Goal: Information Seeking & Learning: Learn about a topic

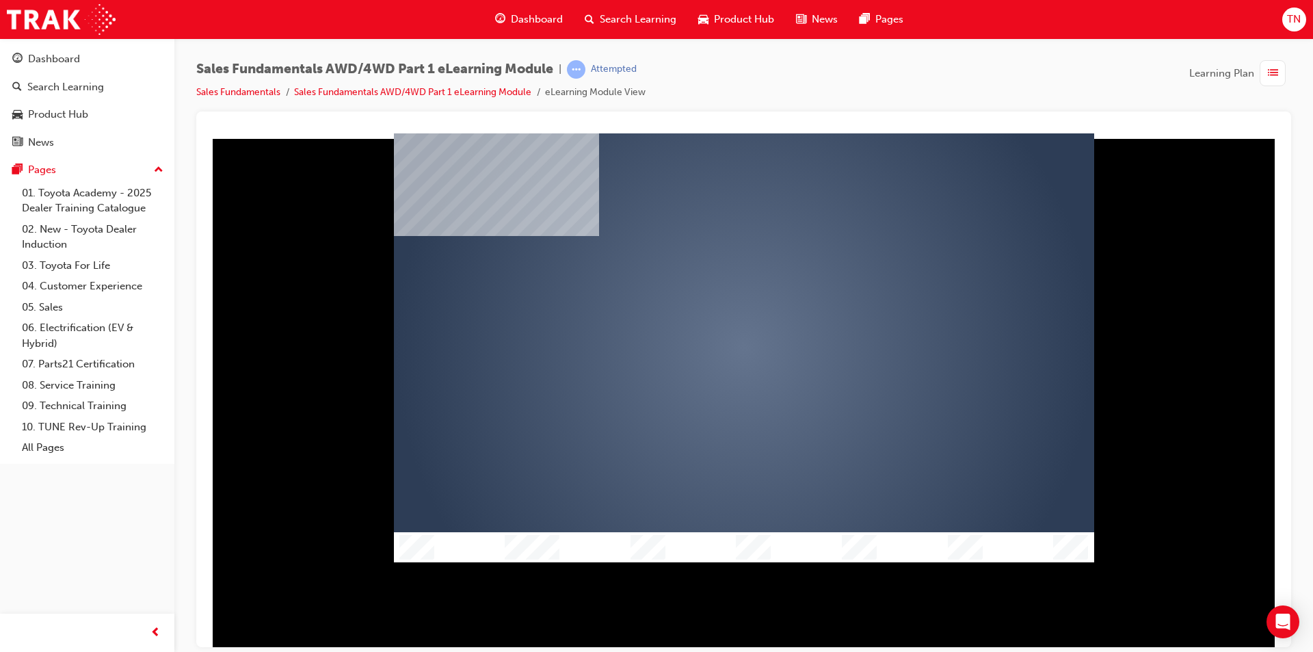
click at [704, 308] on div "play" at bounding box center [704, 308] width 0 height 0
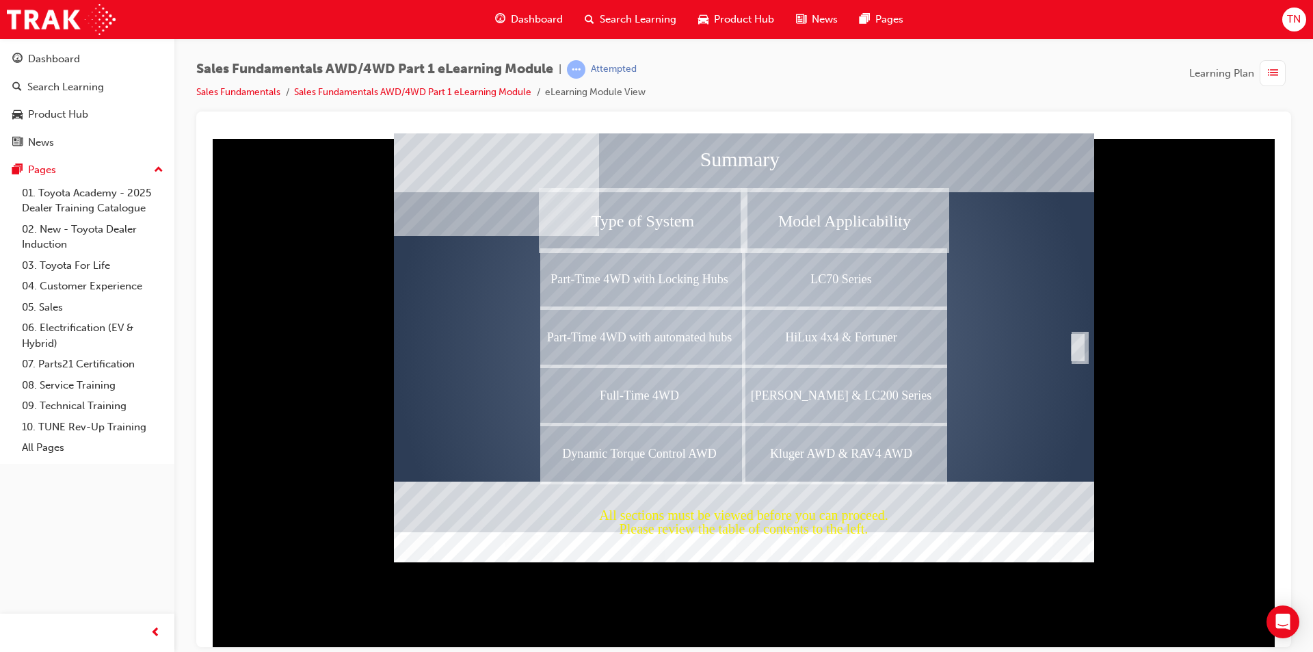
click at [1083, 347] on div "Completion" at bounding box center [1078, 346] width 14 height 27
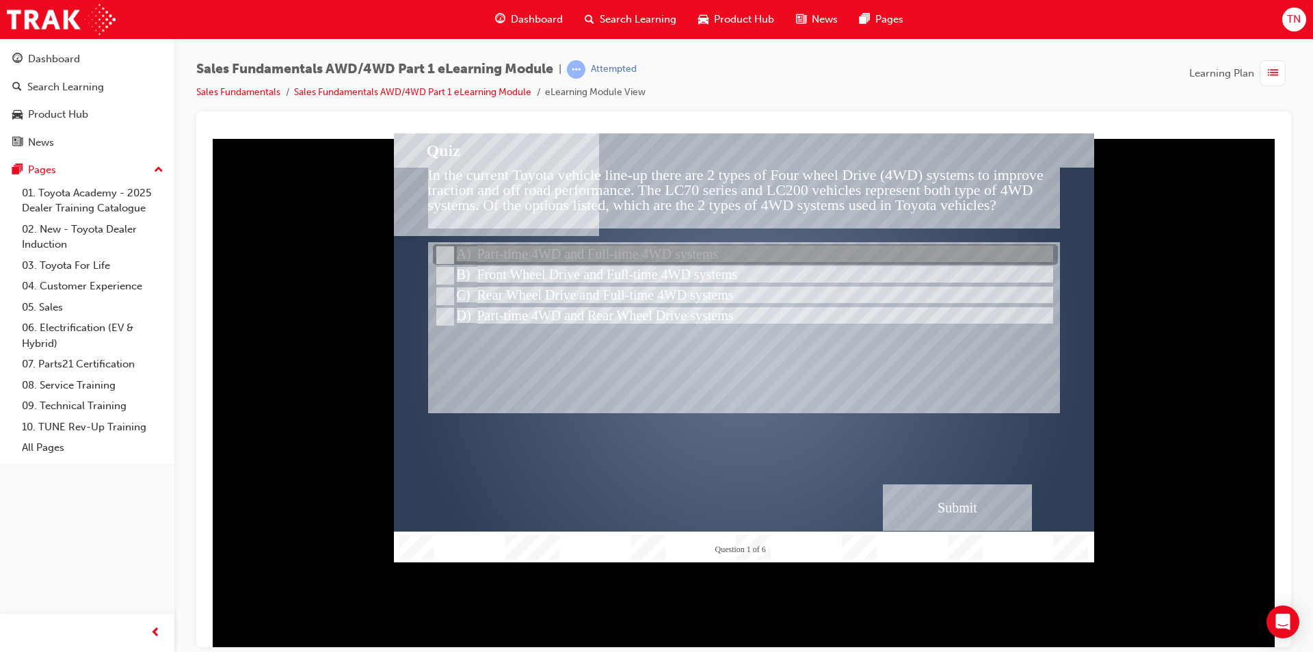
click at [709, 262] on div at bounding box center [745, 255] width 625 height 21
radio input "true"
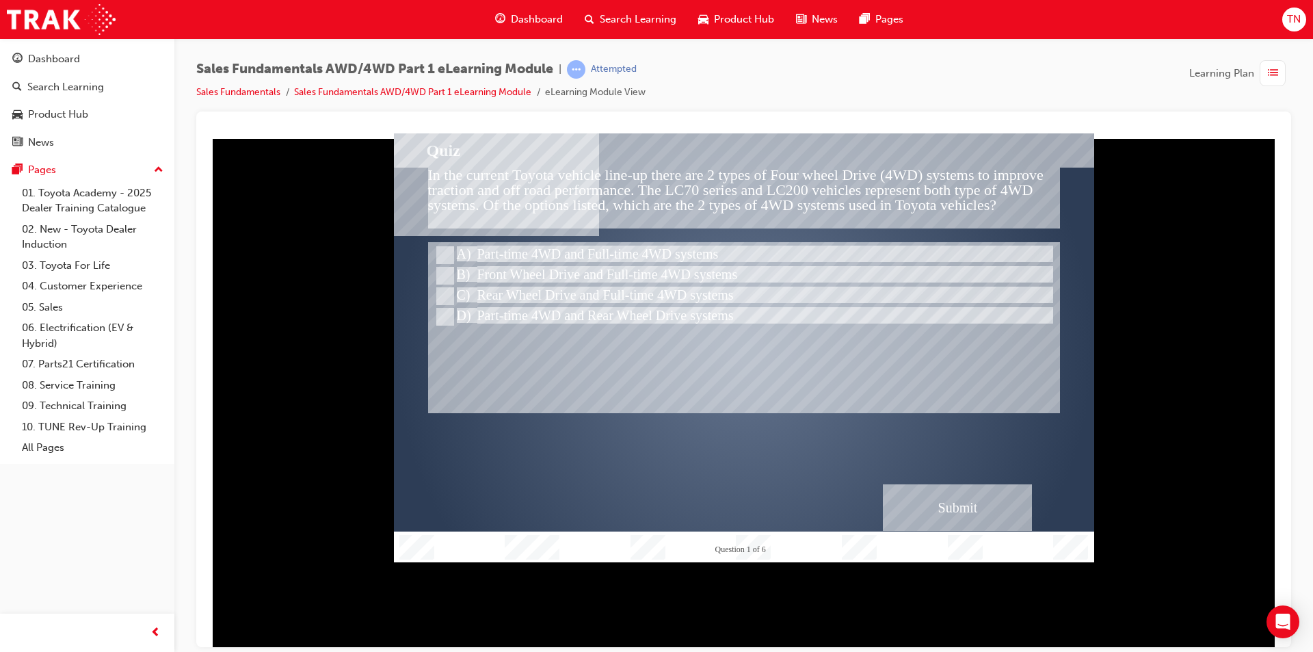
click at [975, 513] on div "Submit" at bounding box center [957, 507] width 149 height 47
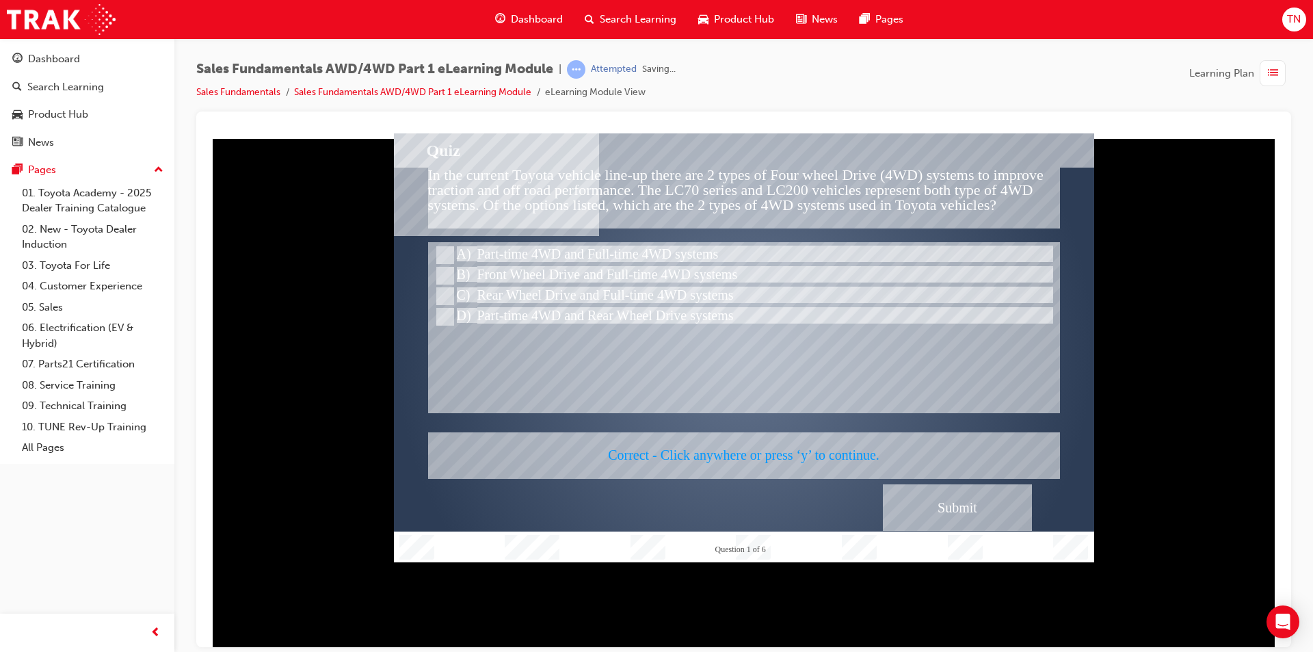
click at [797, 431] on div at bounding box center [744, 347] width 700 height 429
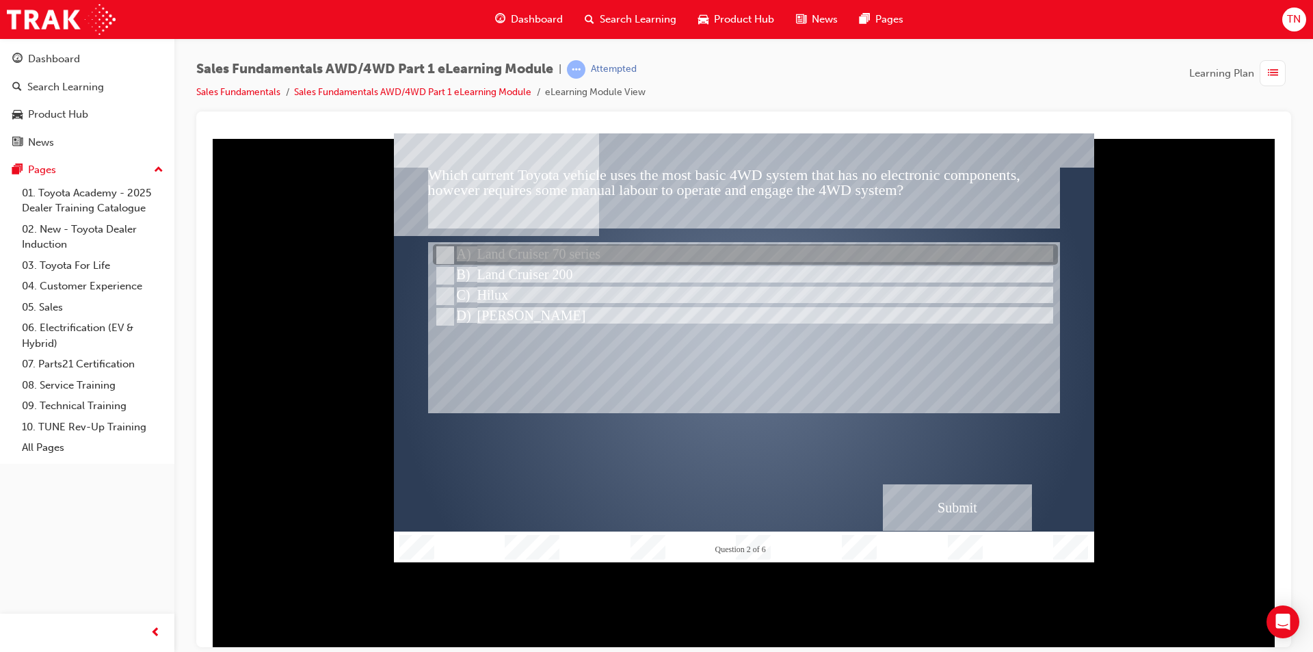
click at [499, 248] on div at bounding box center [745, 255] width 625 height 21
radio input "true"
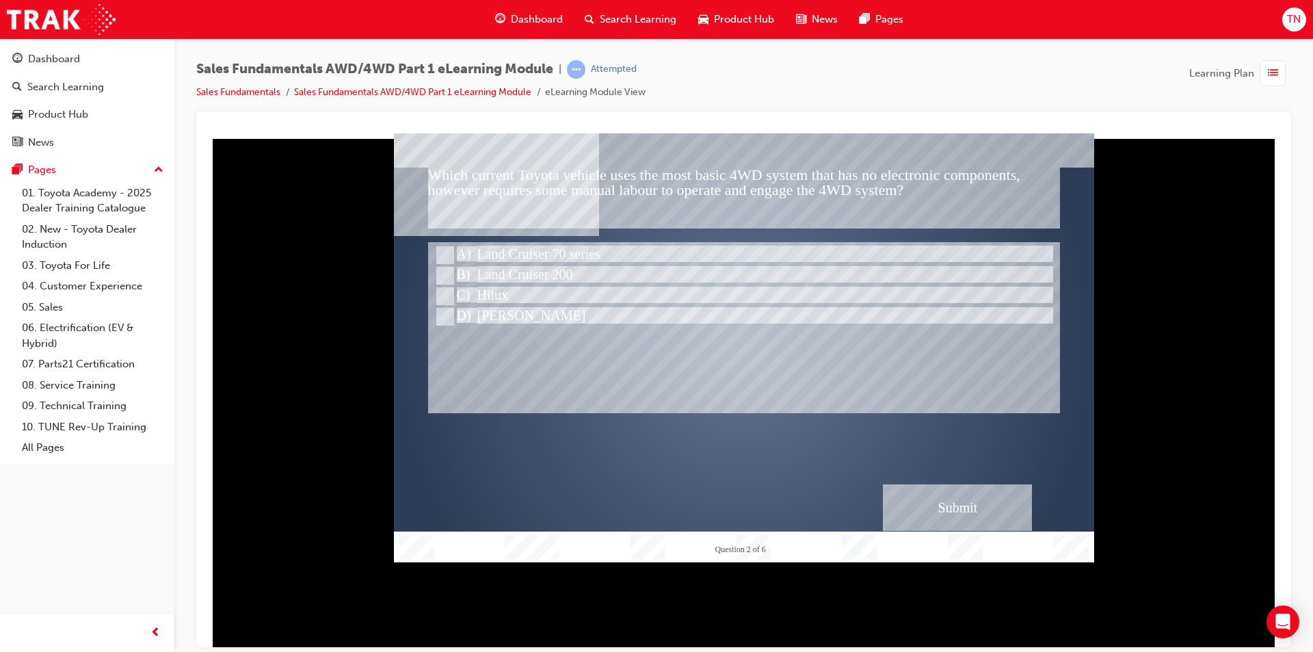
click at [999, 511] on div "Submit" at bounding box center [957, 507] width 149 height 47
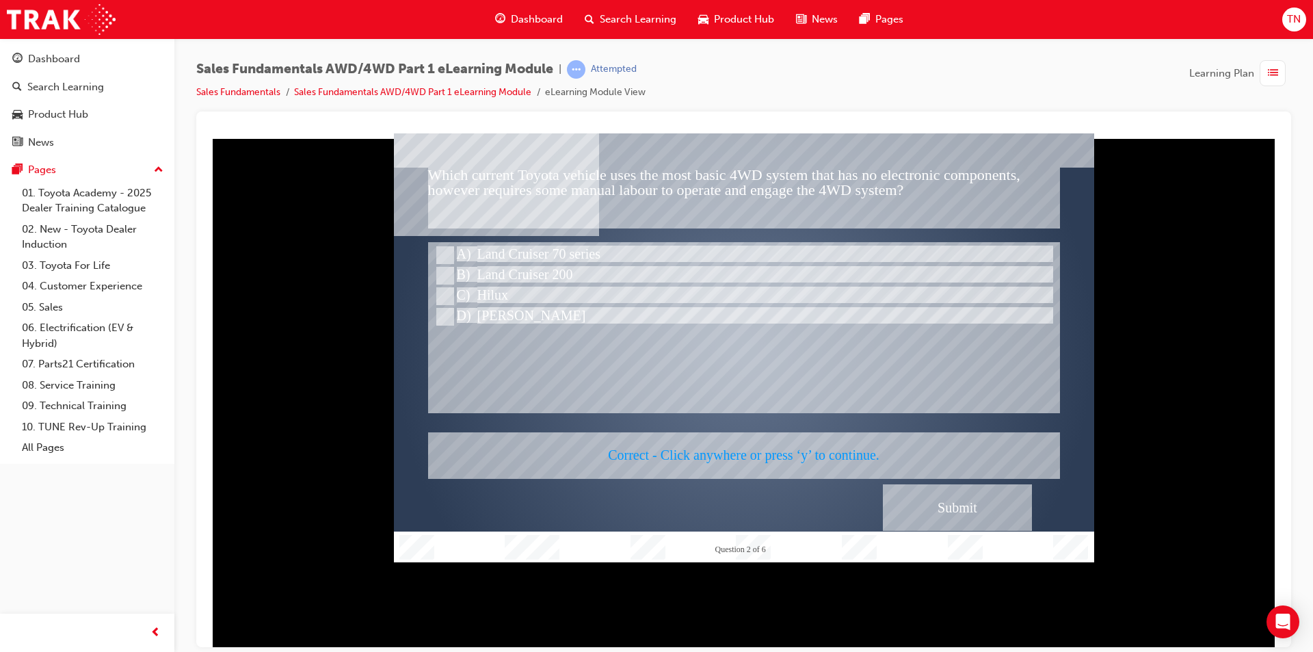
click at [817, 412] on div at bounding box center [744, 347] width 700 height 429
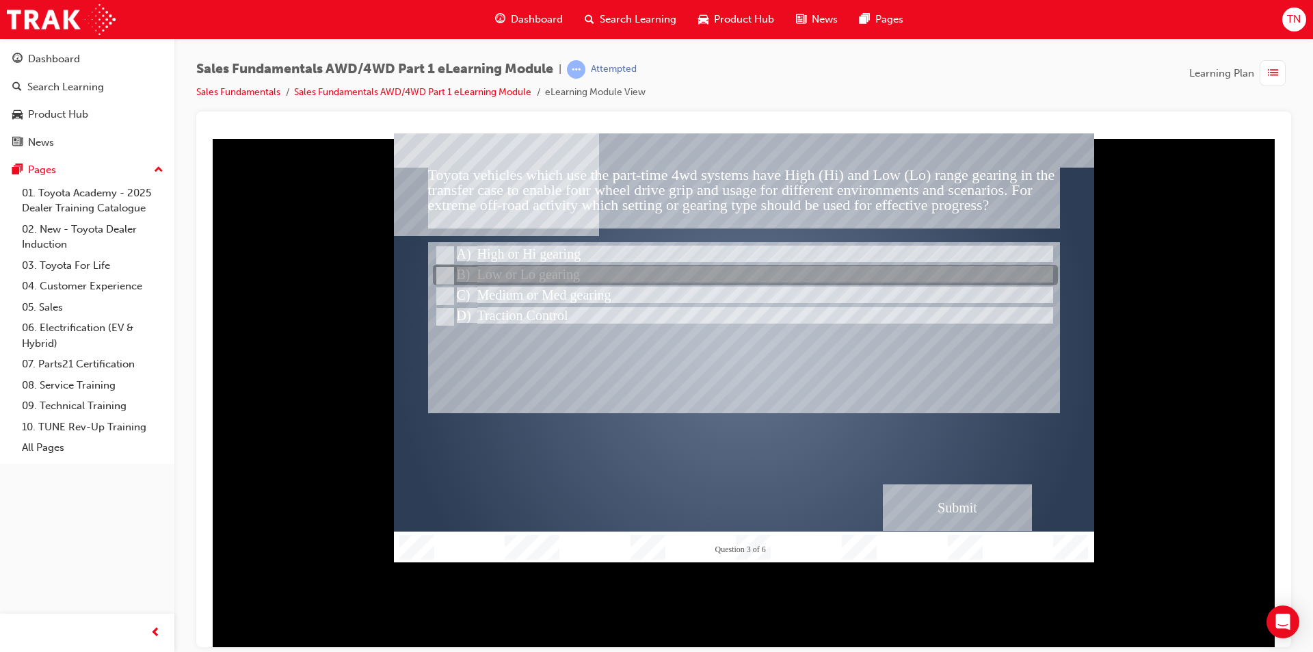
click at [548, 272] on div at bounding box center [745, 275] width 625 height 21
radio input "true"
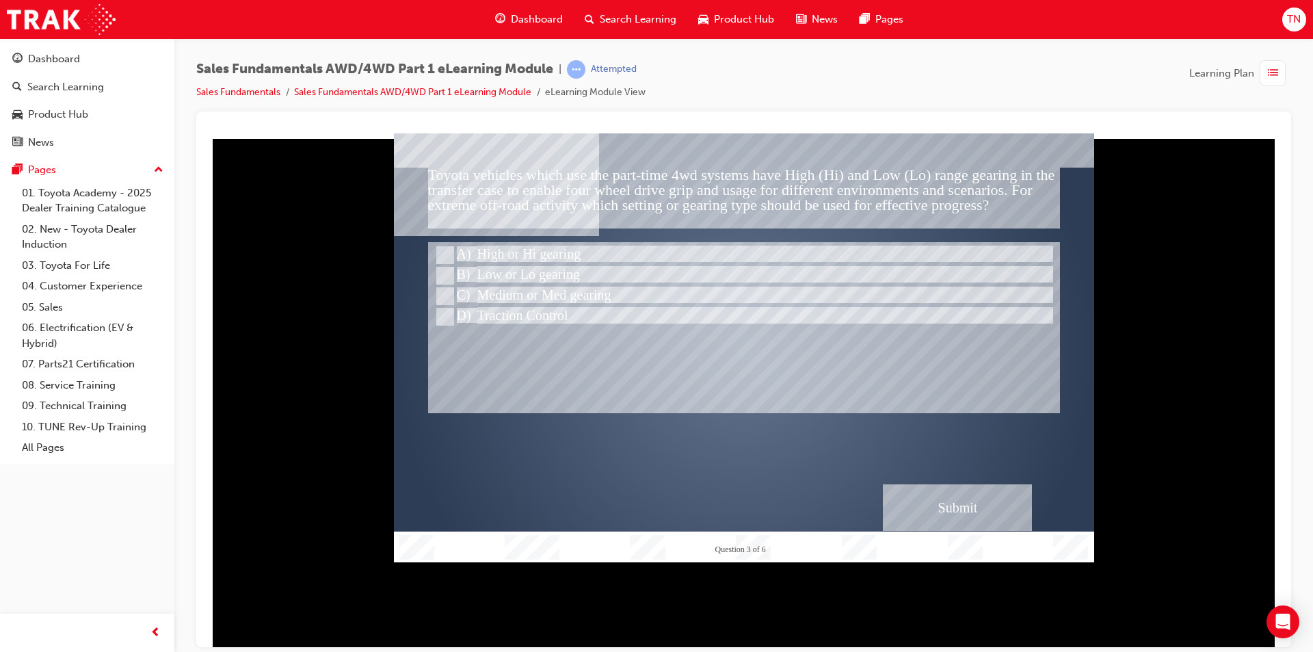
click at [1010, 517] on div "Submit" at bounding box center [957, 507] width 149 height 47
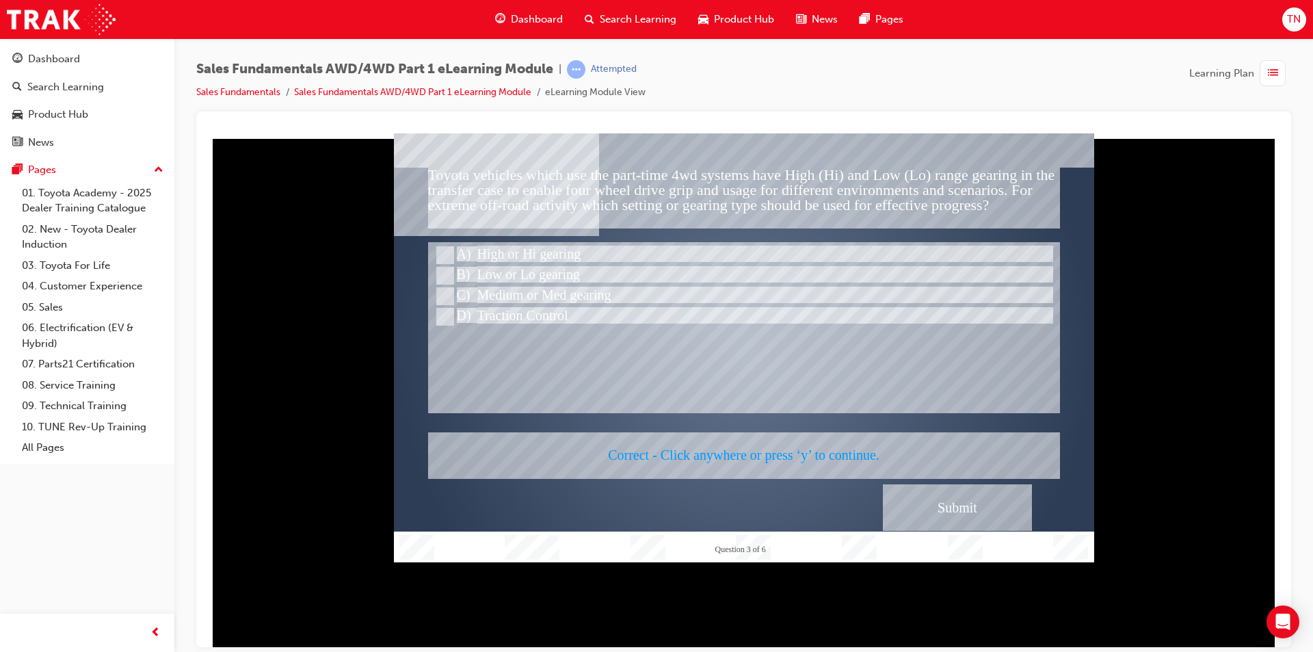
click at [814, 445] on div at bounding box center [744, 347] width 700 height 429
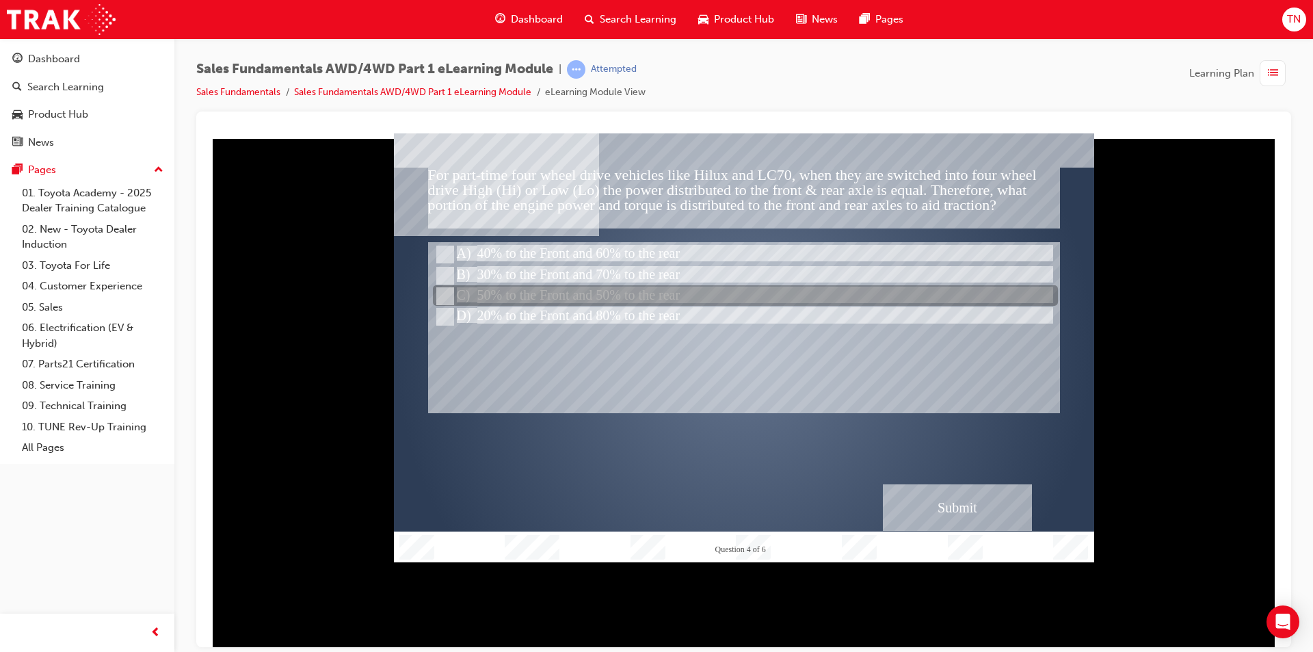
click at [661, 295] on div at bounding box center [745, 296] width 625 height 21
radio input "true"
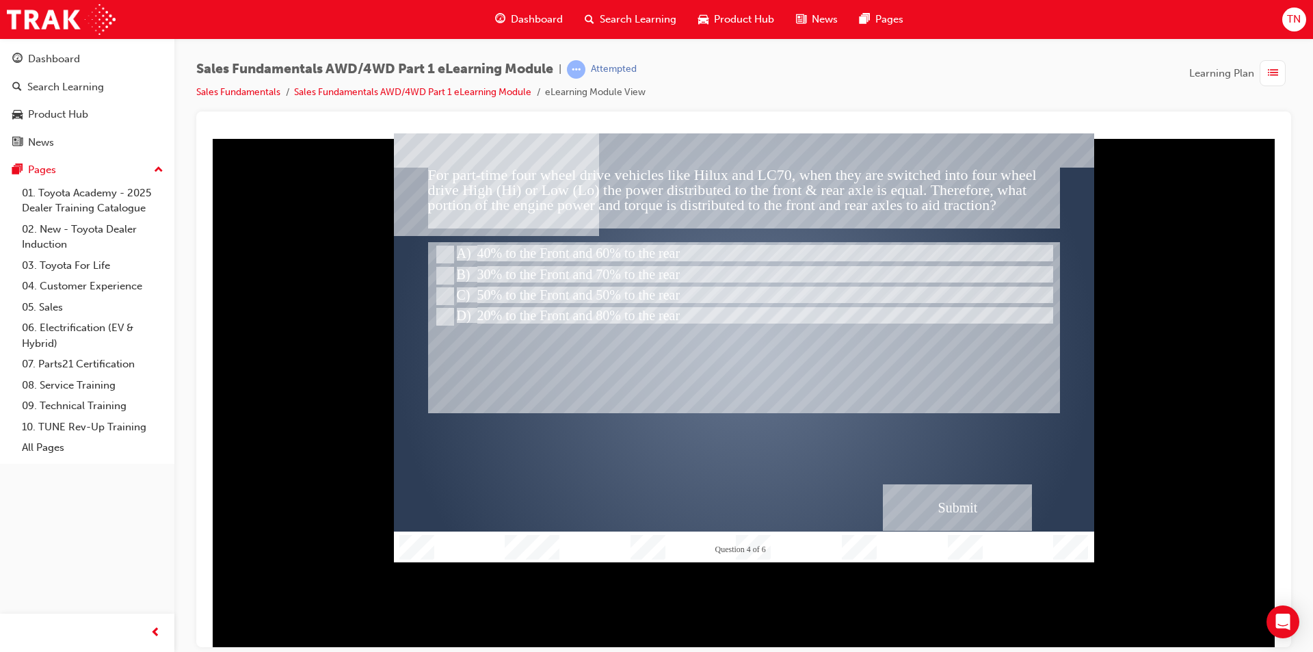
click at [947, 501] on div "Submit" at bounding box center [957, 507] width 149 height 47
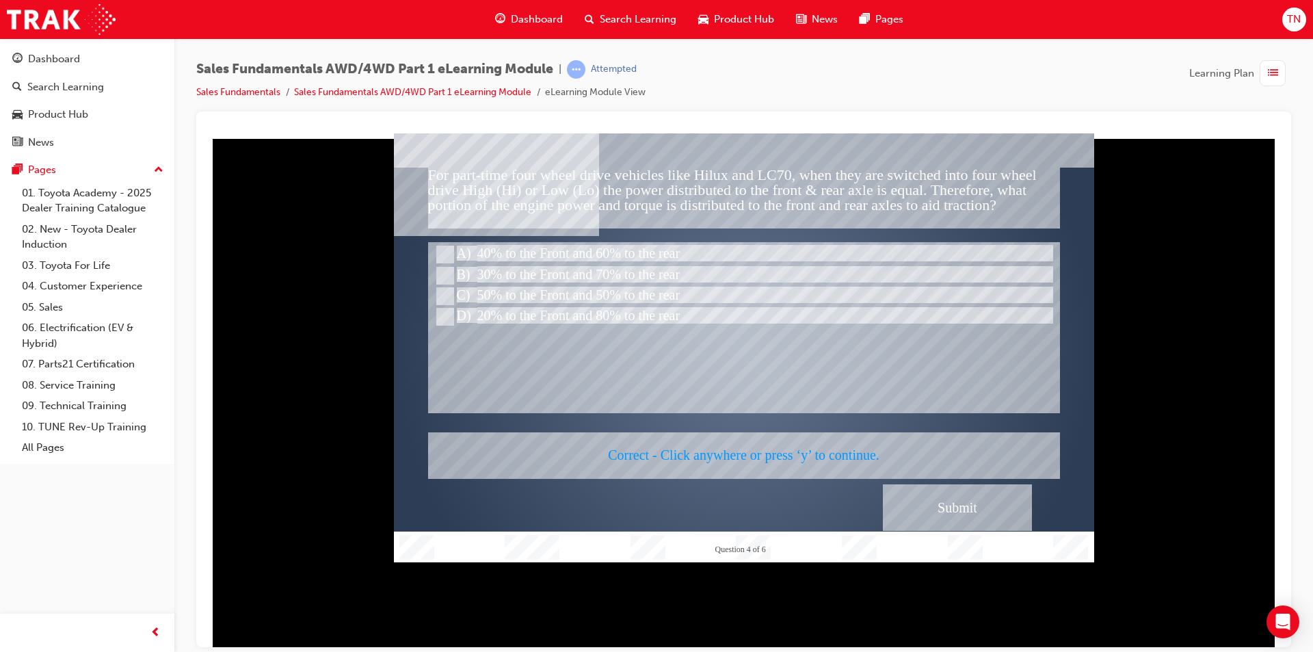
click at [773, 473] on div at bounding box center [744, 347] width 700 height 429
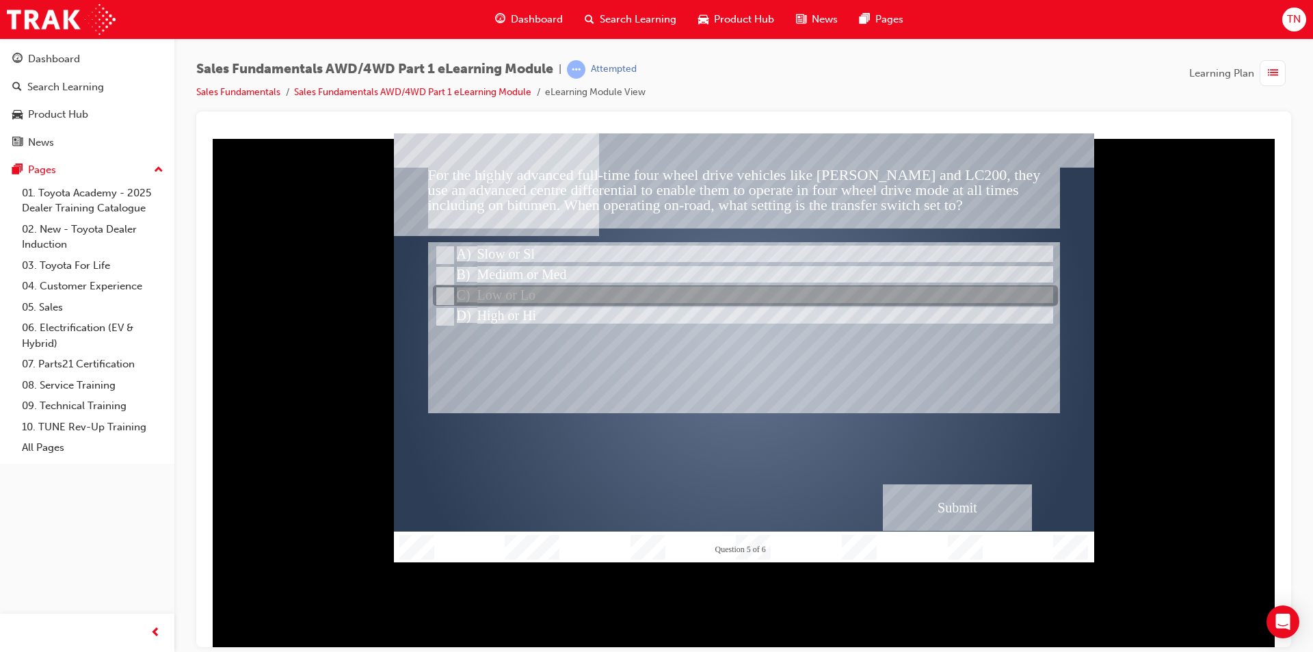
click at [546, 293] on div at bounding box center [745, 296] width 625 height 21
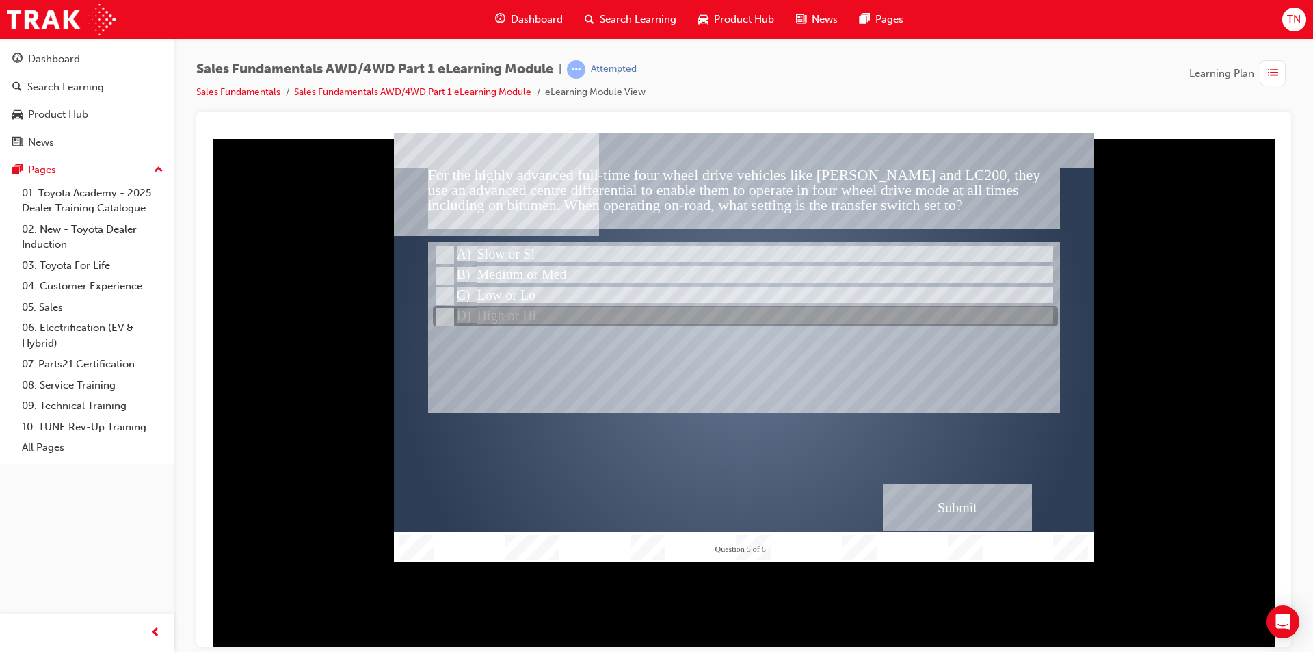
click at [524, 316] on div at bounding box center [745, 316] width 625 height 21
radio input "false"
radio input "true"
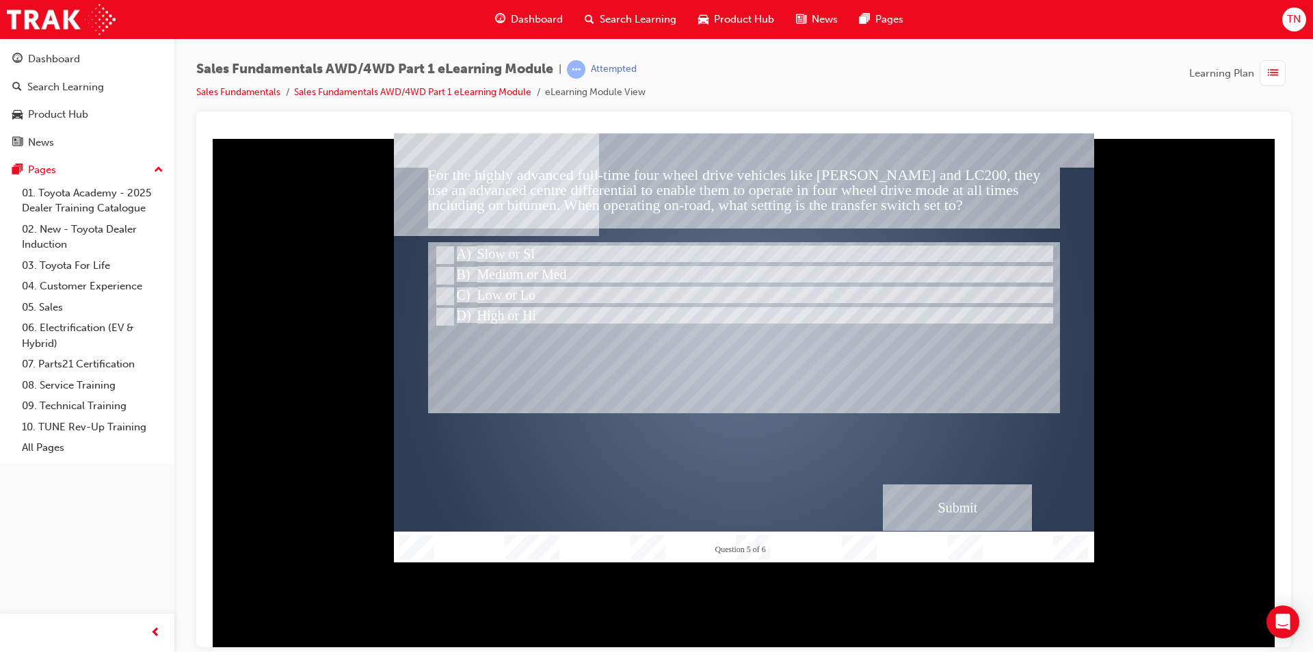
click at [938, 513] on div "Submit" at bounding box center [957, 507] width 149 height 47
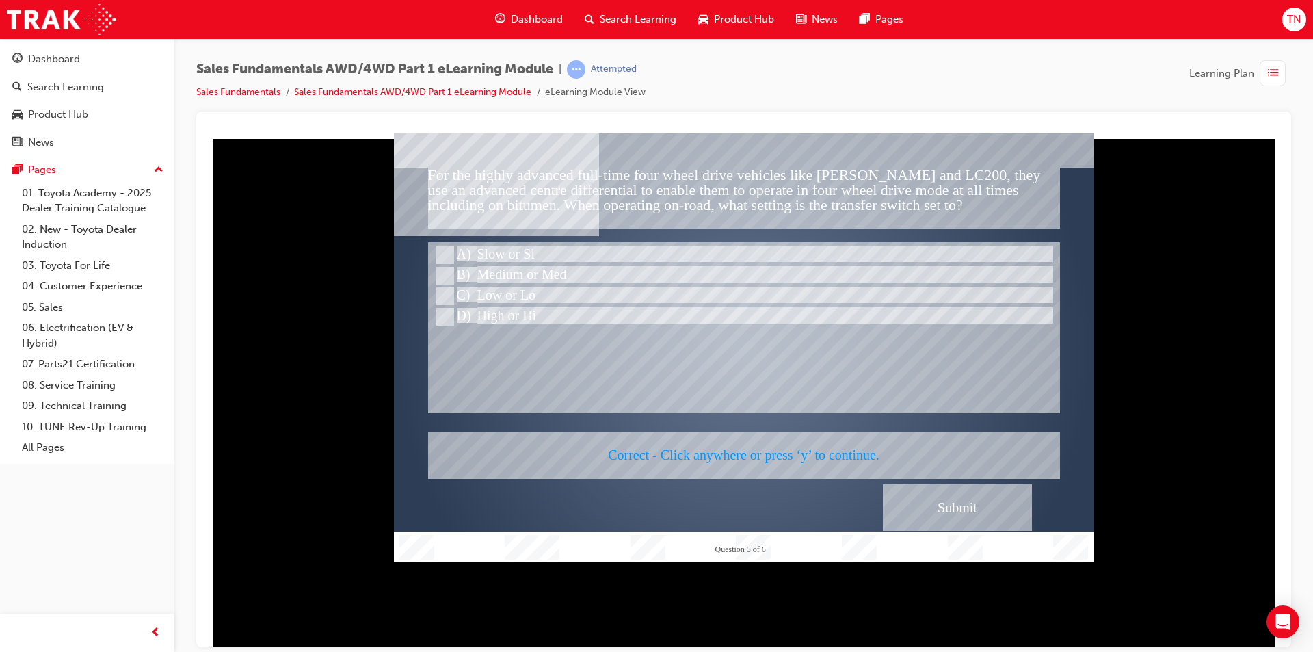
click at [838, 475] on div at bounding box center [744, 347] width 700 height 429
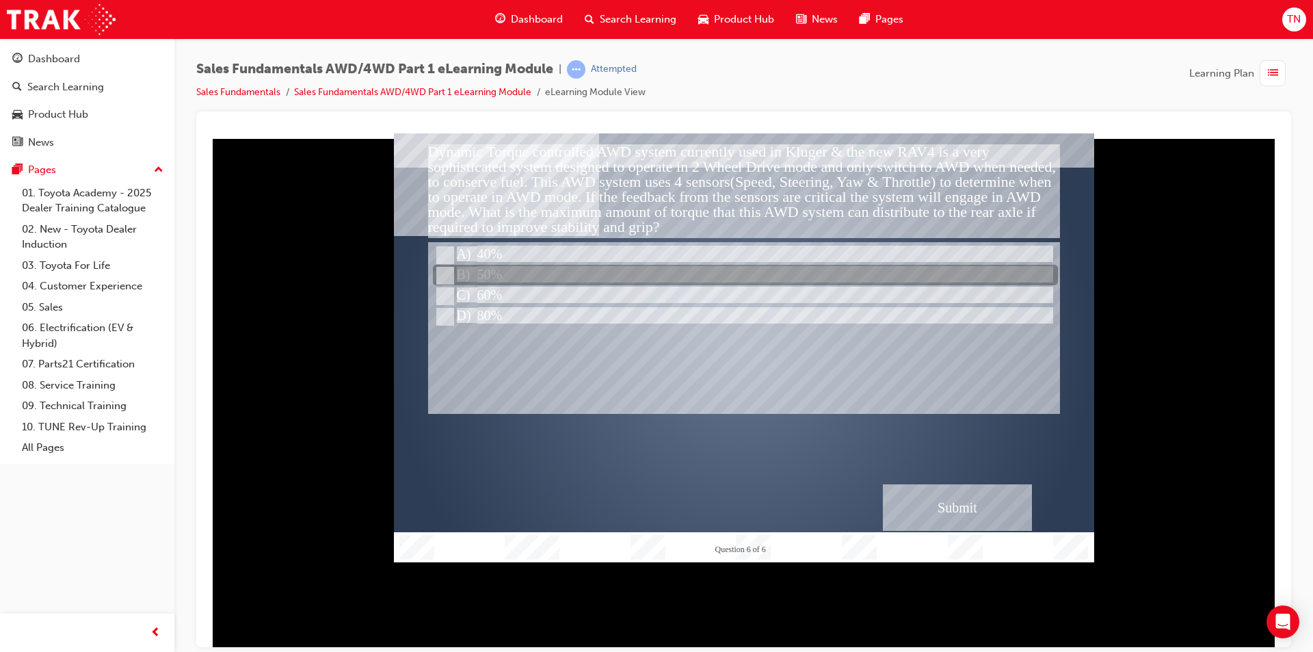
click at [615, 276] on div at bounding box center [745, 275] width 625 height 21
radio input "true"
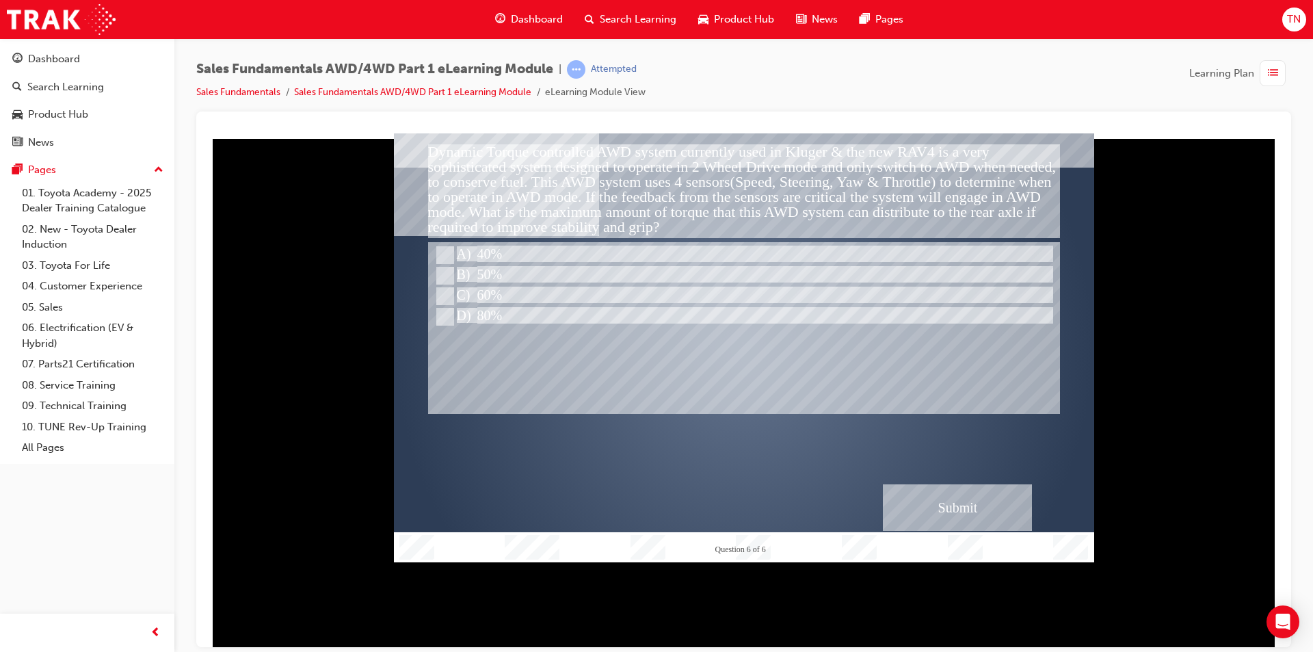
click at [968, 490] on div "Submit" at bounding box center [957, 507] width 149 height 47
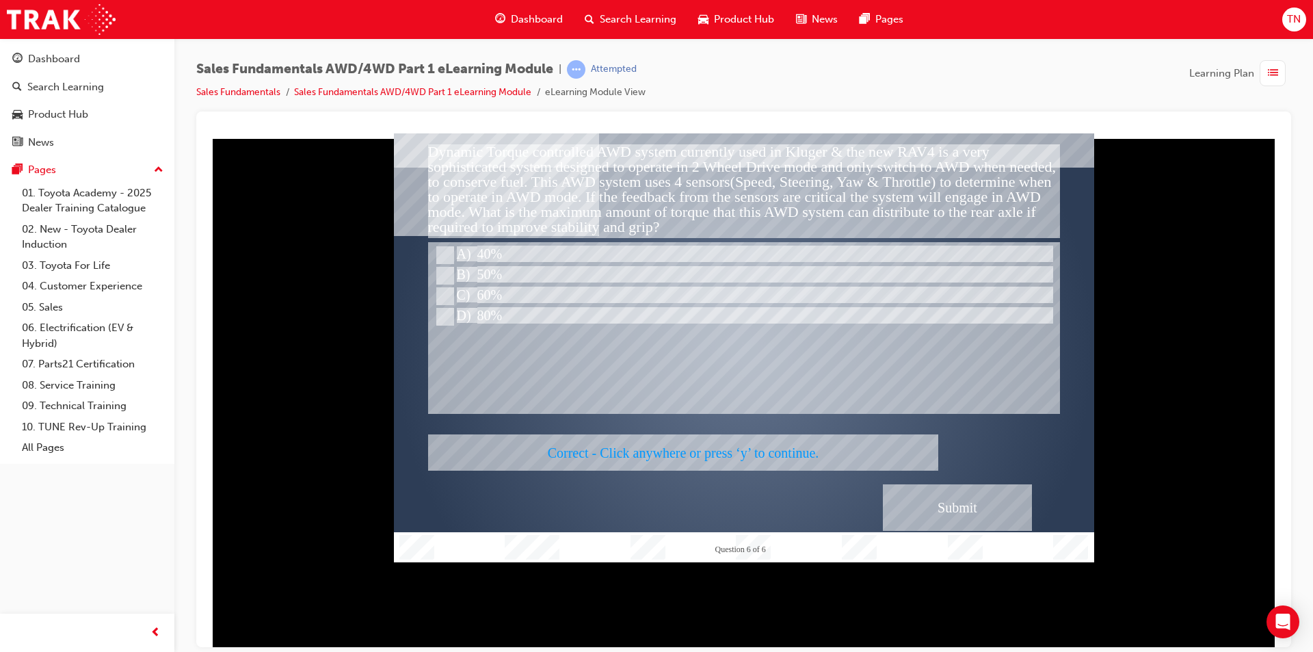
click at [761, 448] on div at bounding box center [744, 347] width 700 height 429
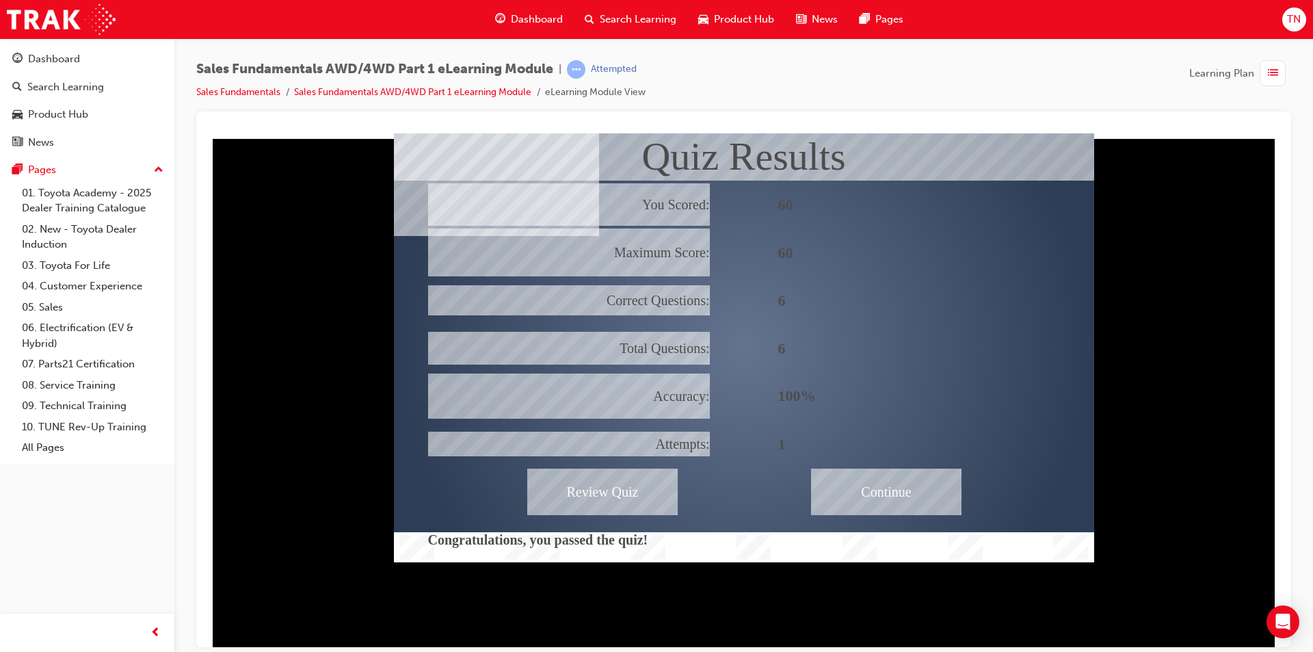
click at [885, 512] on div "Continue" at bounding box center [886, 491] width 150 height 47
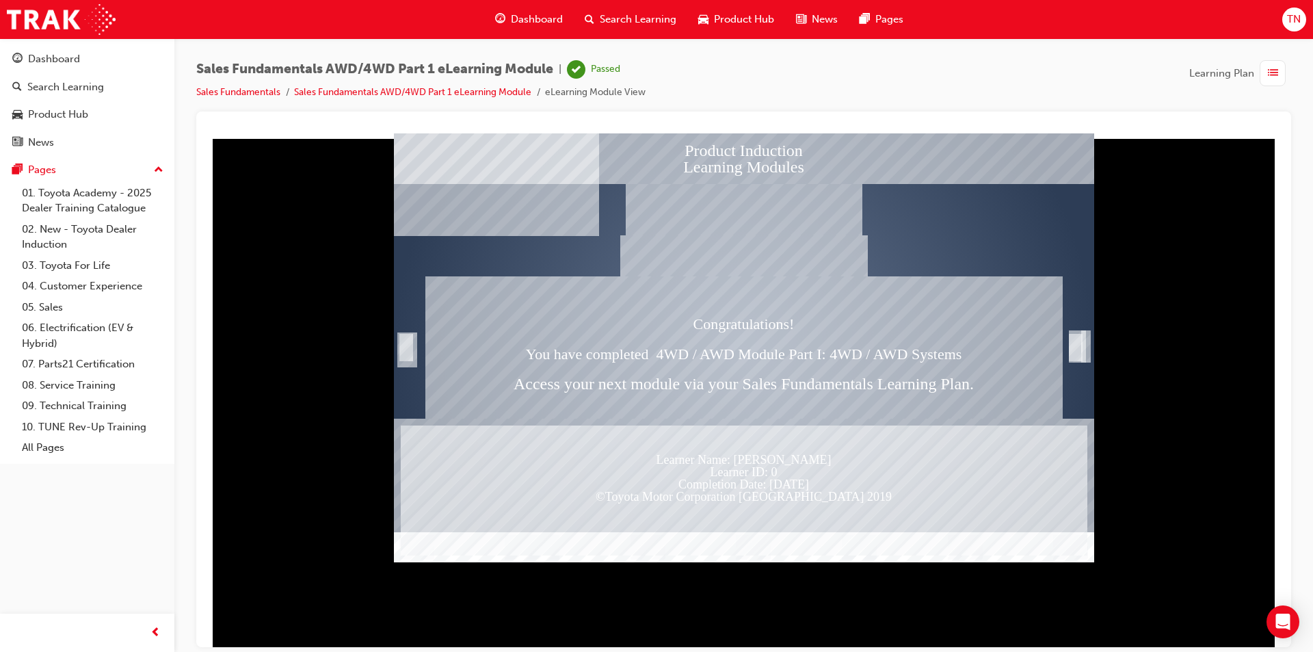
click at [537, 23] on span "Dashboard" at bounding box center [537, 20] width 52 height 16
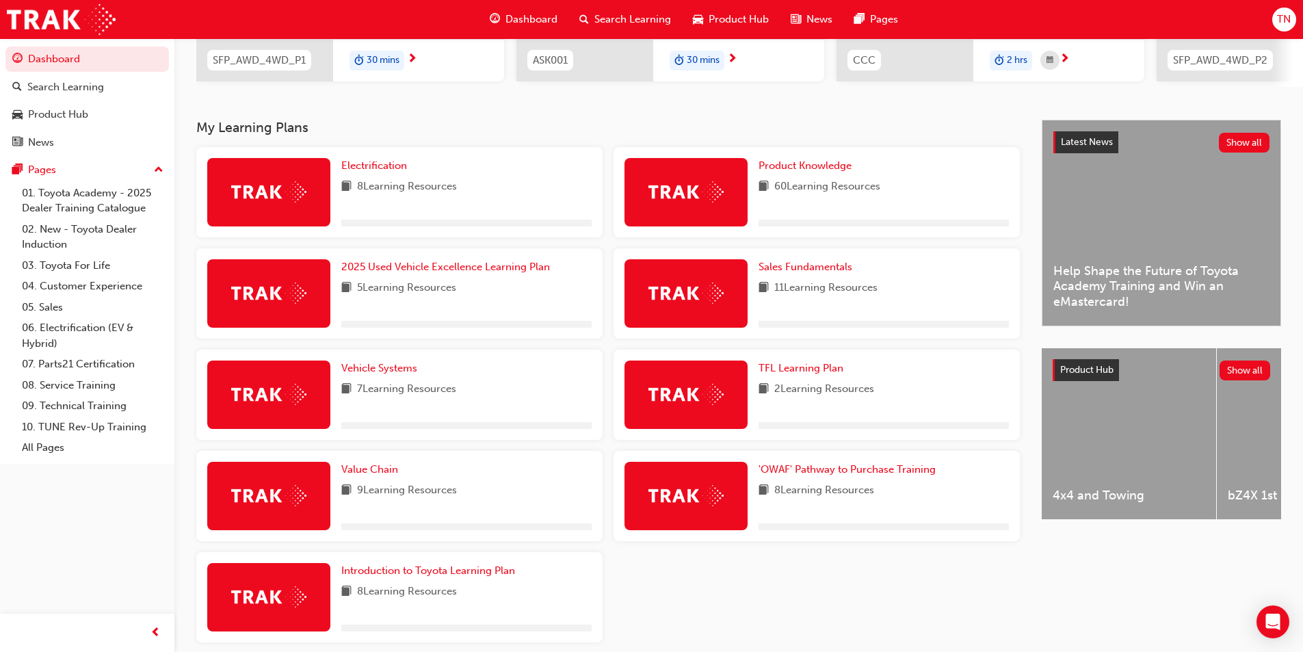
scroll to position [229, 0]
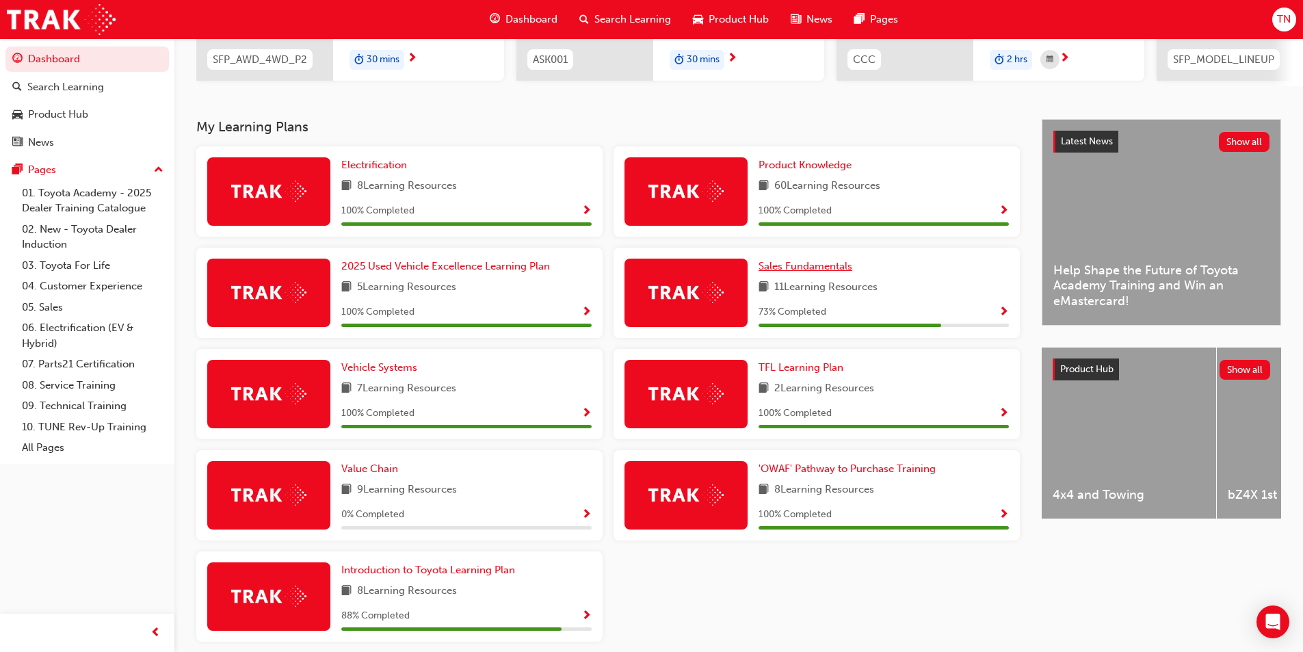
click at [834, 267] on span "Sales Fundamentals" at bounding box center [805, 266] width 94 height 12
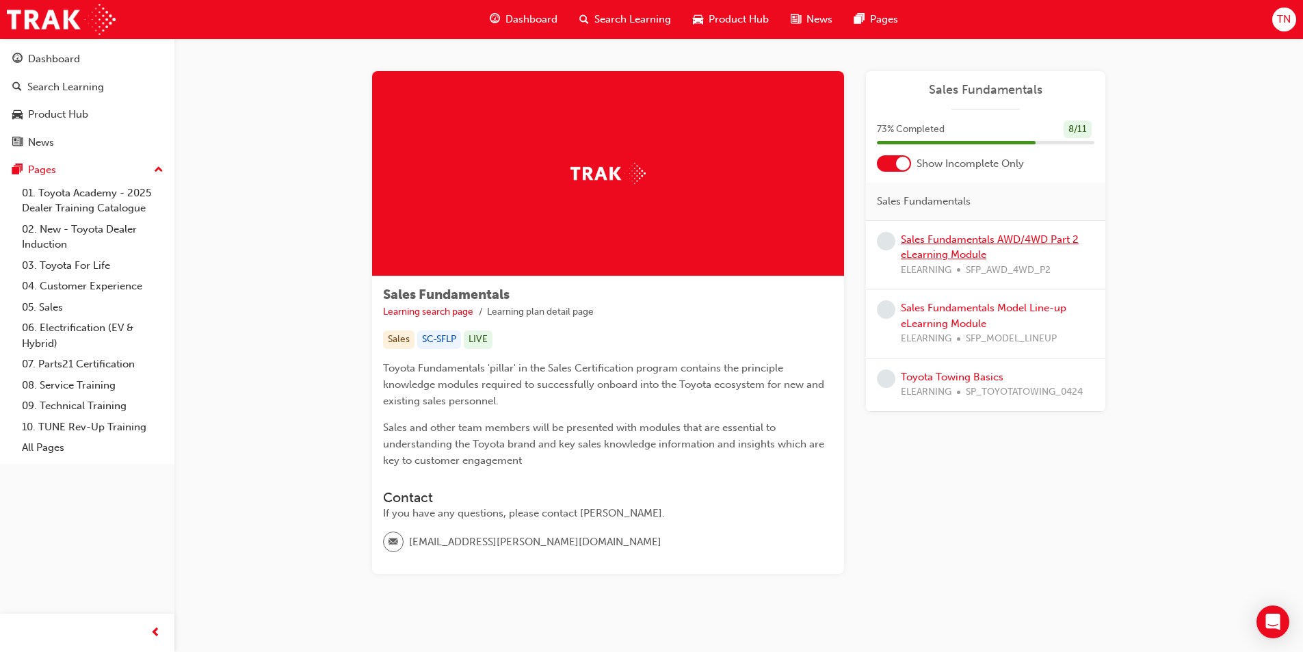
click at [960, 241] on link "Sales Fundamentals AWD/4WD Part 2 eLearning Module" at bounding box center [990, 247] width 178 height 28
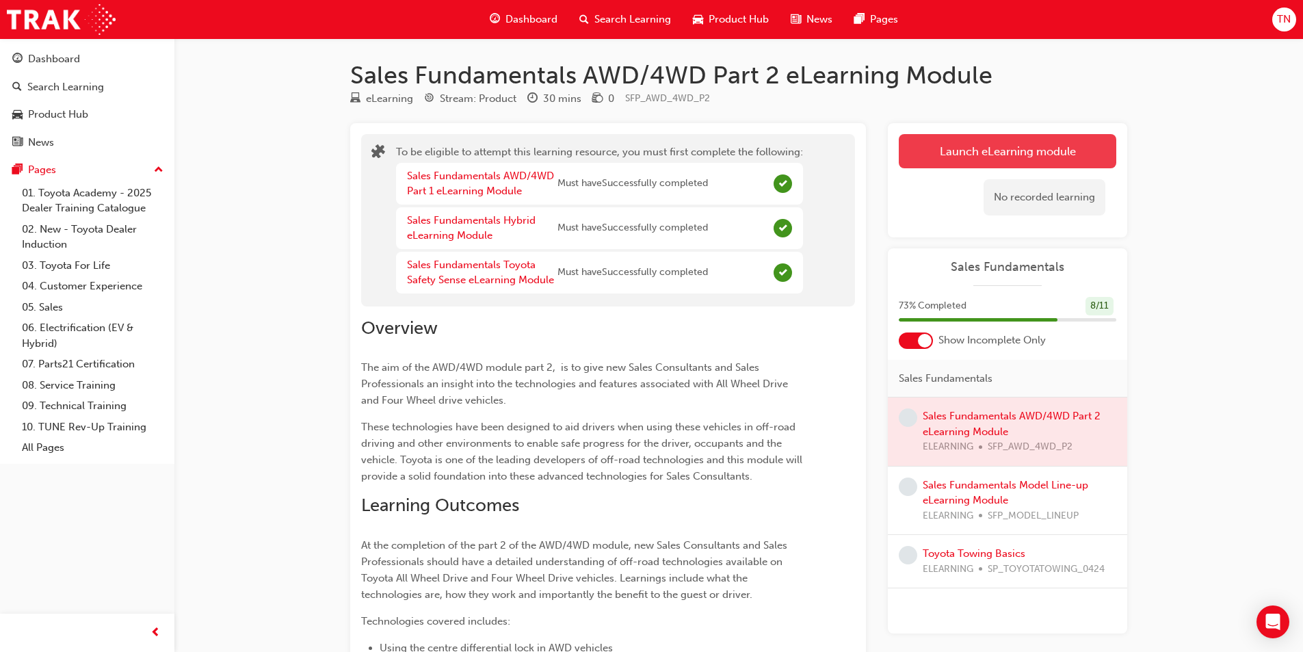
click at [951, 144] on button "Launch eLearning module" at bounding box center [1007, 151] width 217 height 34
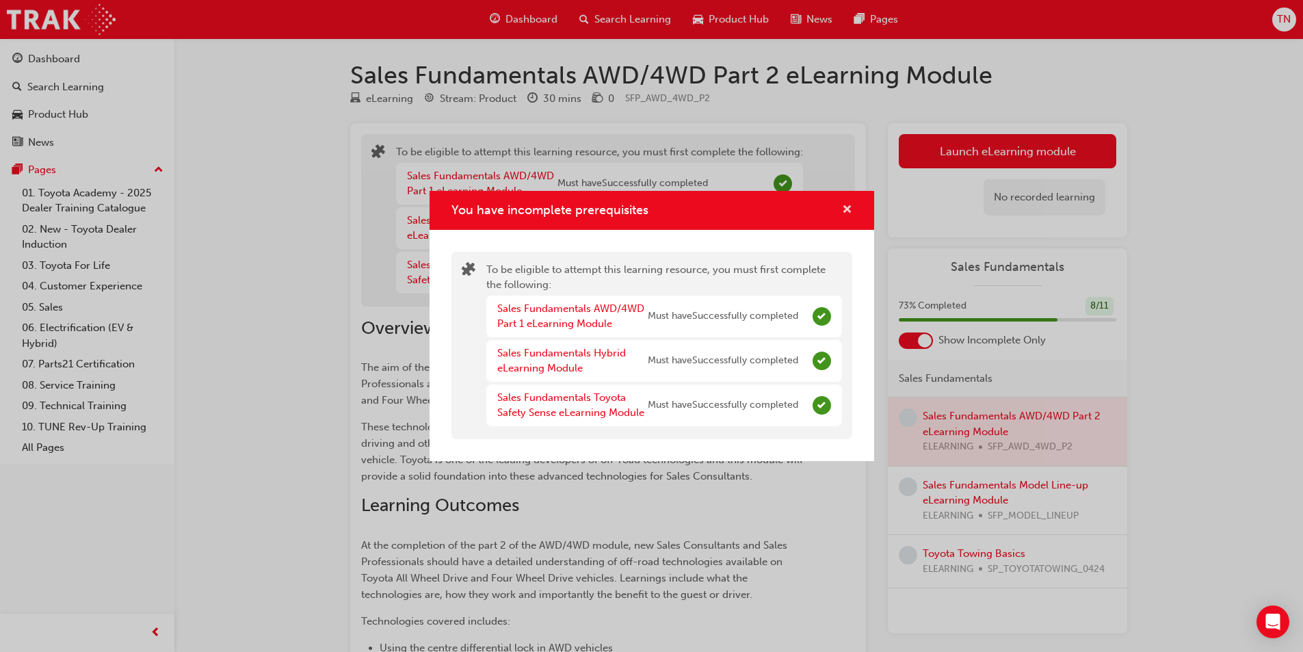
click at [851, 207] on span "cross-icon" at bounding box center [847, 210] width 10 height 12
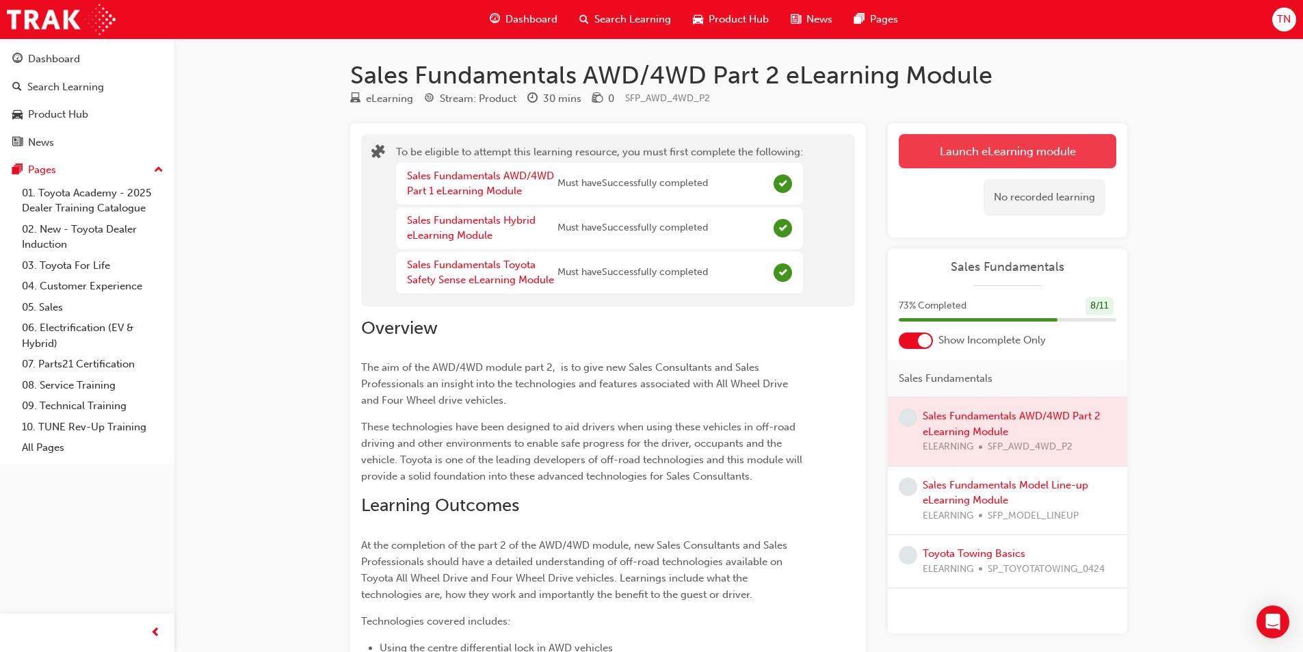
click at [949, 153] on button "Launch eLearning module" at bounding box center [1007, 151] width 217 height 34
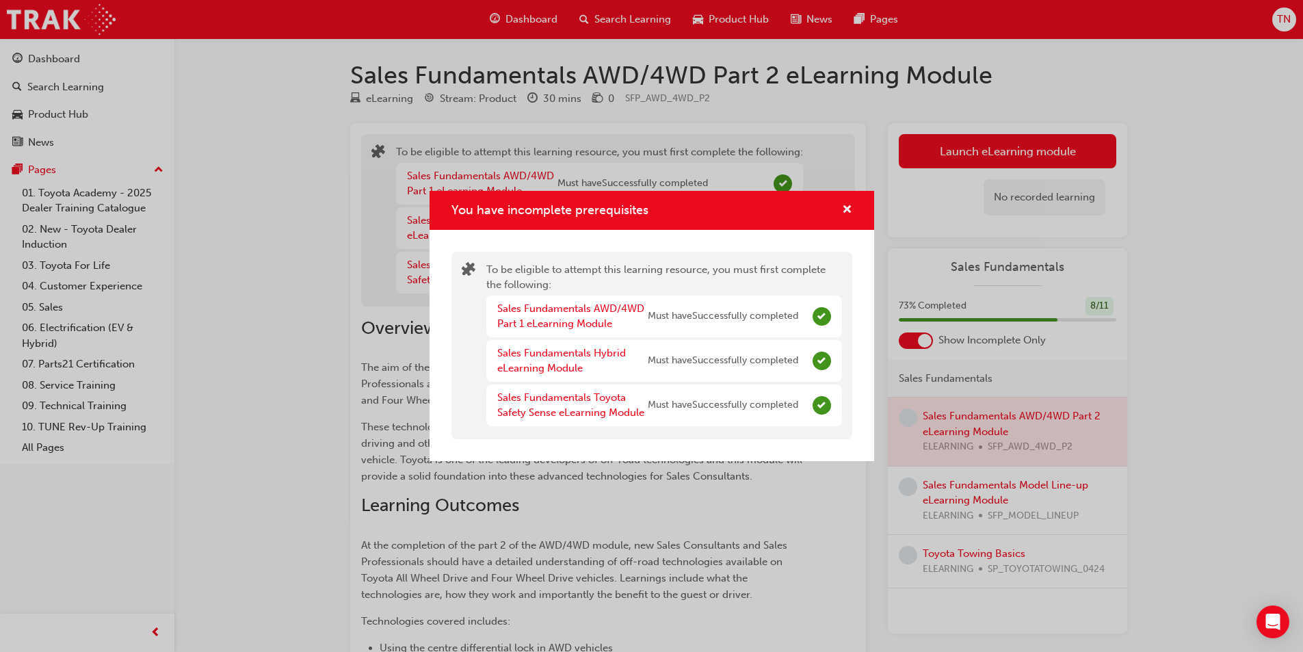
click at [854, 212] on div "You have incomplete prerequisites" at bounding box center [651, 210] width 445 height 39
drag, startPoint x: 844, startPoint y: 209, endPoint x: 741, endPoint y: 133, distance: 127.6
click at [741, 133] on div "You have incomplete prerequisites To be eligible to attempt this learning resou…" at bounding box center [651, 326] width 1303 height 652
click at [847, 208] on span "cross-icon" at bounding box center [847, 210] width 10 height 12
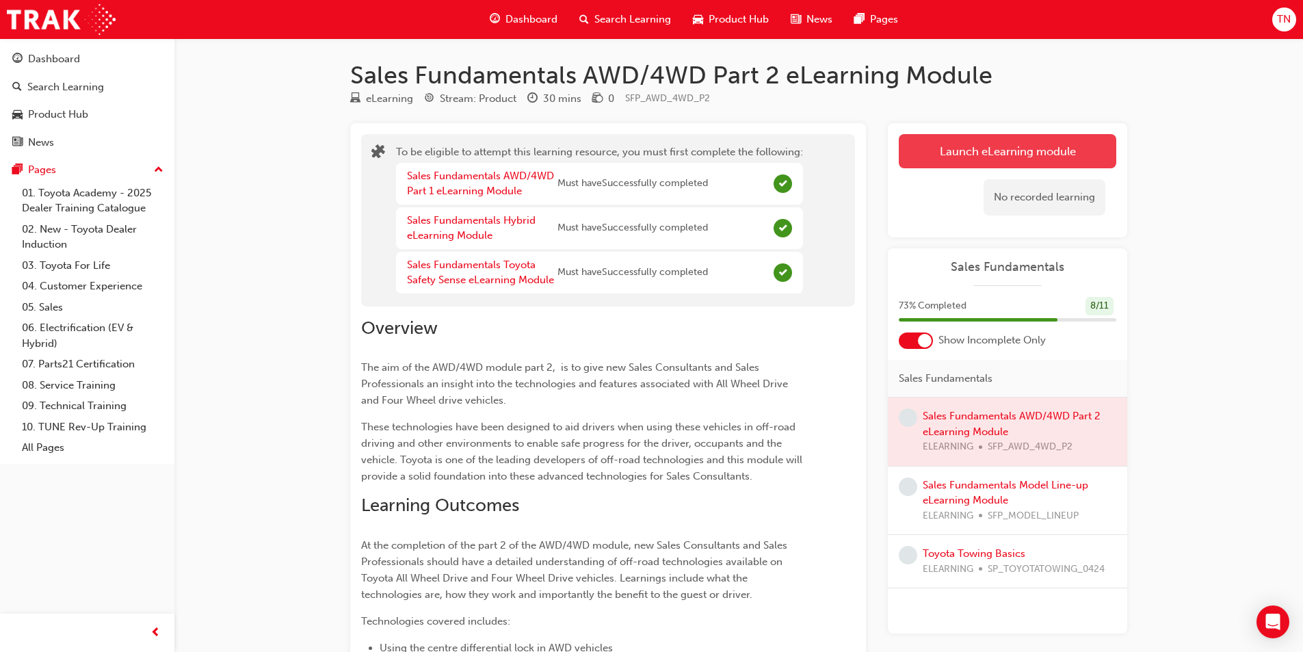
click at [991, 148] on button "Launch eLearning module" at bounding box center [1007, 151] width 217 height 34
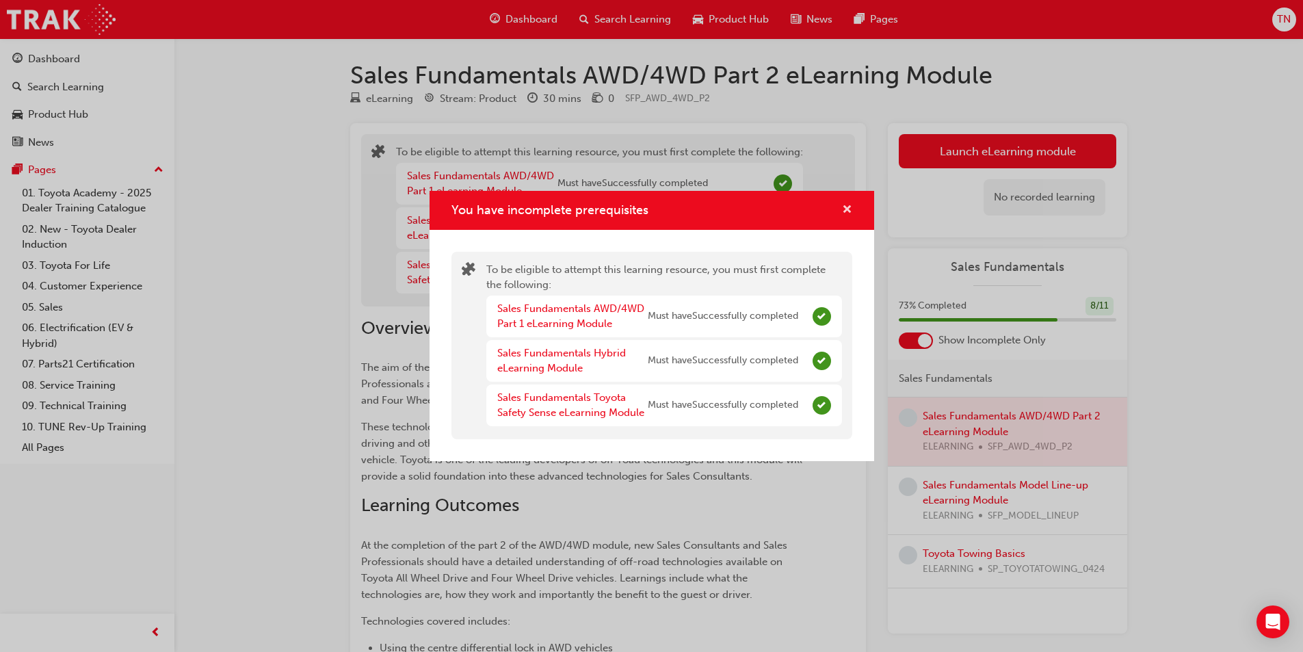
click at [849, 209] on span "cross-icon" at bounding box center [847, 210] width 10 height 12
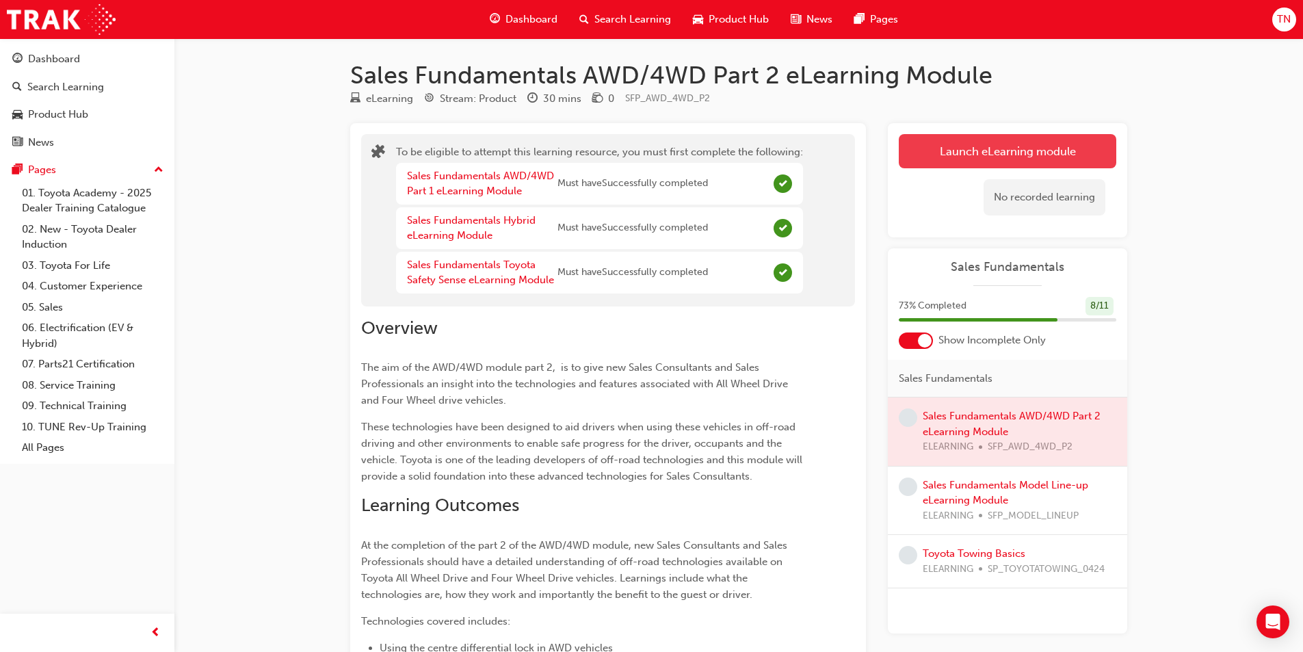
click at [1001, 148] on button "Launch eLearning module" at bounding box center [1007, 151] width 217 height 34
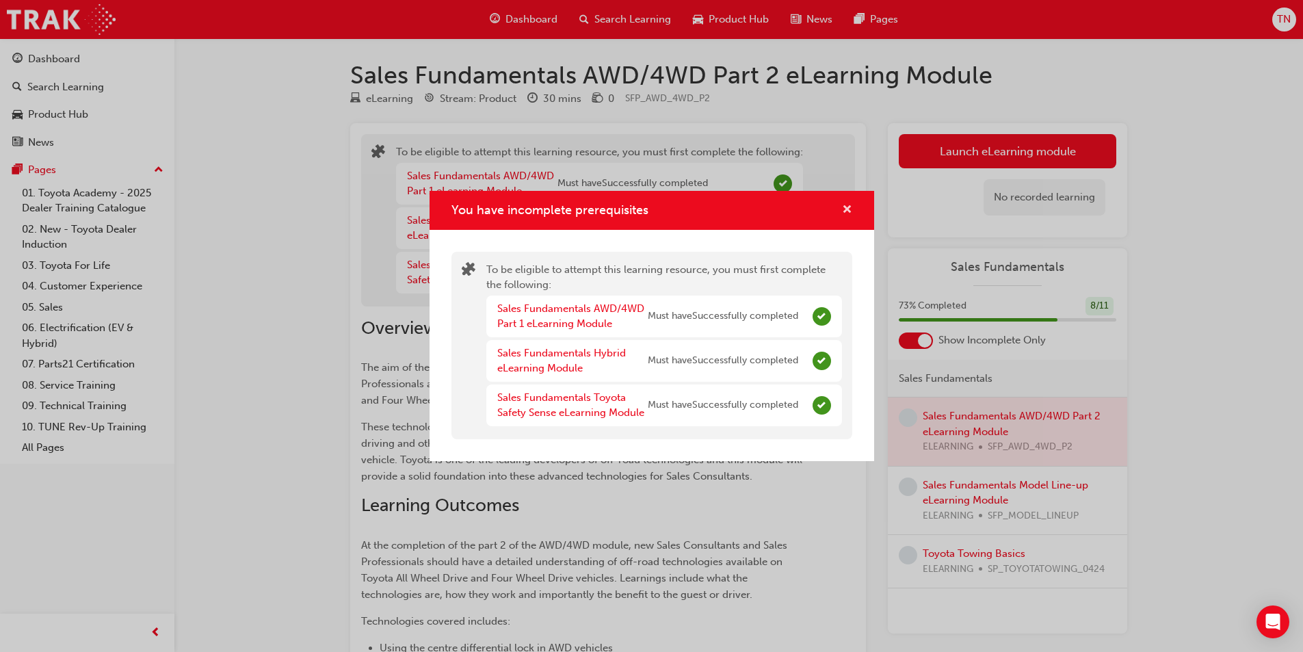
click at [843, 211] on span "cross-icon" at bounding box center [847, 210] width 10 height 12
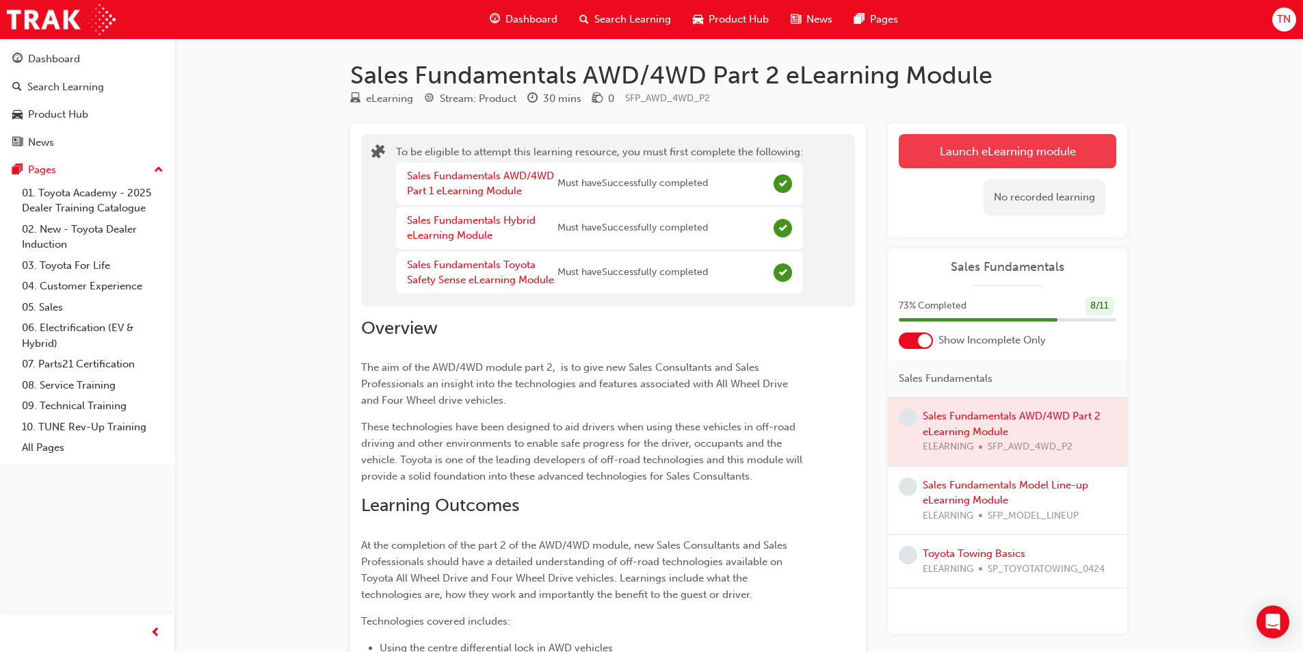
click at [918, 157] on button "Launch eLearning module" at bounding box center [1007, 151] width 217 height 34
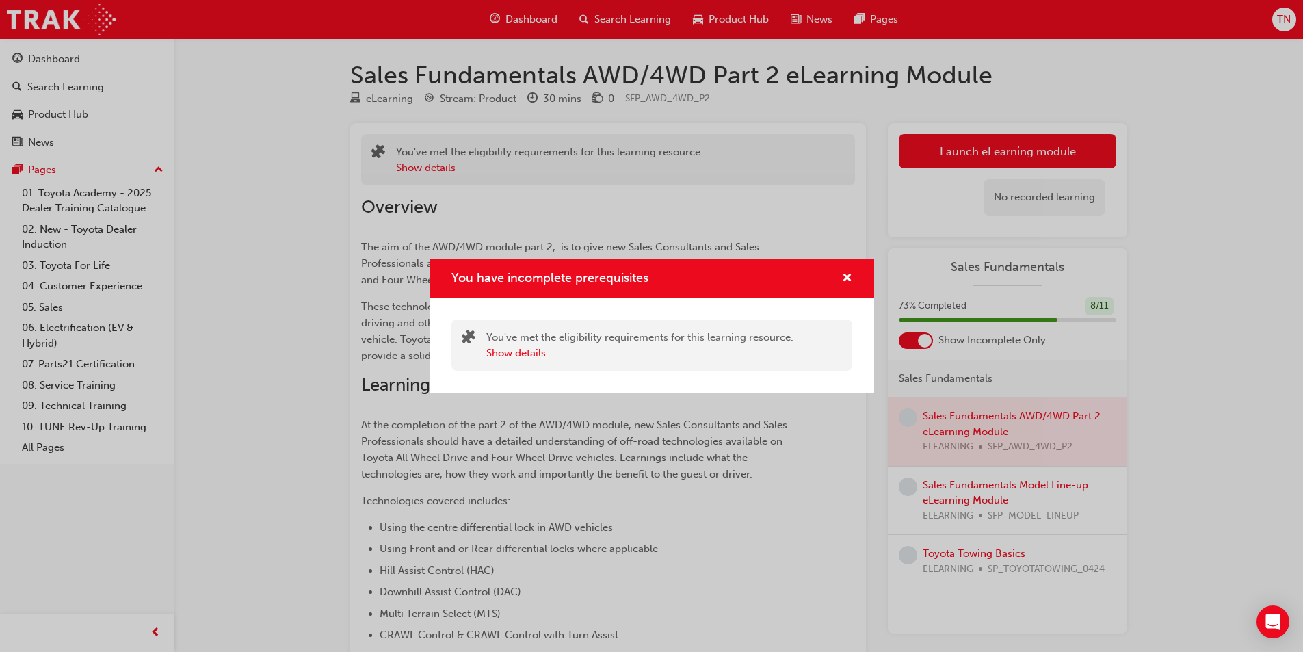
click at [853, 279] on div "You have incomplete prerequisites" at bounding box center [651, 278] width 445 height 39
click at [849, 279] on span "cross-icon" at bounding box center [847, 279] width 10 height 12
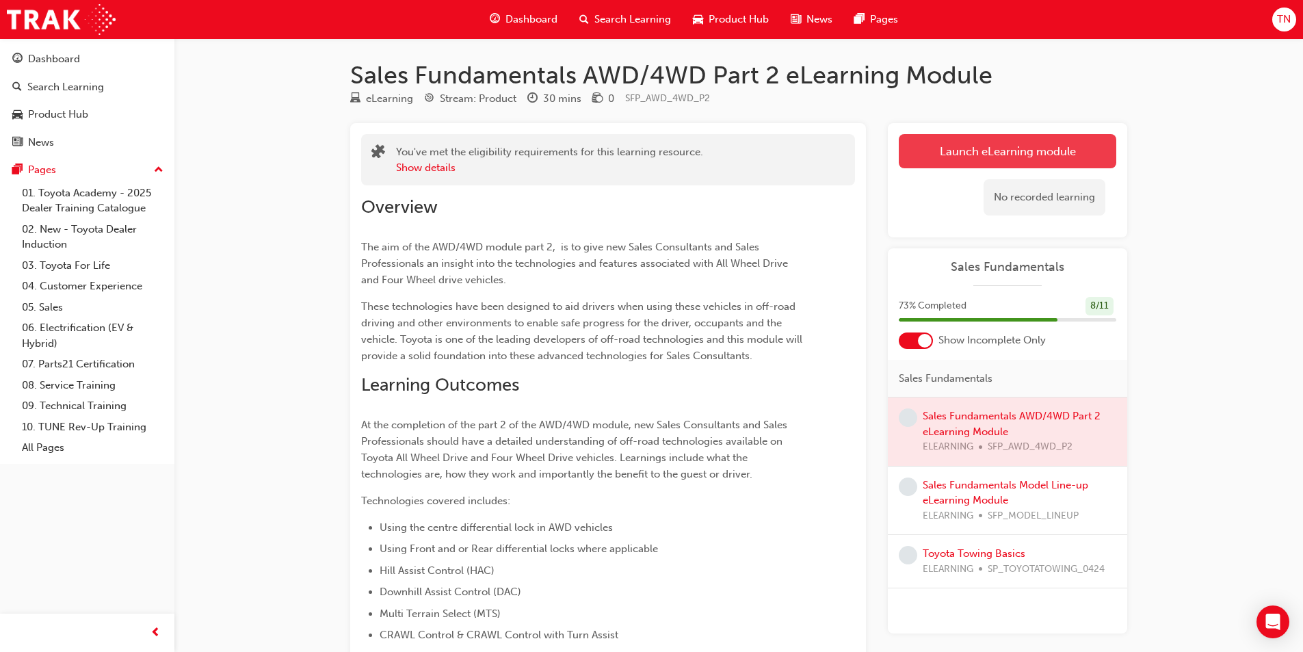
click at [987, 163] on button "Launch eLearning module" at bounding box center [1007, 151] width 217 height 34
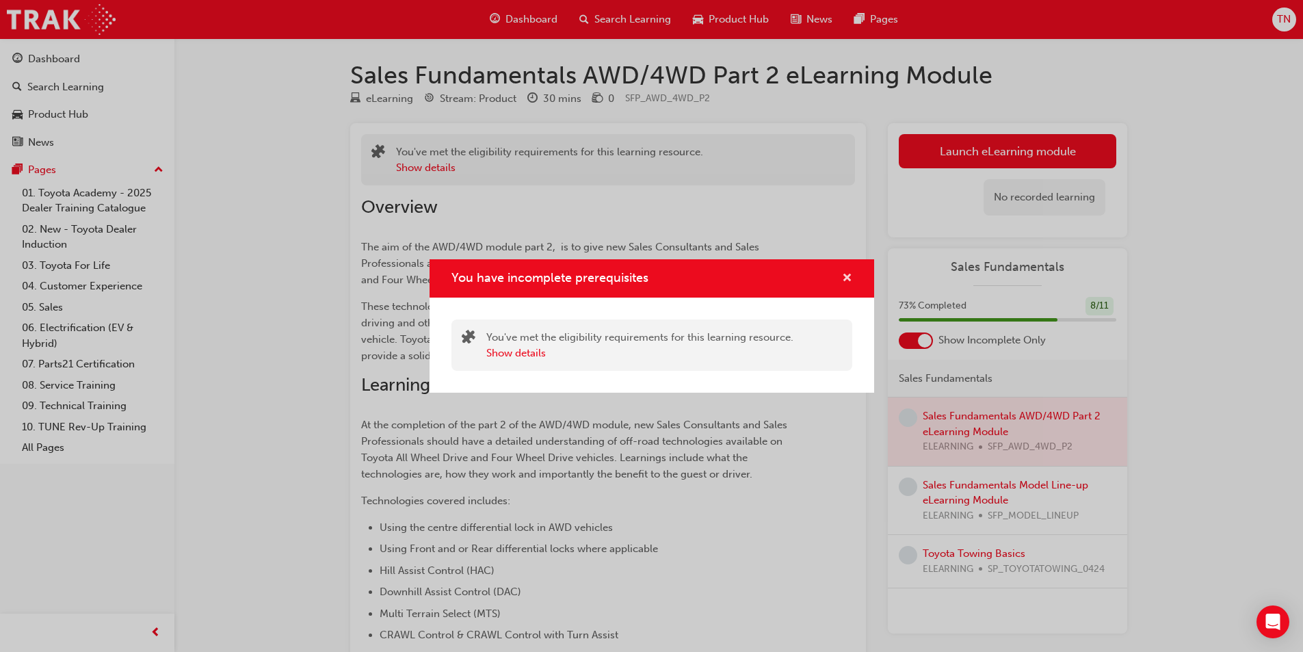
click at [846, 282] on span "cross-icon" at bounding box center [847, 279] width 10 height 12
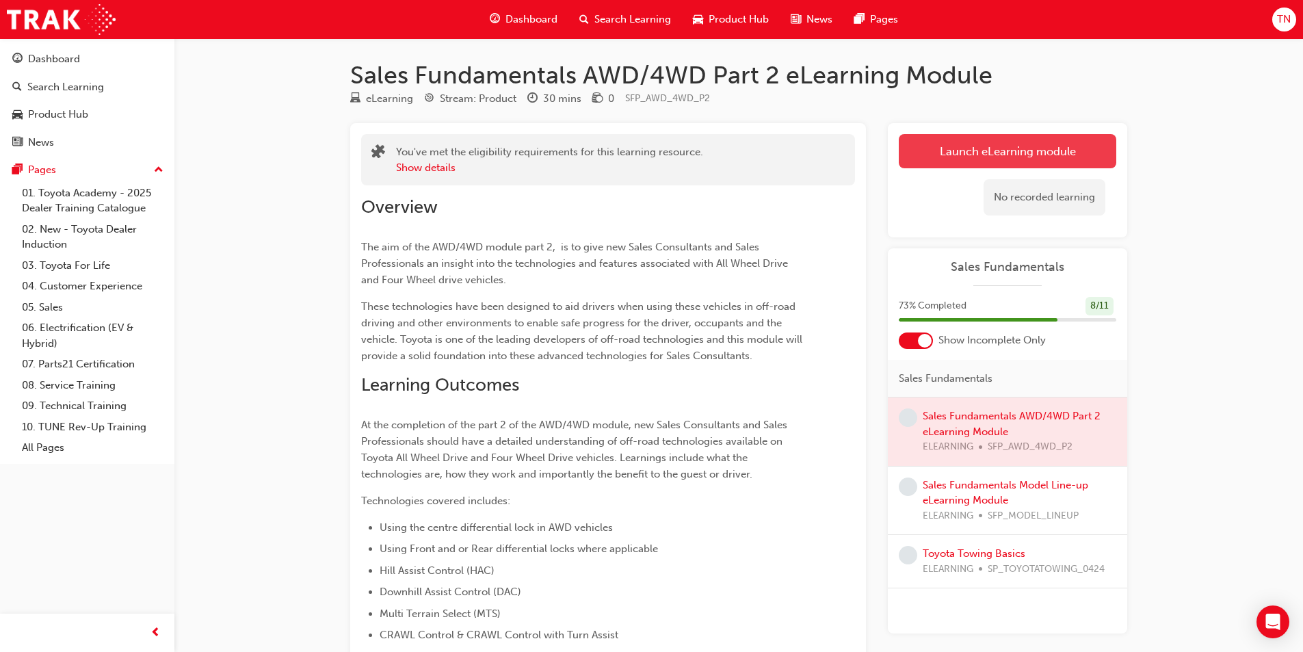
click at [937, 150] on link "Launch eLearning module" at bounding box center [1007, 151] width 217 height 34
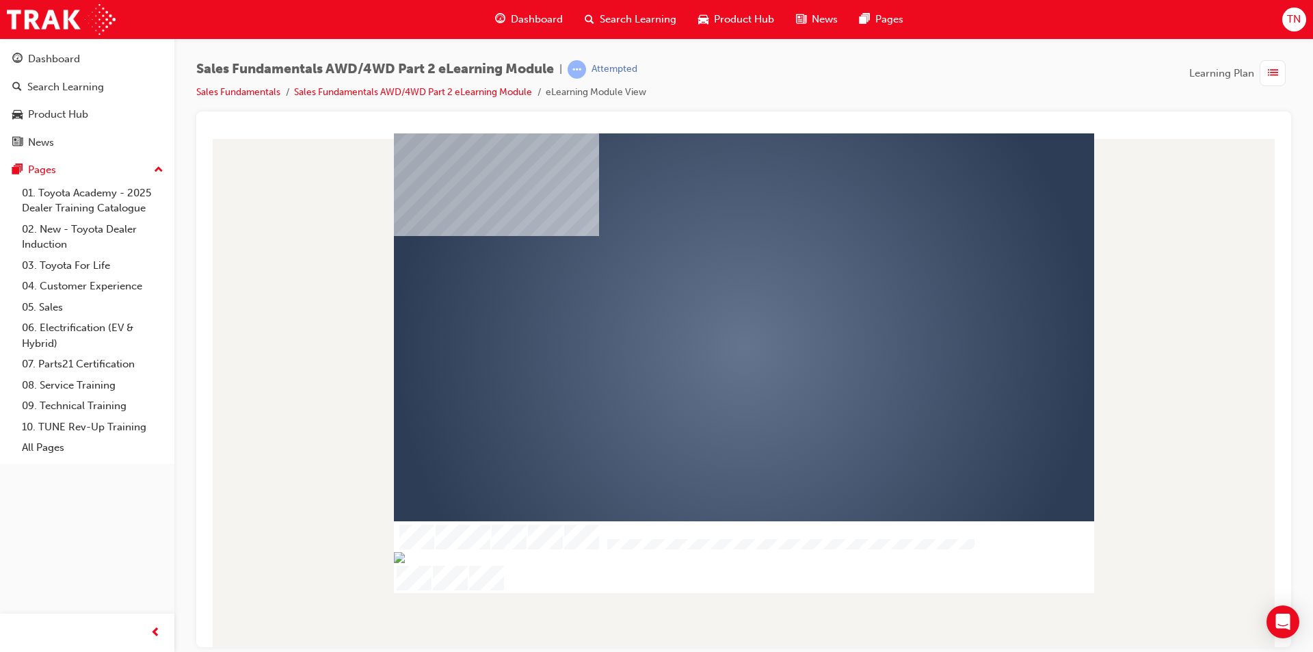
click at [704, 308] on div "play" at bounding box center [704, 308] width 0 height 0
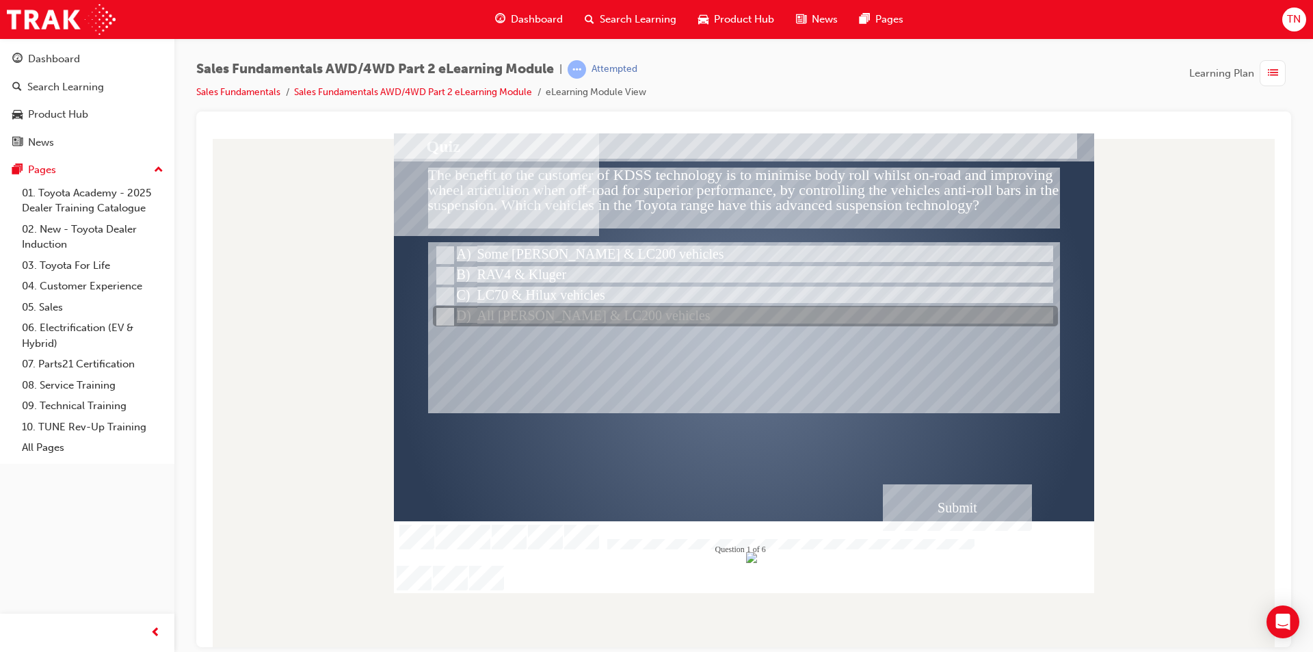
click at [573, 316] on div at bounding box center [745, 316] width 625 height 21
radio input "true"
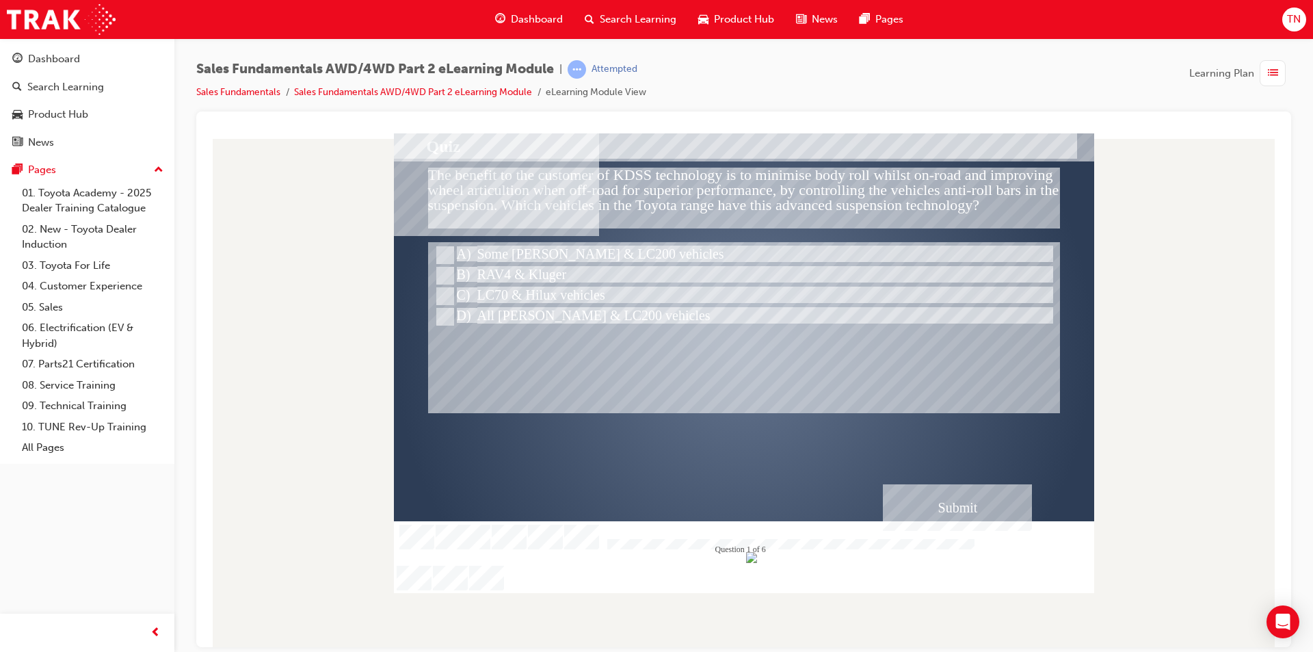
click at [931, 501] on div "Submit" at bounding box center [957, 507] width 149 height 47
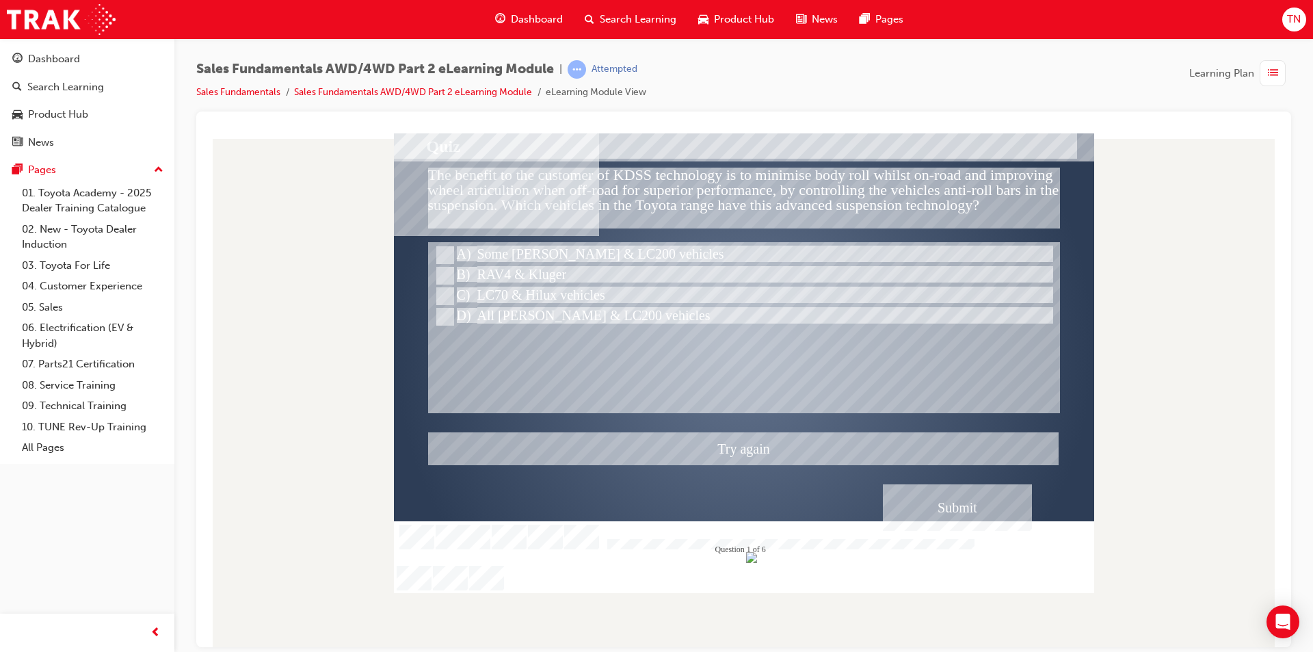
click at [453, 293] on div at bounding box center [744, 363] width 700 height 460
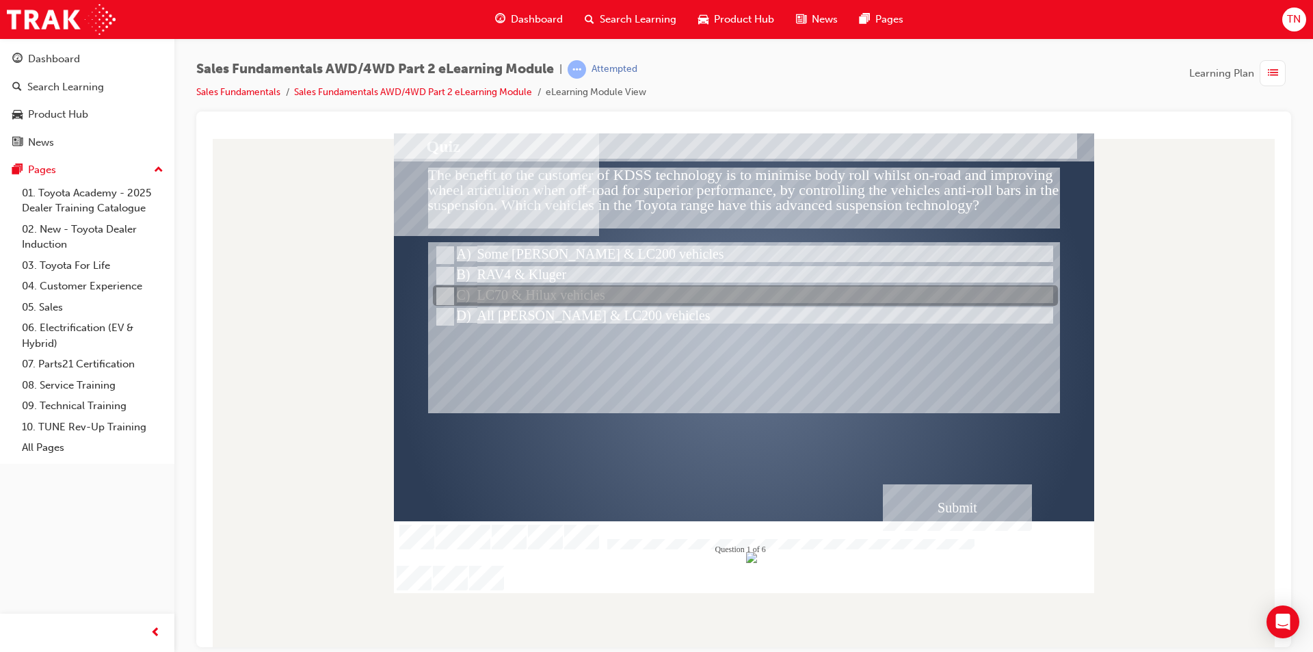
click at [516, 295] on div at bounding box center [745, 296] width 625 height 21
radio input "true"
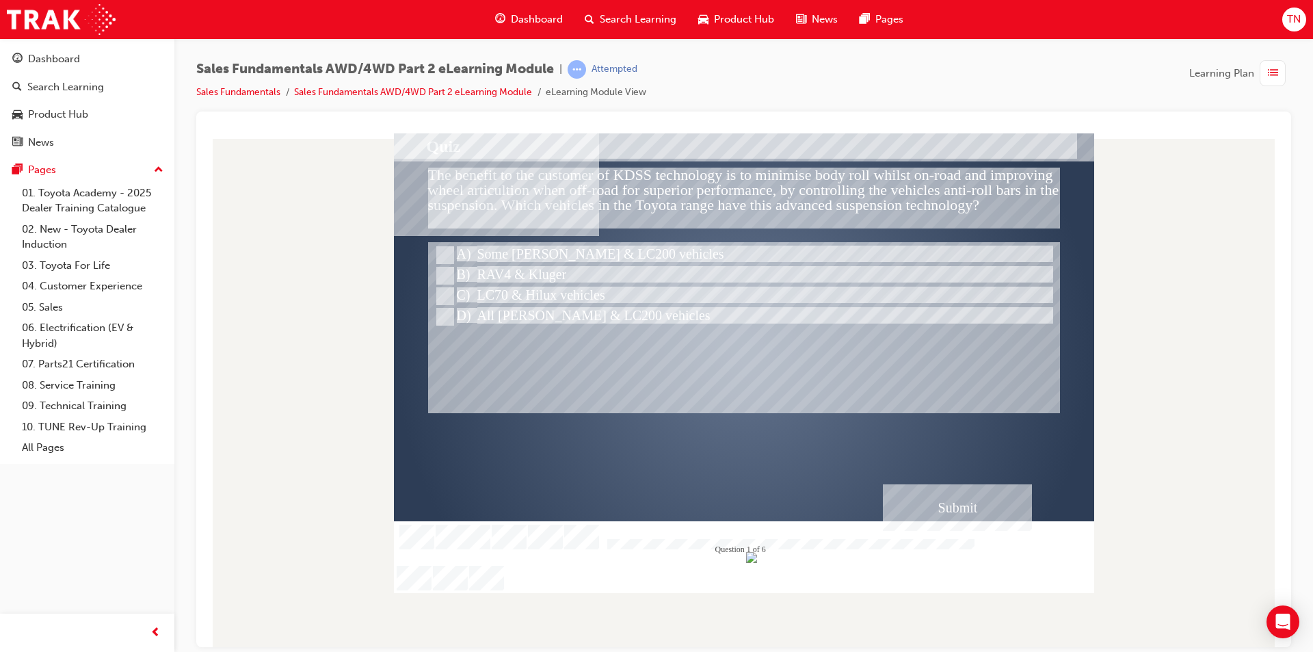
click at [964, 490] on div "Submit" at bounding box center [957, 507] width 149 height 47
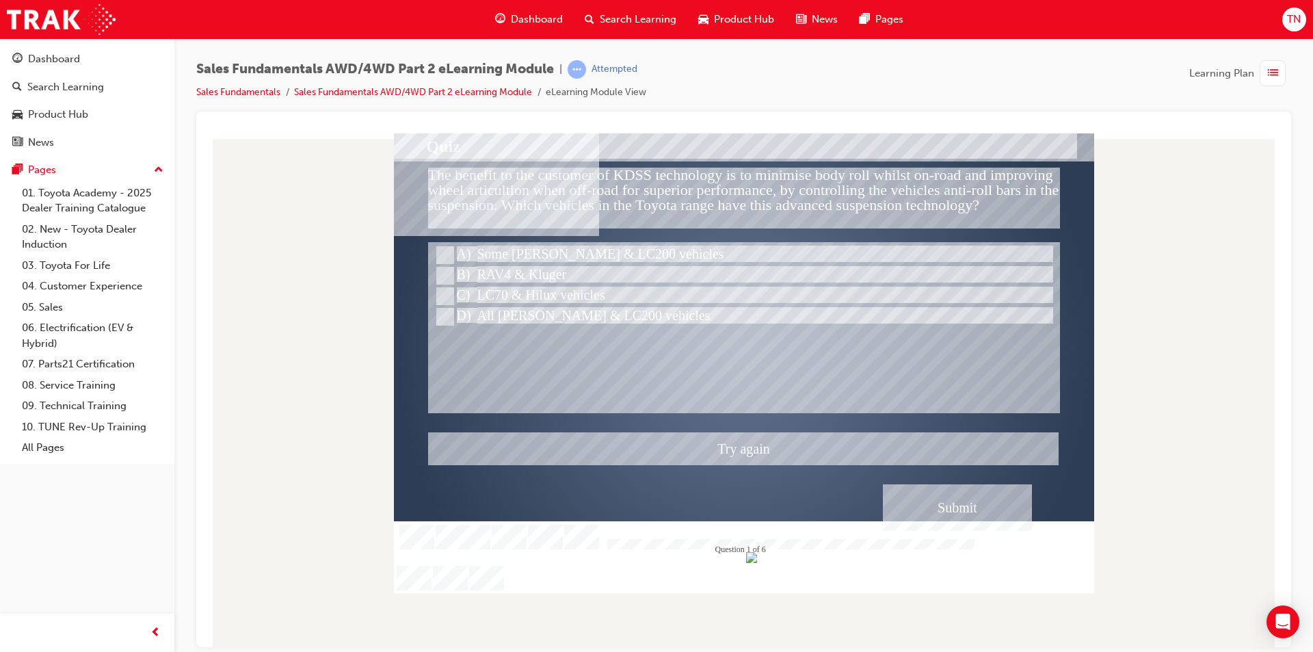
click at [482, 244] on div at bounding box center [744, 363] width 700 height 460
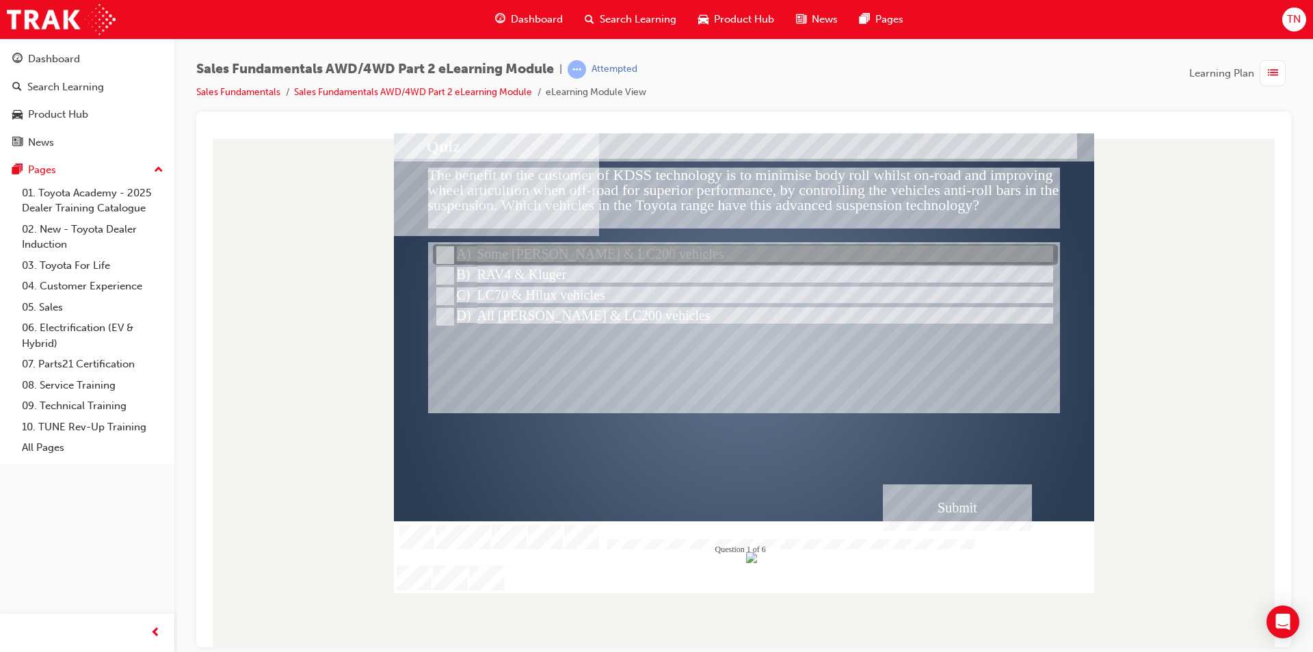
drag, startPoint x: 489, startPoint y: 248, endPoint x: 482, endPoint y: 244, distance: 7.6
click at [482, 245] on div at bounding box center [745, 255] width 625 height 21
radio input "true"
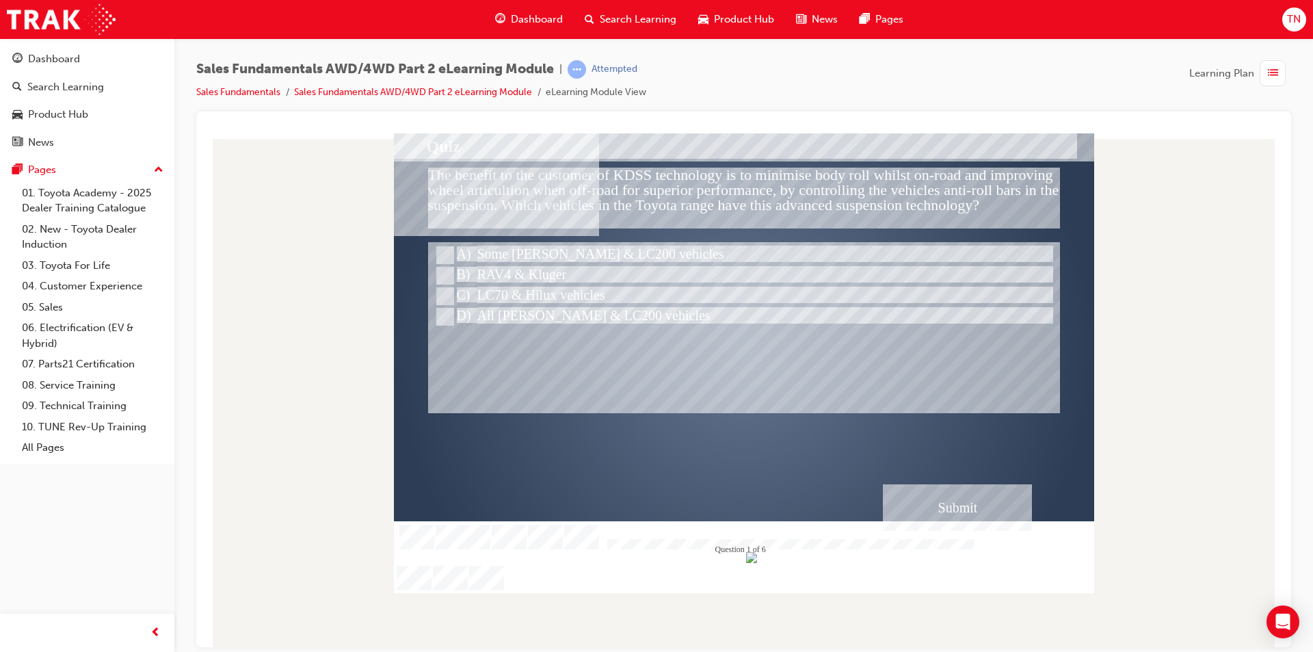
click at [951, 492] on div "Submit" at bounding box center [957, 507] width 149 height 47
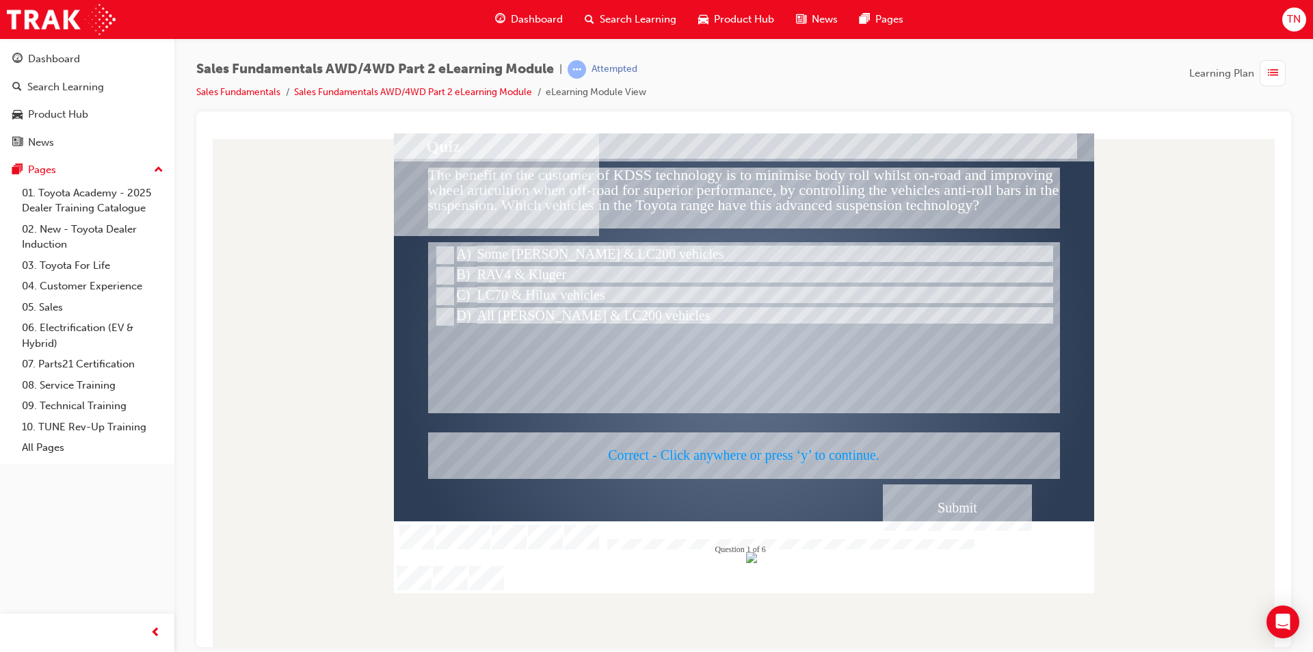
click at [776, 432] on div at bounding box center [744, 363] width 700 height 460
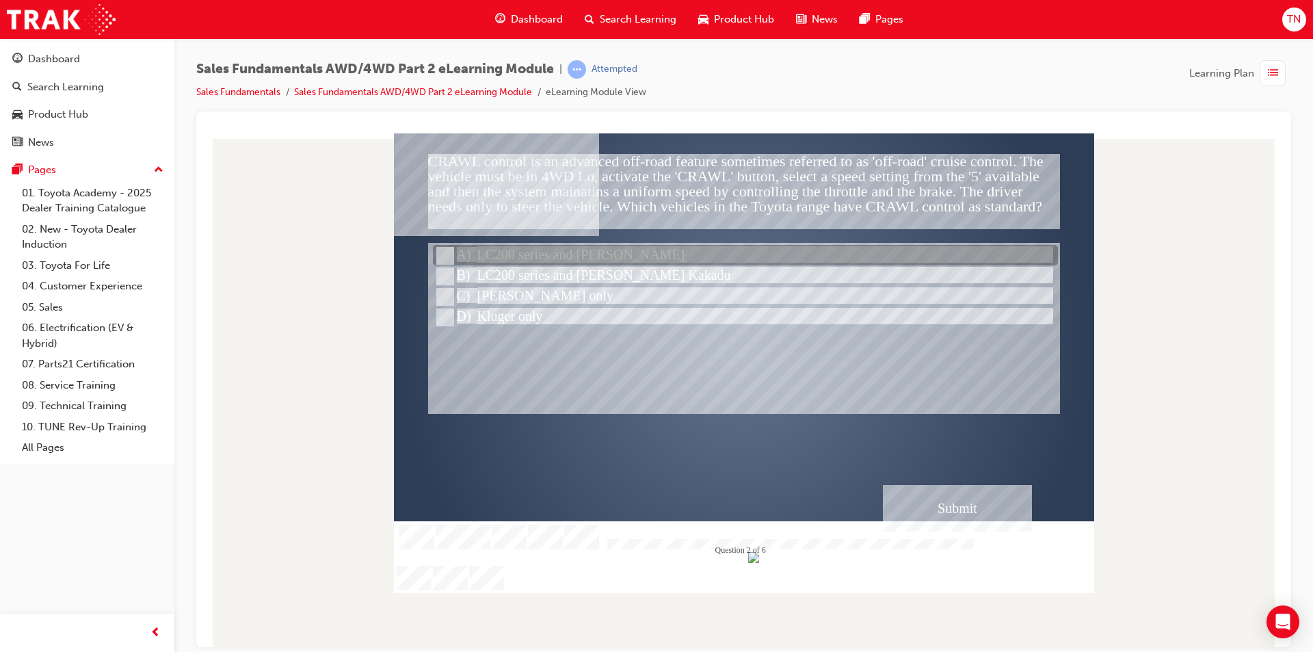
click at [609, 254] on div at bounding box center [745, 256] width 625 height 21
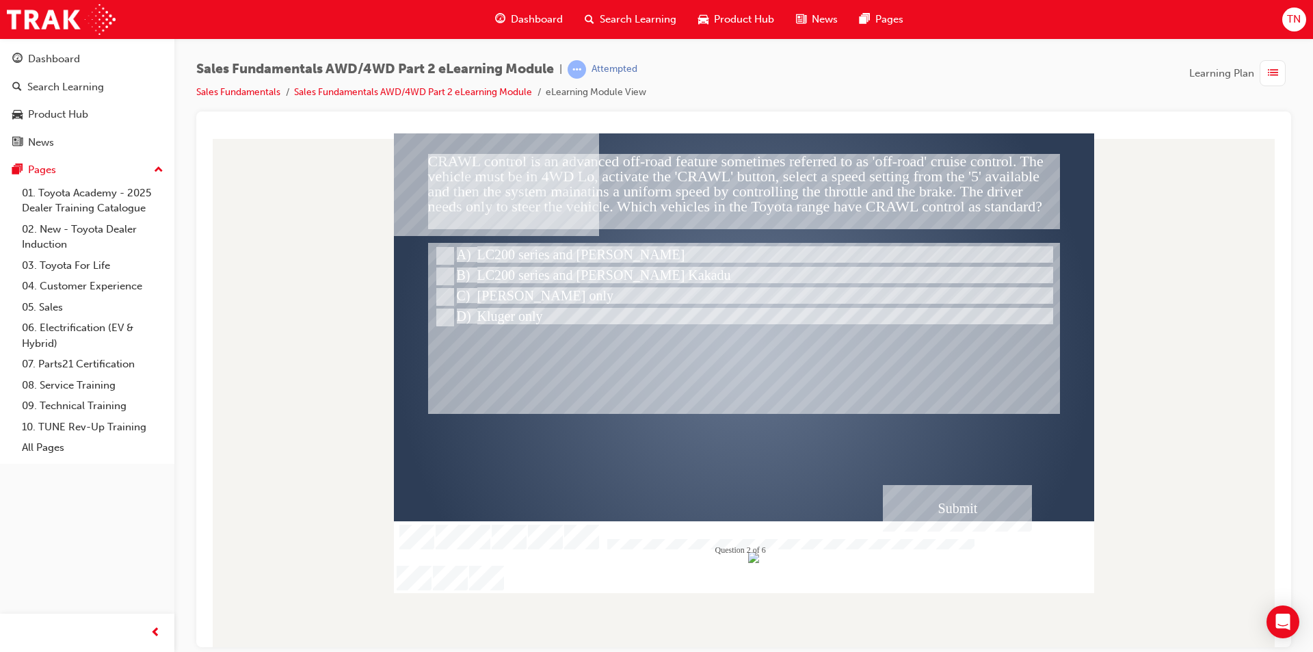
click at [904, 499] on div "Submit" at bounding box center [957, 507] width 149 height 47
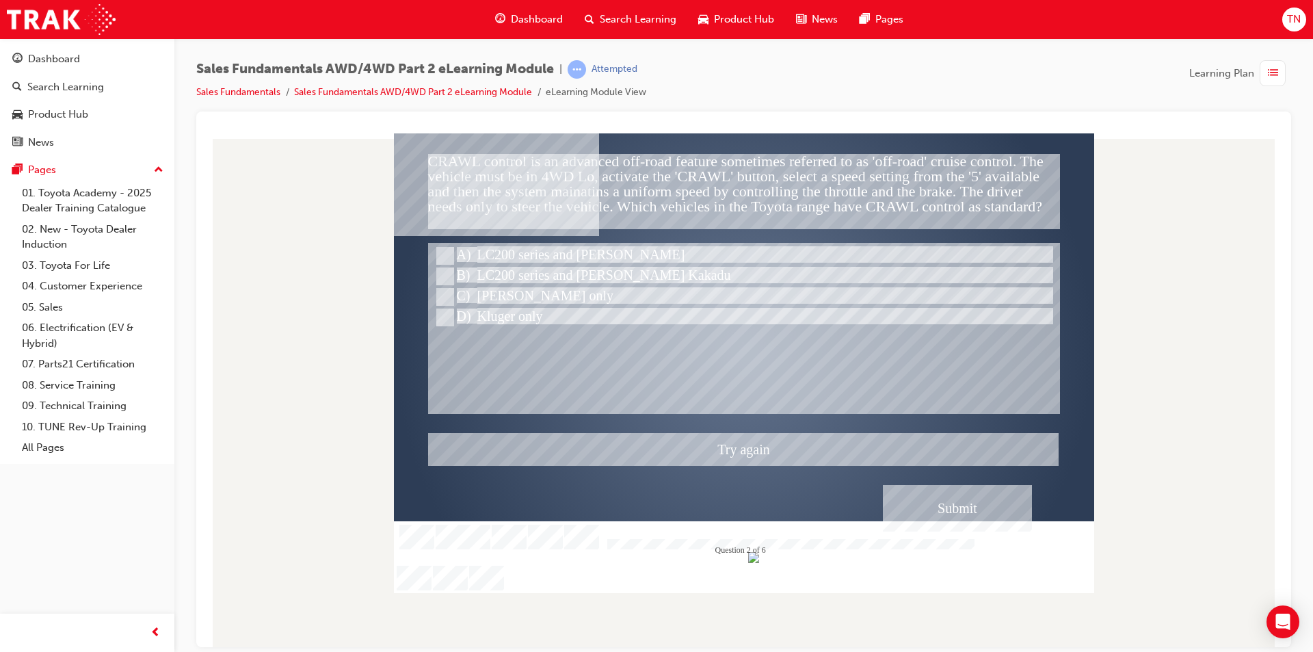
click at [622, 270] on div at bounding box center [744, 363] width 700 height 460
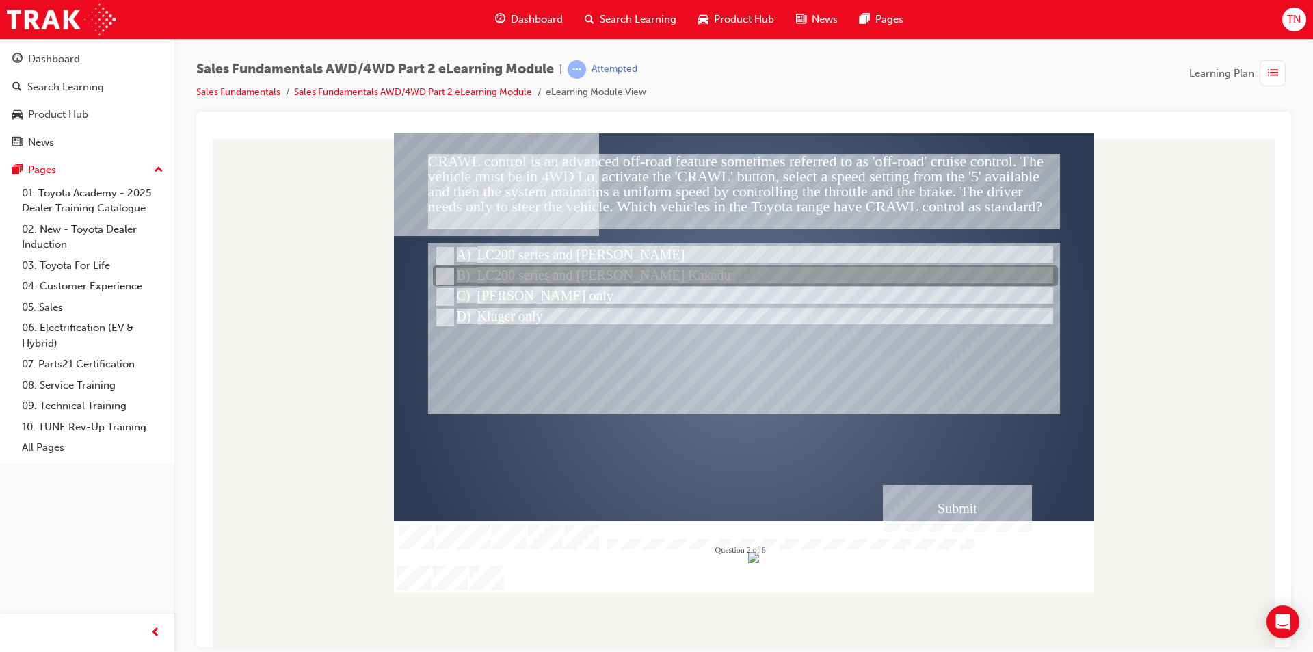
click at [622, 270] on div at bounding box center [745, 276] width 625 height 21
radio input "false"
radio input "true"
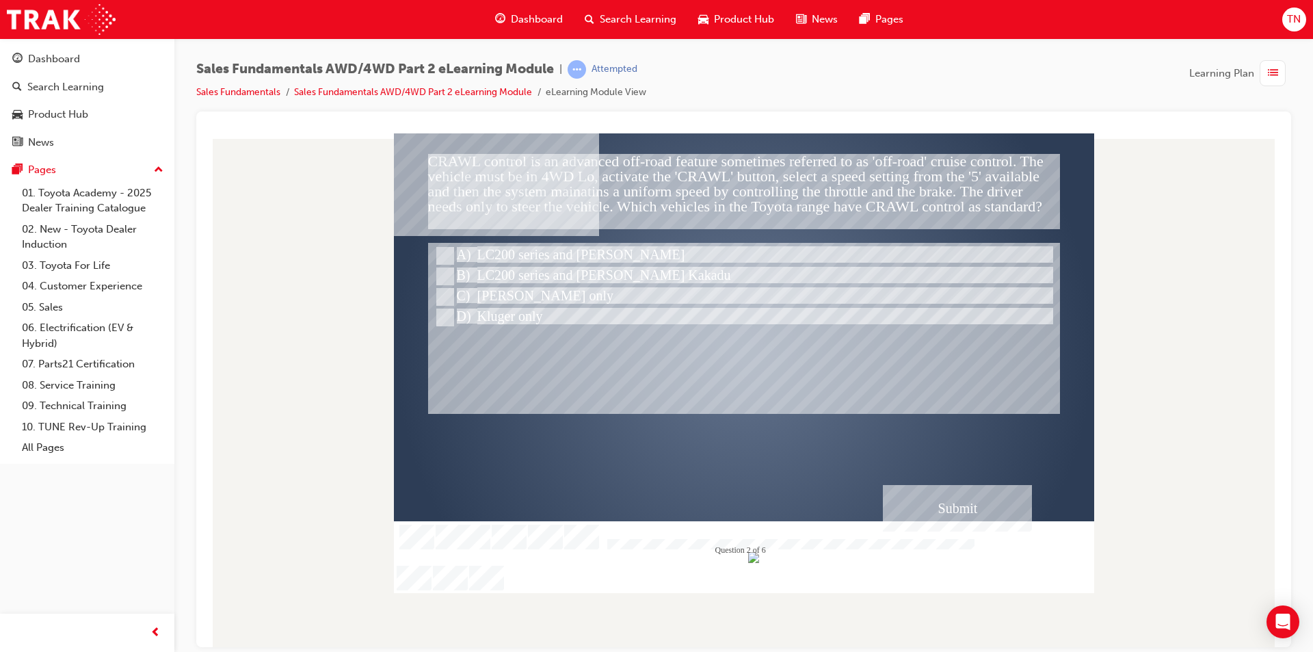
click at [932, 503] on div "Submit" at bounding box center [957, 507] width 149 height 47
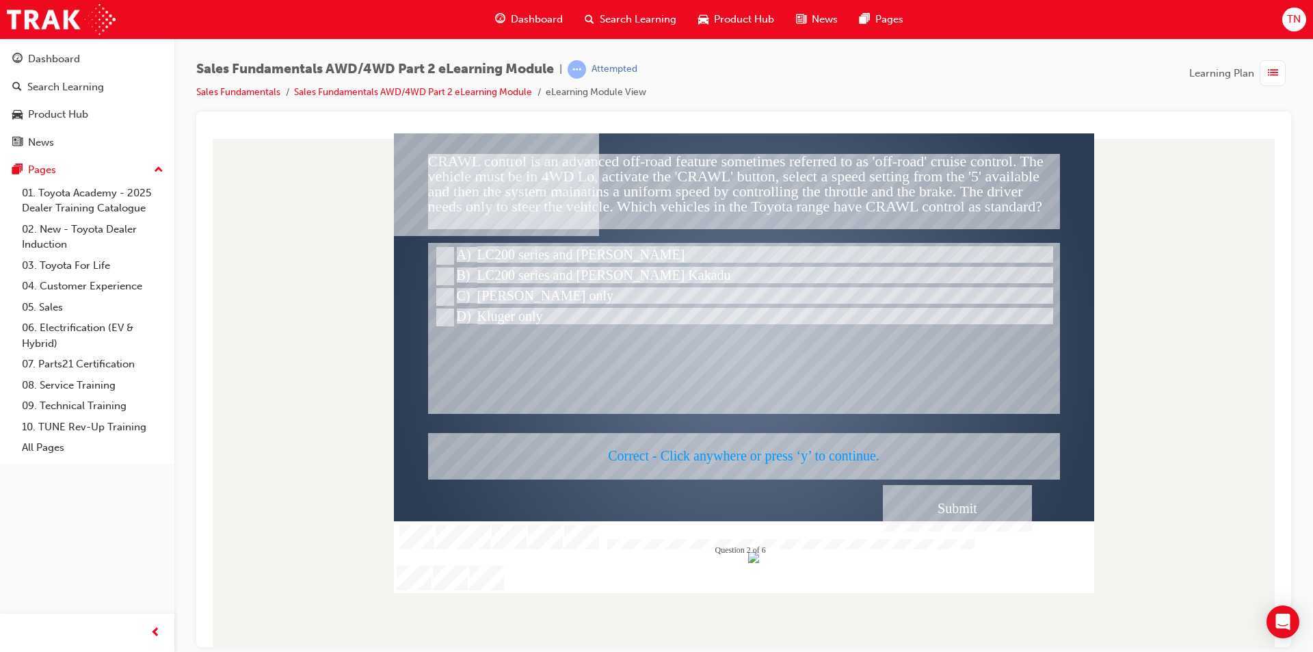
click at [724, 408] on div at bounding box center [744, 363] width 700 height 460
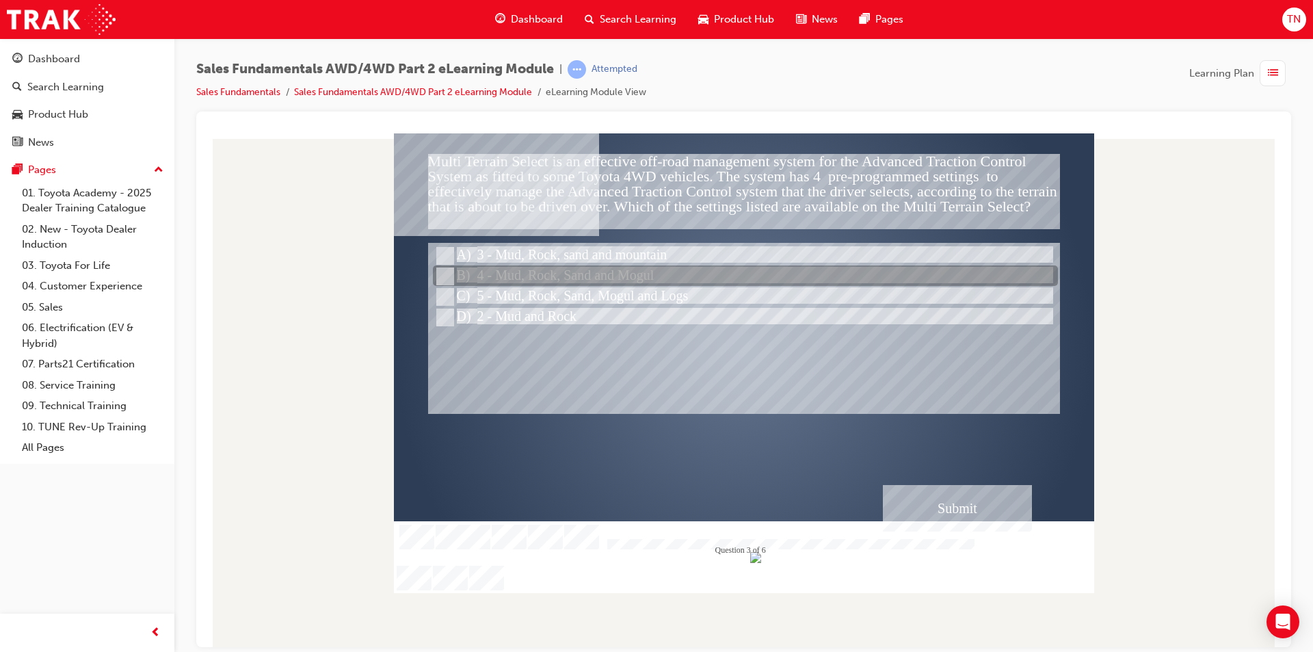
click at [674, 273] on div at bounding box center [745, 276] width 625 height 21
radio input "true"
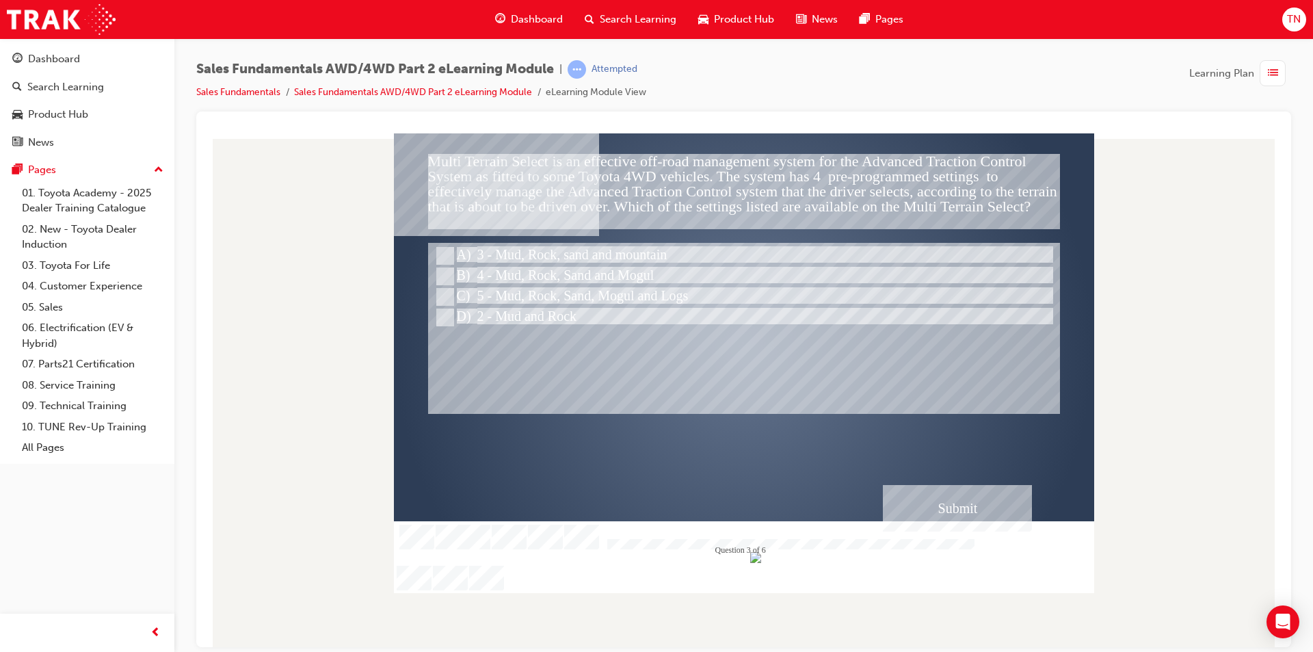
click at [908, 498] on div "Submit" at bounding box center [957, 507] width 149 height 47
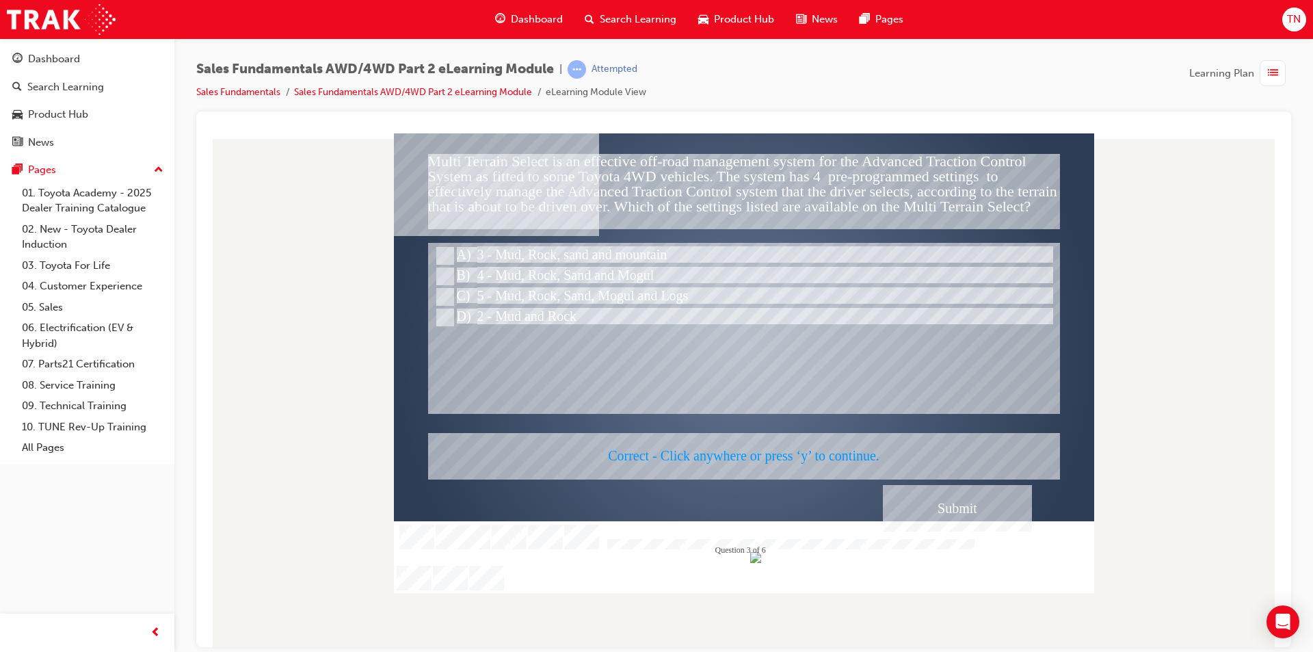
click at [772, 434] on div at bounding box center [744, 363] width 700 height 460
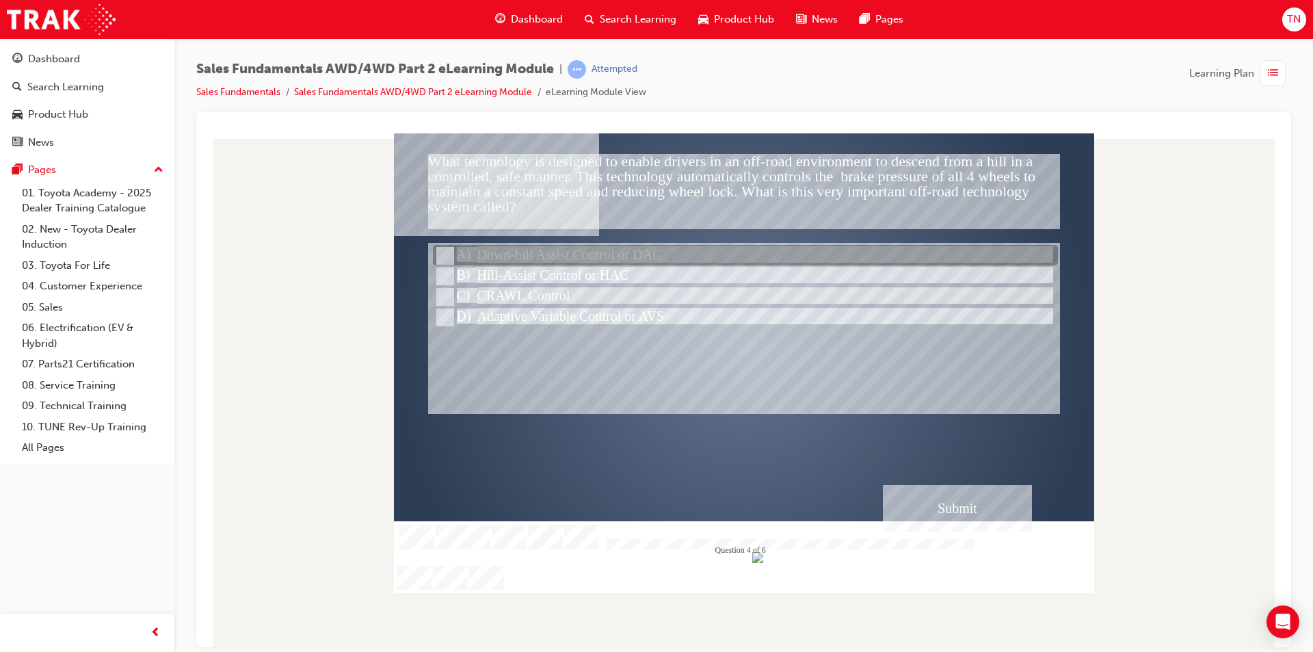
click at [687, 254] on div at bounding box center [745, 256] width 625 height 21
radio input "true"
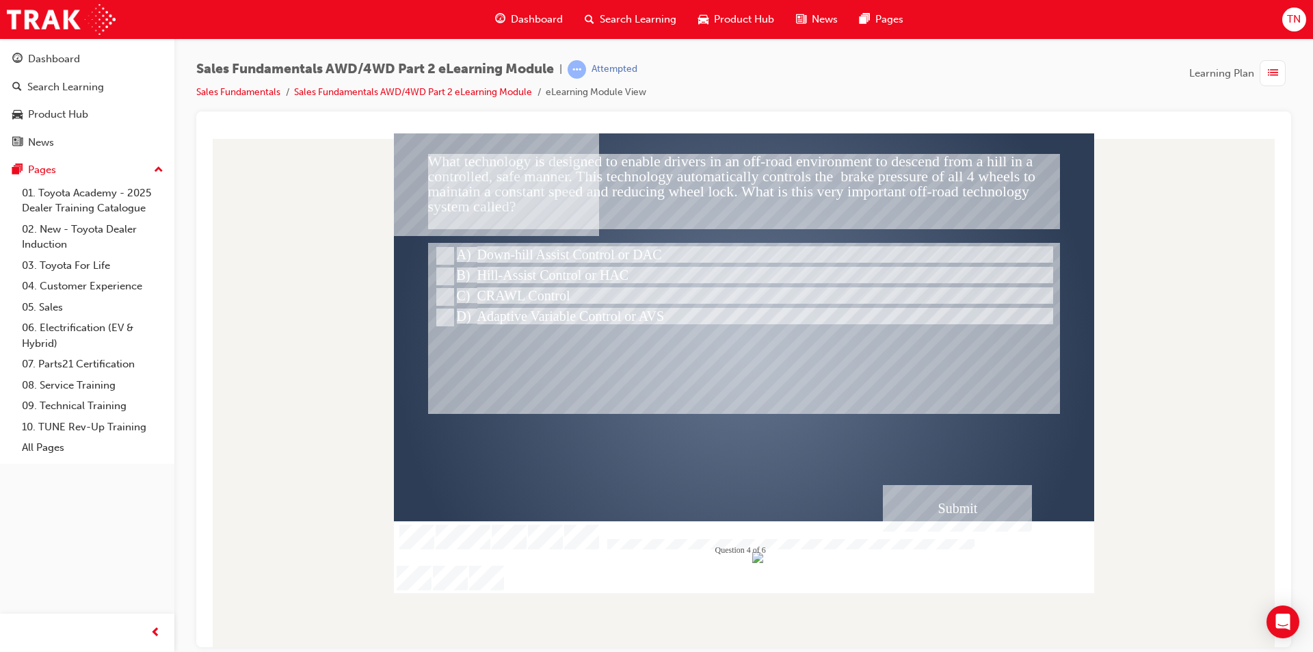
click at [899, 503] on div "Submit" at bounding box center [957, 507] width 149 height 47
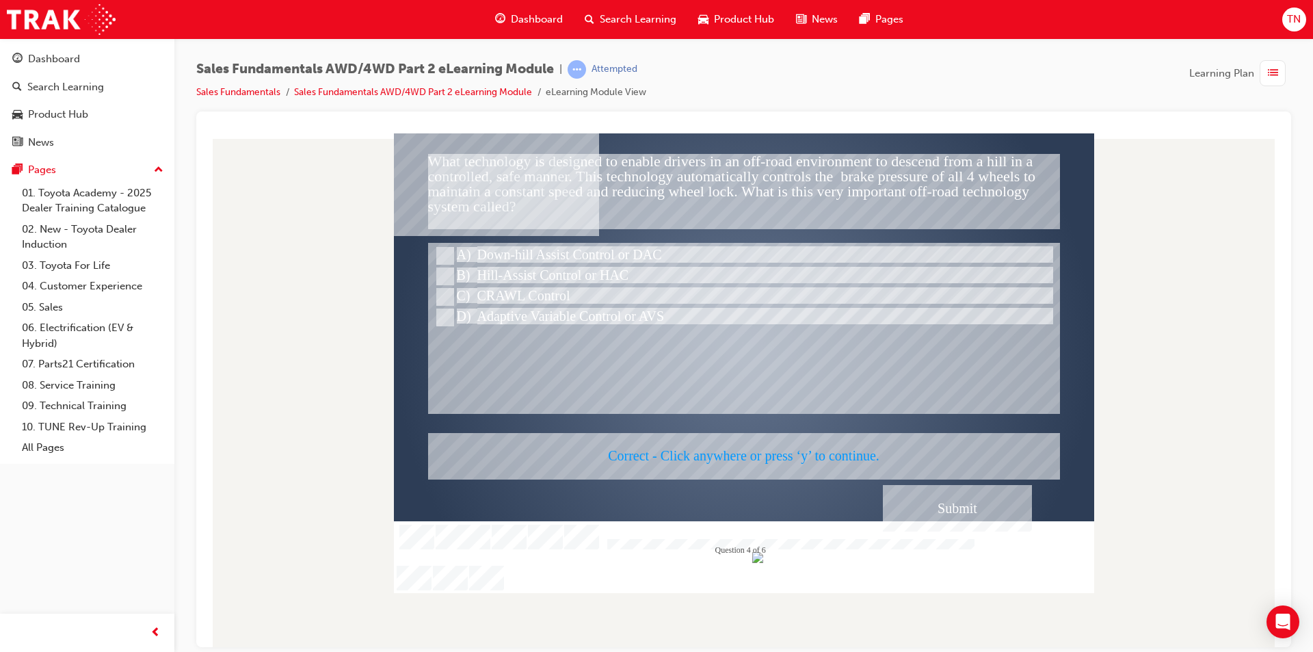
click at [784, 457] on div at bounding box center [744, 363] width 700 height 460
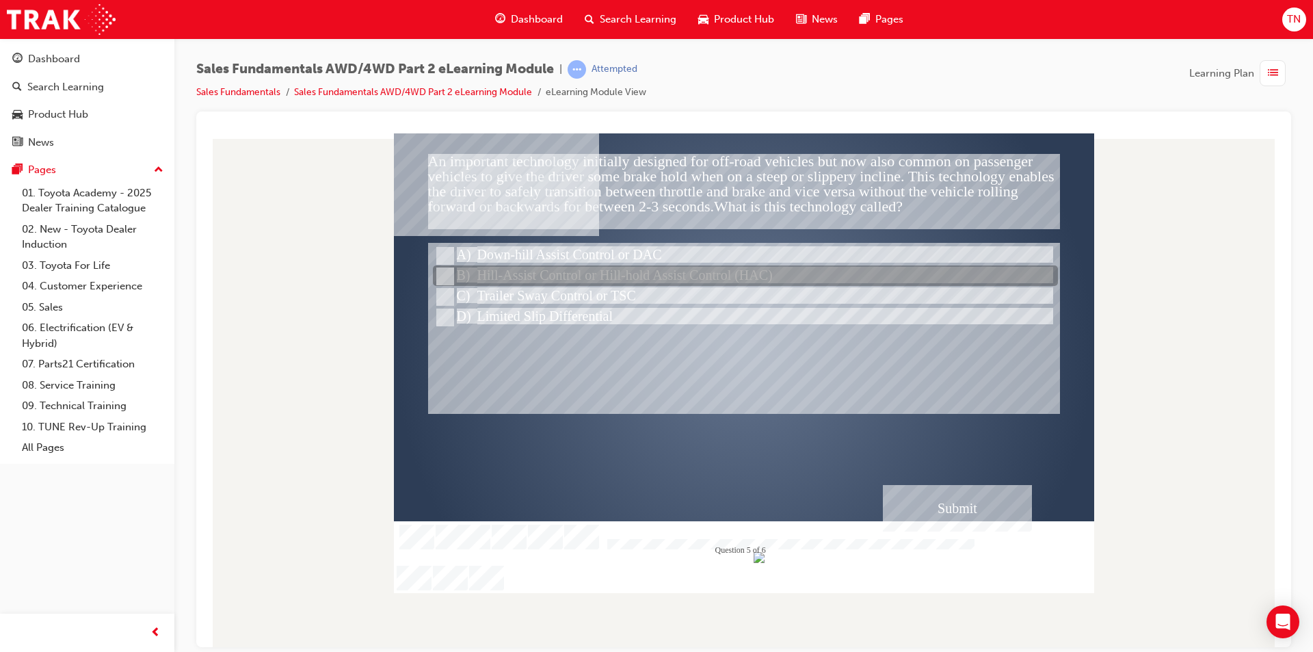
click at [615, 269] on div at bounding box center [745, 276] width 625 height 21
radio input "true"
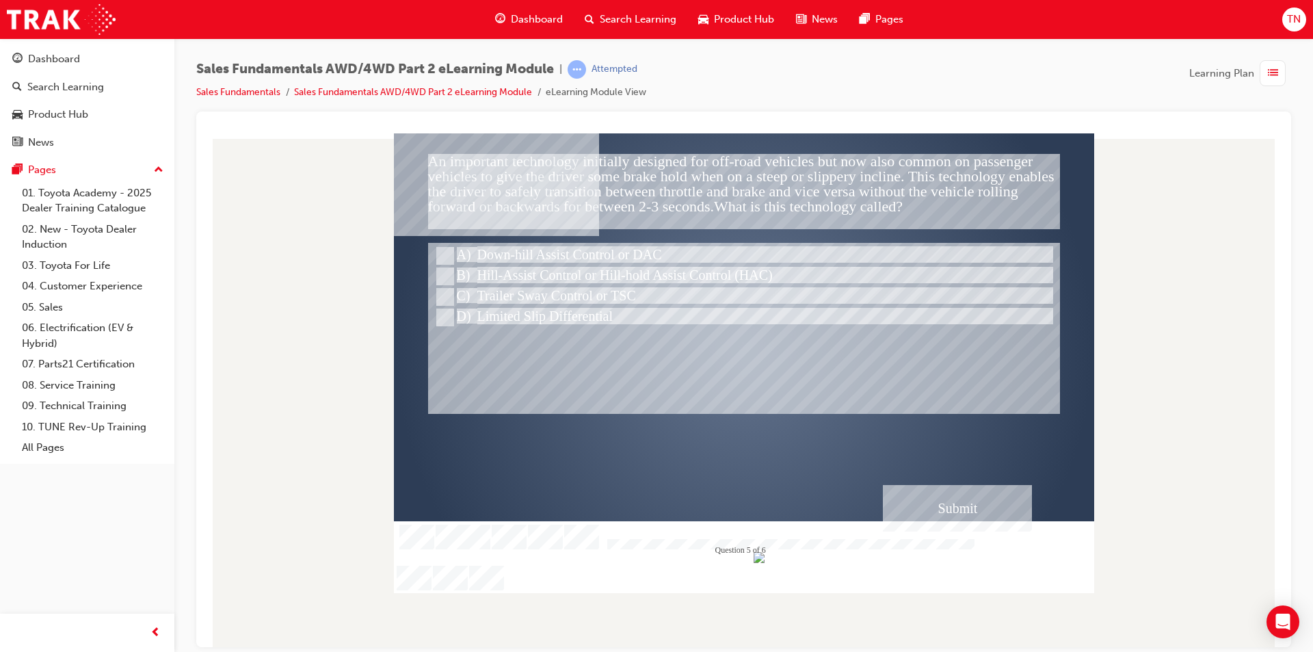
click at [943, 511] on div "Submit" at bounding box center [957, 507] width 149 height 47
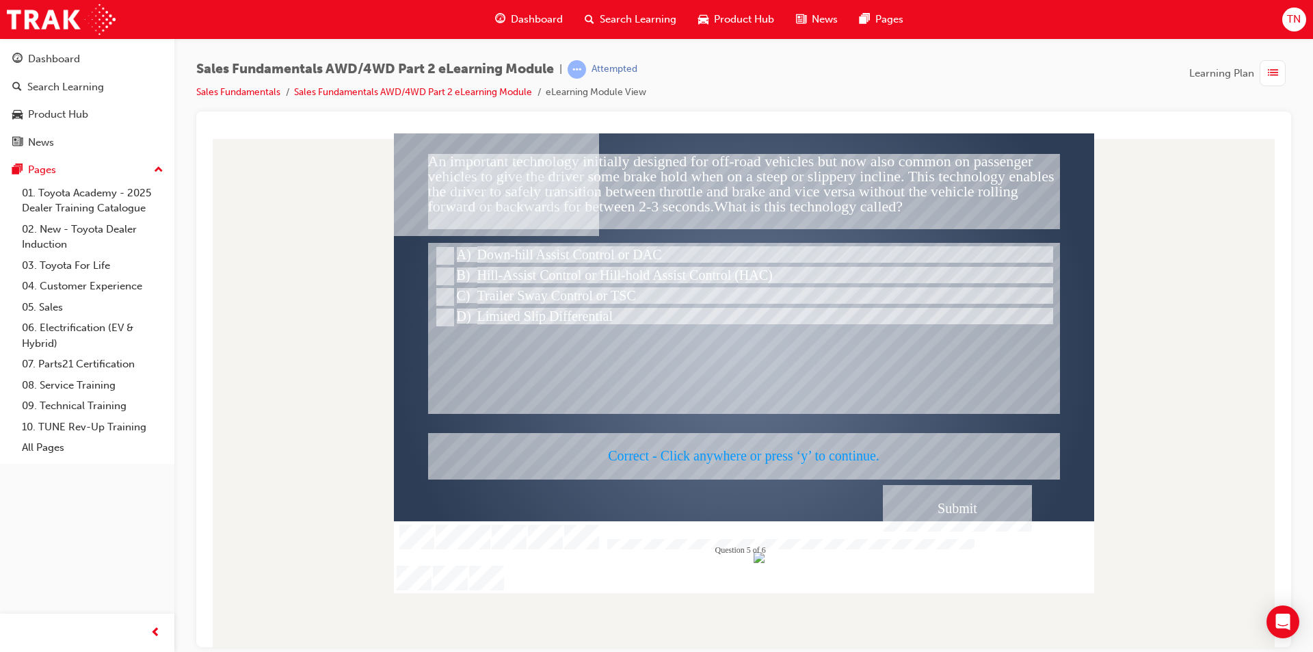
click at [856, 467] on div at bounding box center [744, 363] width 700 height 460
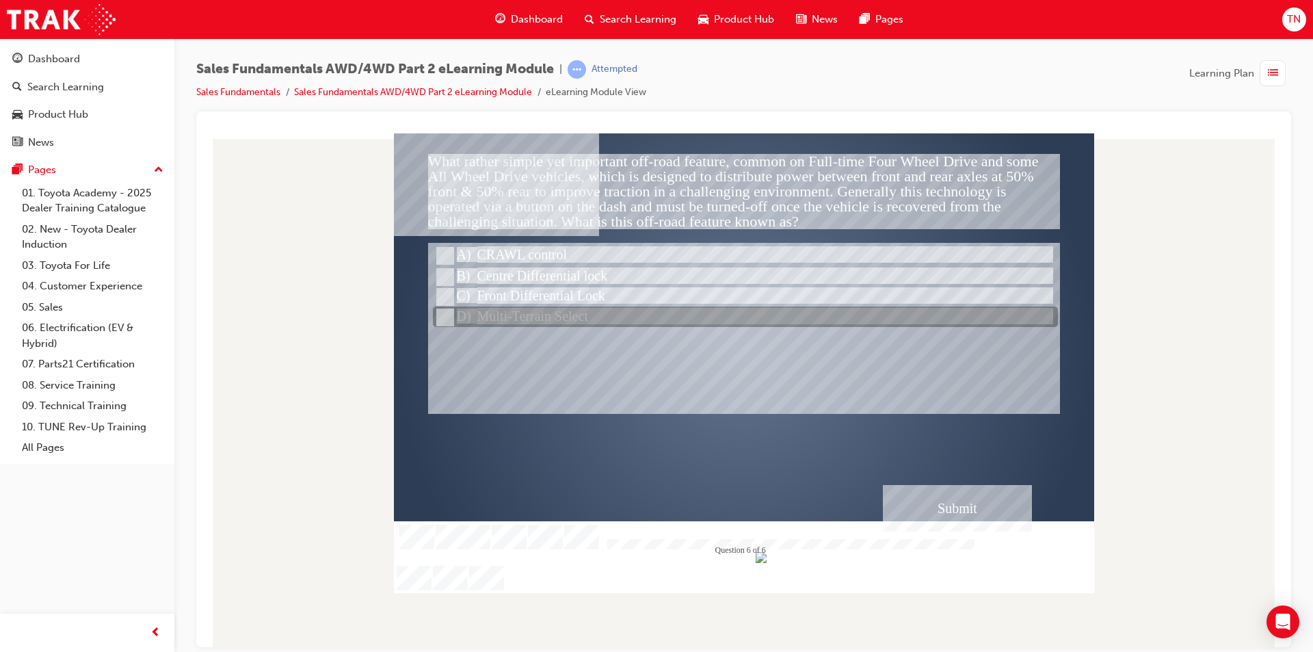
click at [617, 312] on div at bounding box center [745, 317] width 625 height 21
radio input "true"
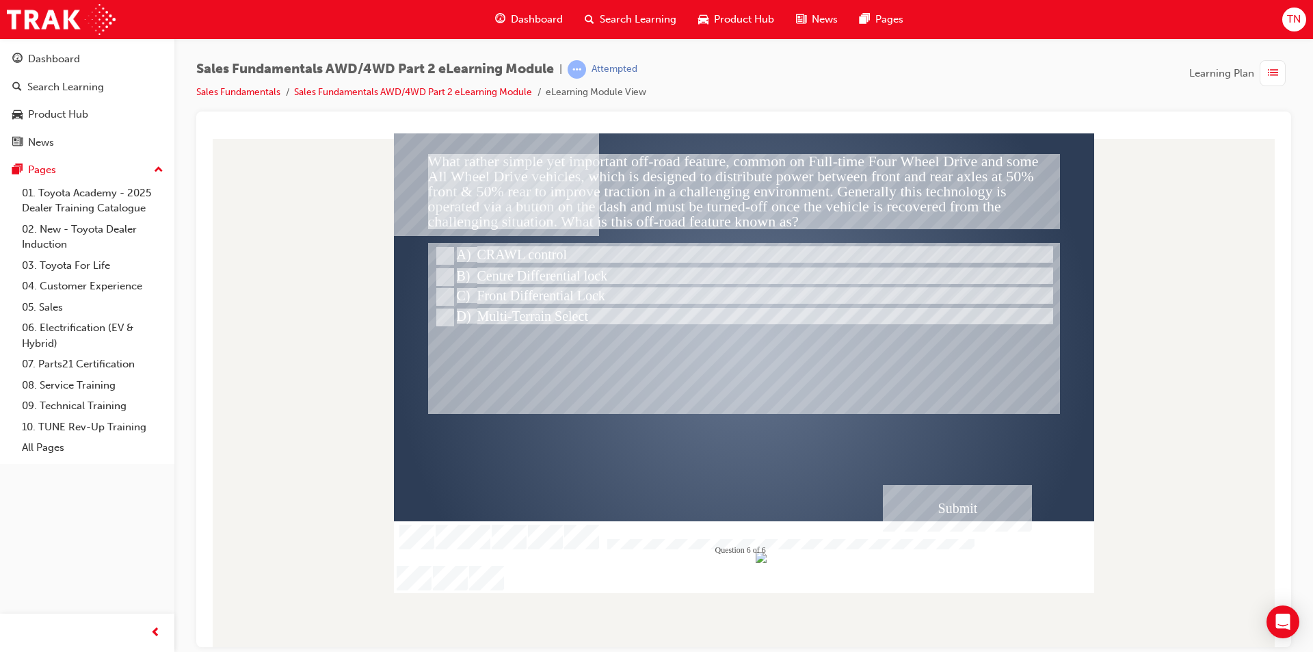
click at [999, 522] on div "Submit" at bounding box center [957, 507] width 149 height 47
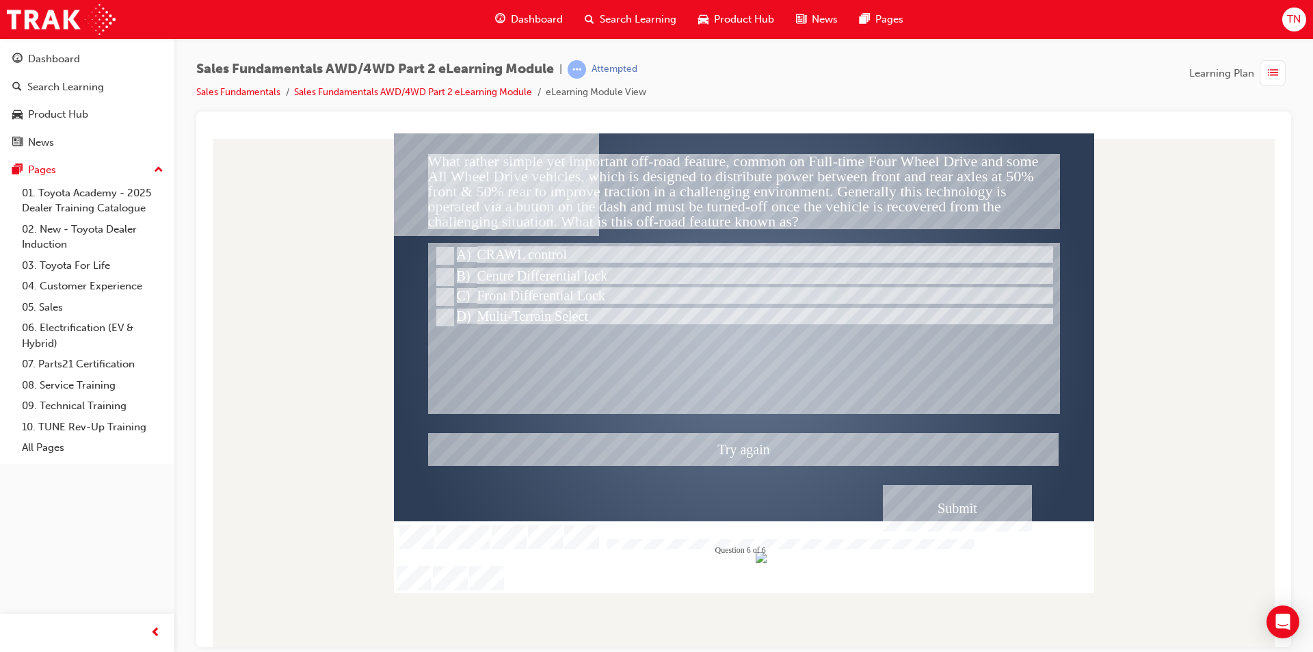
click at [539, 244] on div at bounding box center [744, 363] width 700 height 460
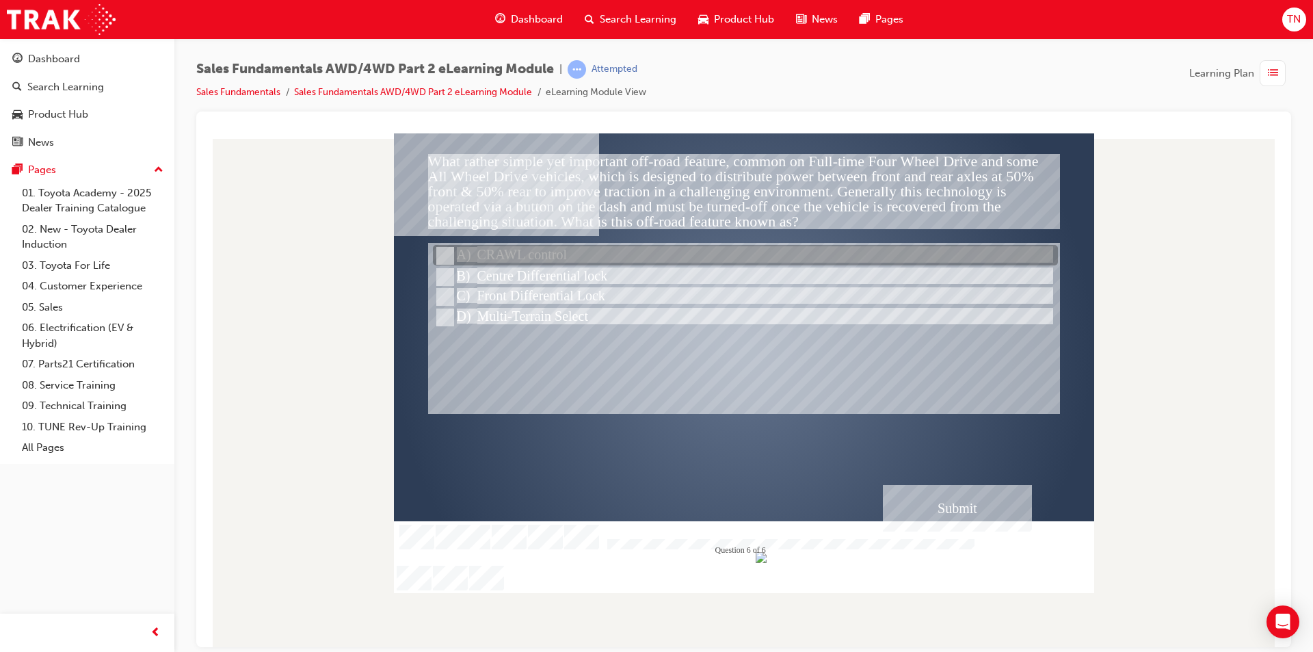
click at [495, 246] on div at bounding box center [745, 256] width 625 height 21
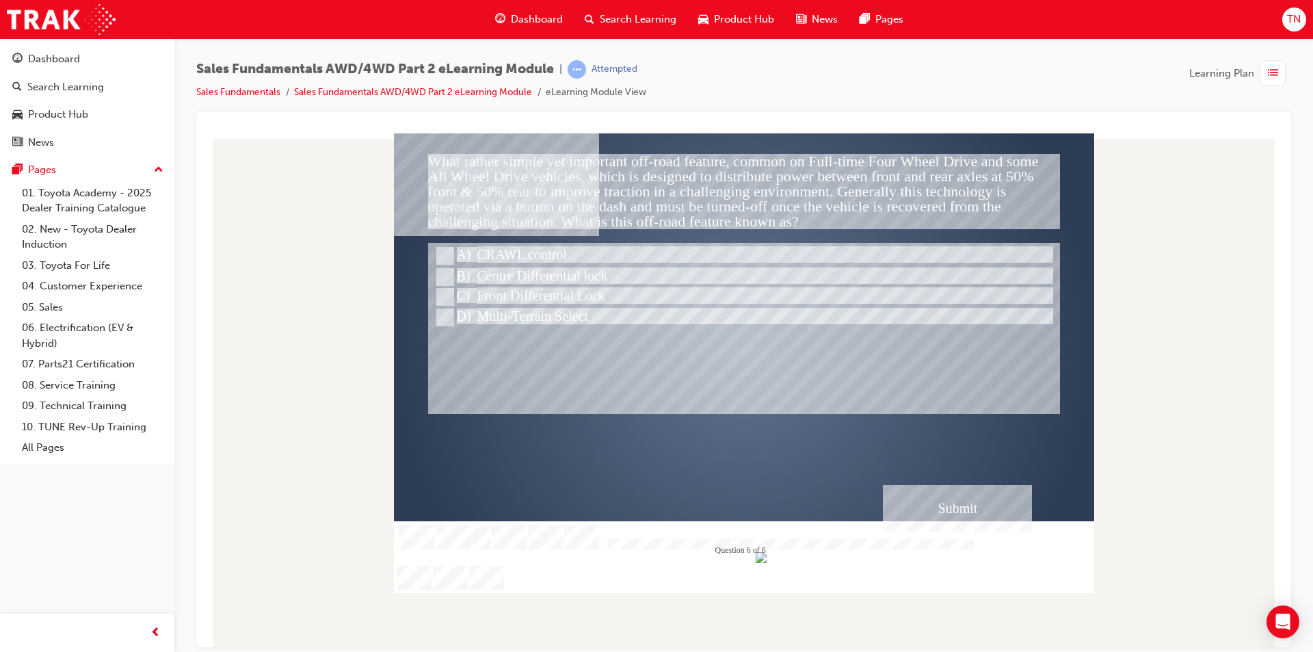
click at [951, 516] on div "Submit" at bounding box center [957, 507] width 149 height 47
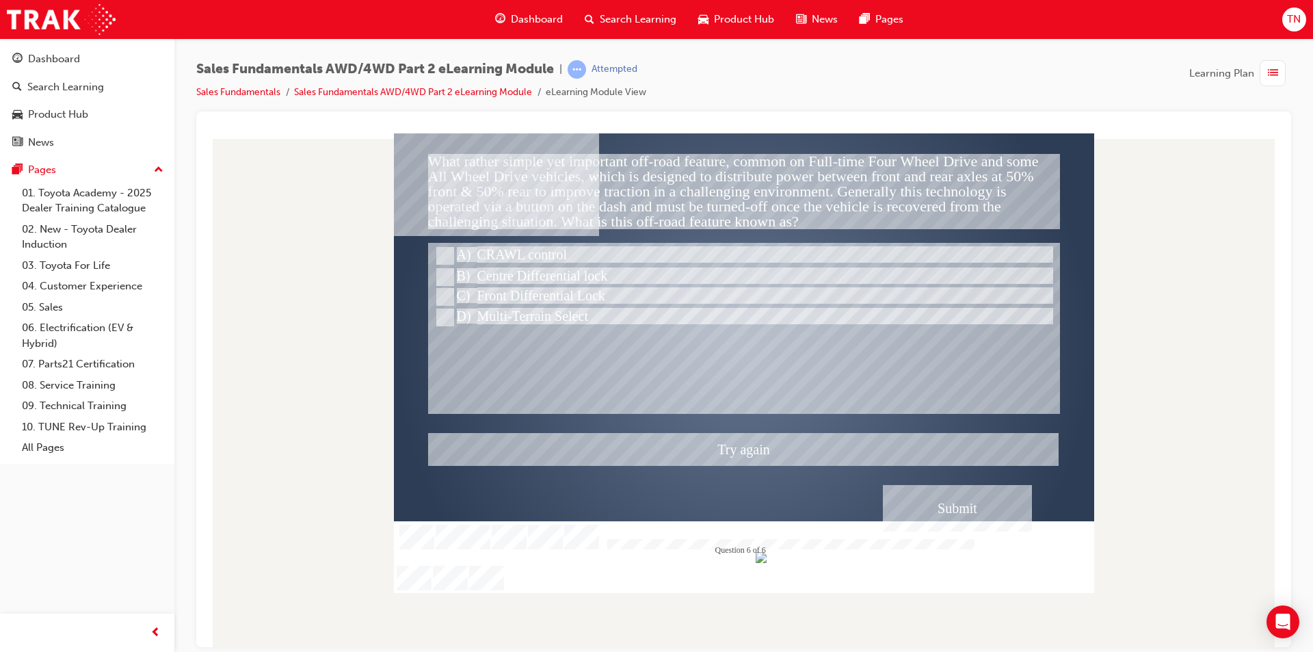
click at [555, 271] on div at bounding box center [744, 363] width 700 height 460
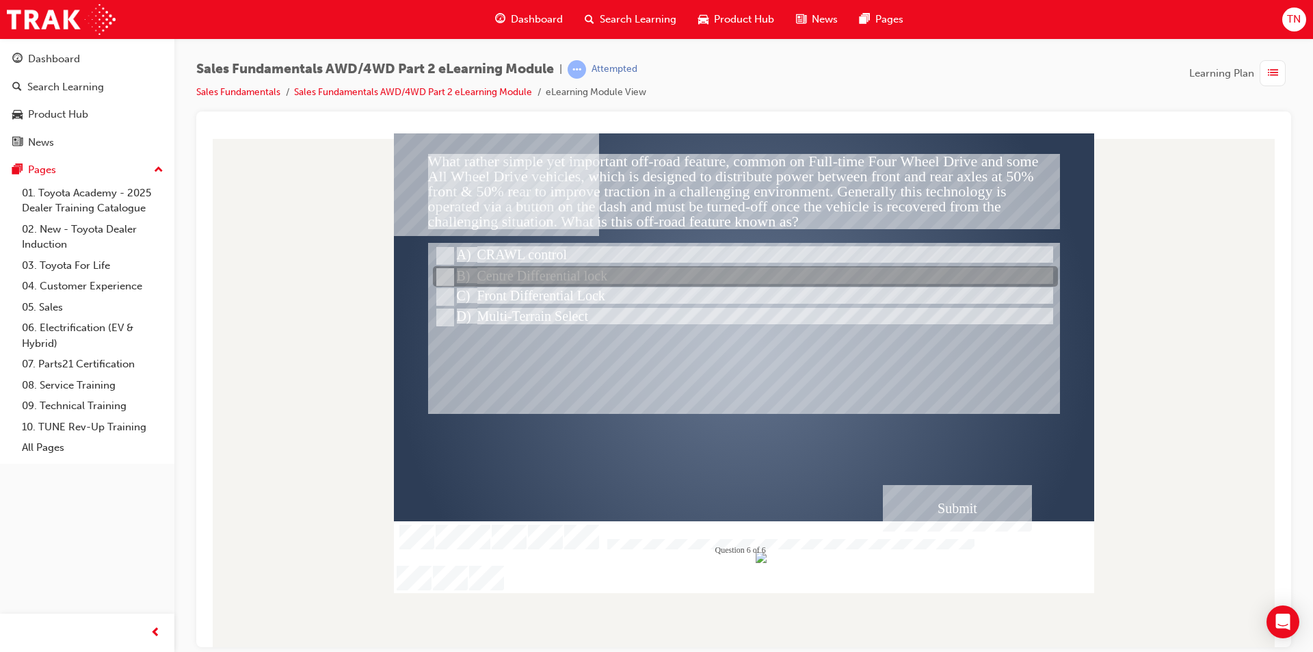
click at [555, 271] on div at bounding box center [745, 277] width 625 height 21
radio input "false"
radio input "true"
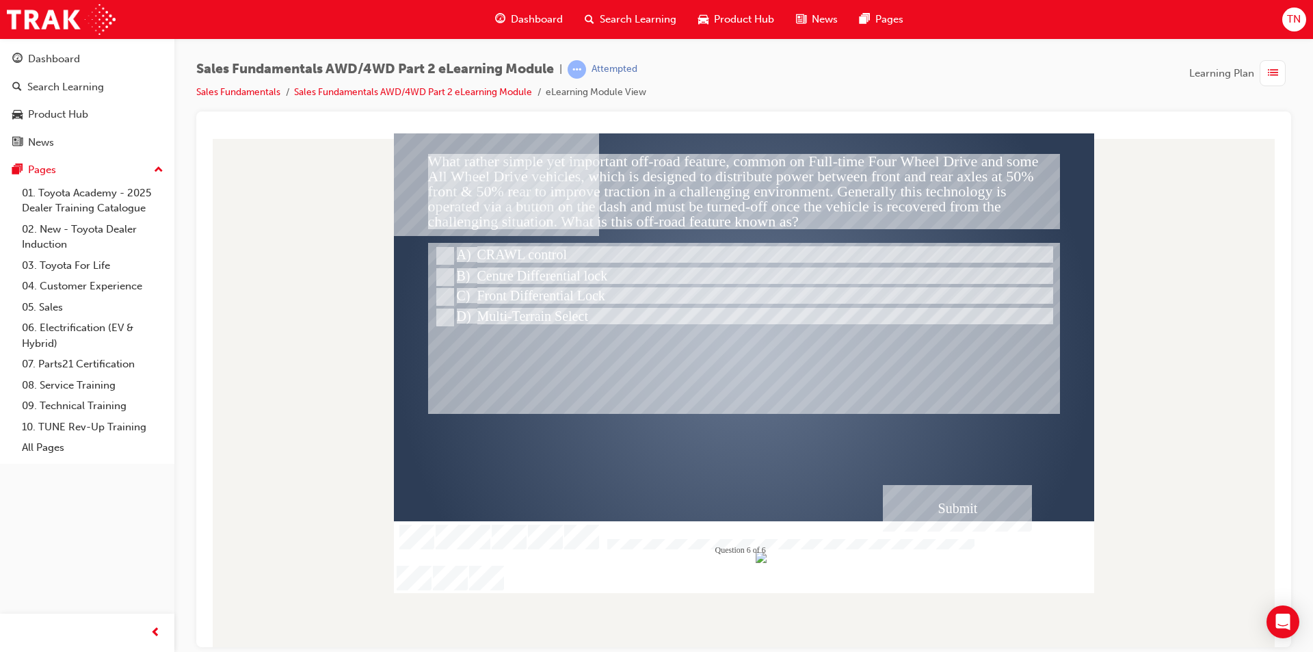
click at [924, 494] on div "Submit" at bounding box center [957, 507] width 149 height 47
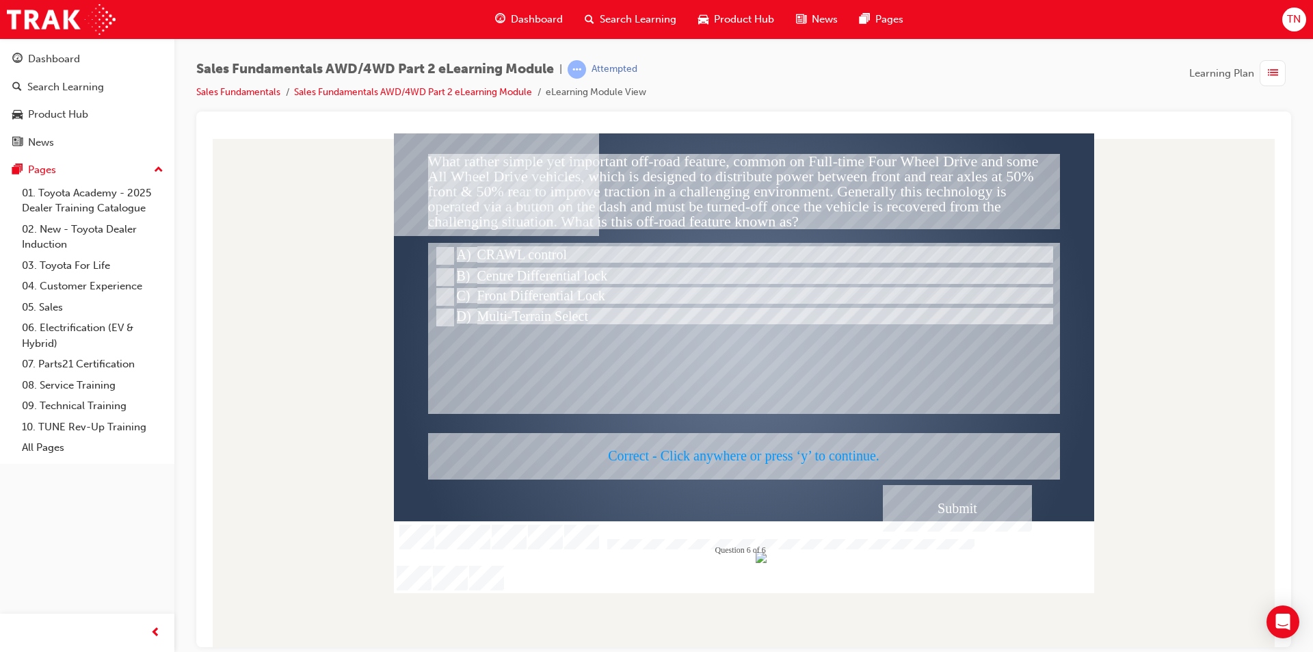
click at [724, 427] on div at bounding box center [744, 363] width 700 height 460
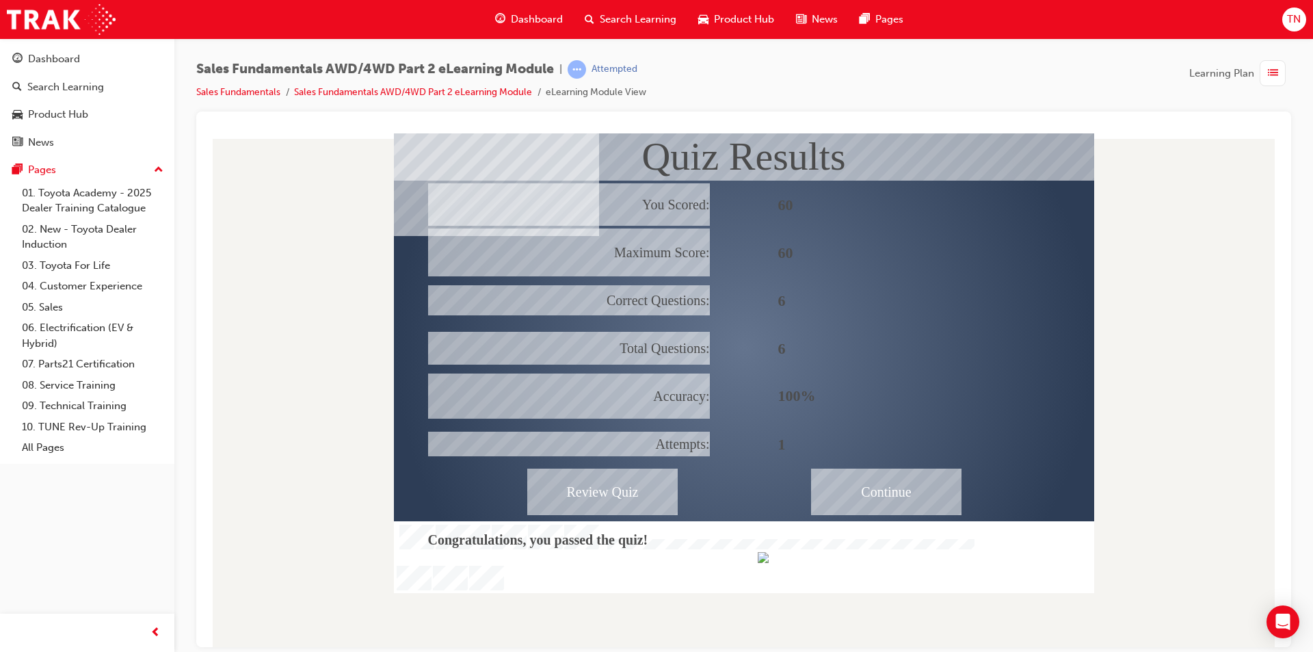
click at [897, 494] on div "Continue" at bounding box center [886, 491] width 150 height 47
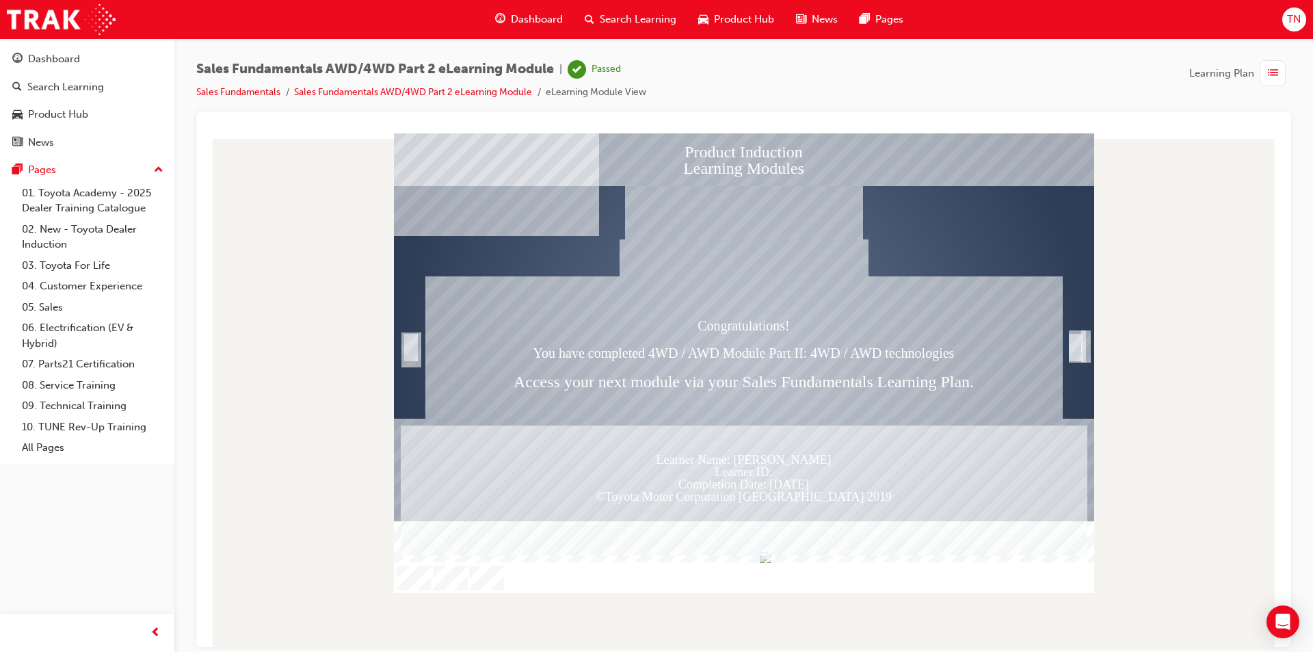
click at [550, 23] on span "Dashboard" at bounding box center [537, 20] width 52 height 16
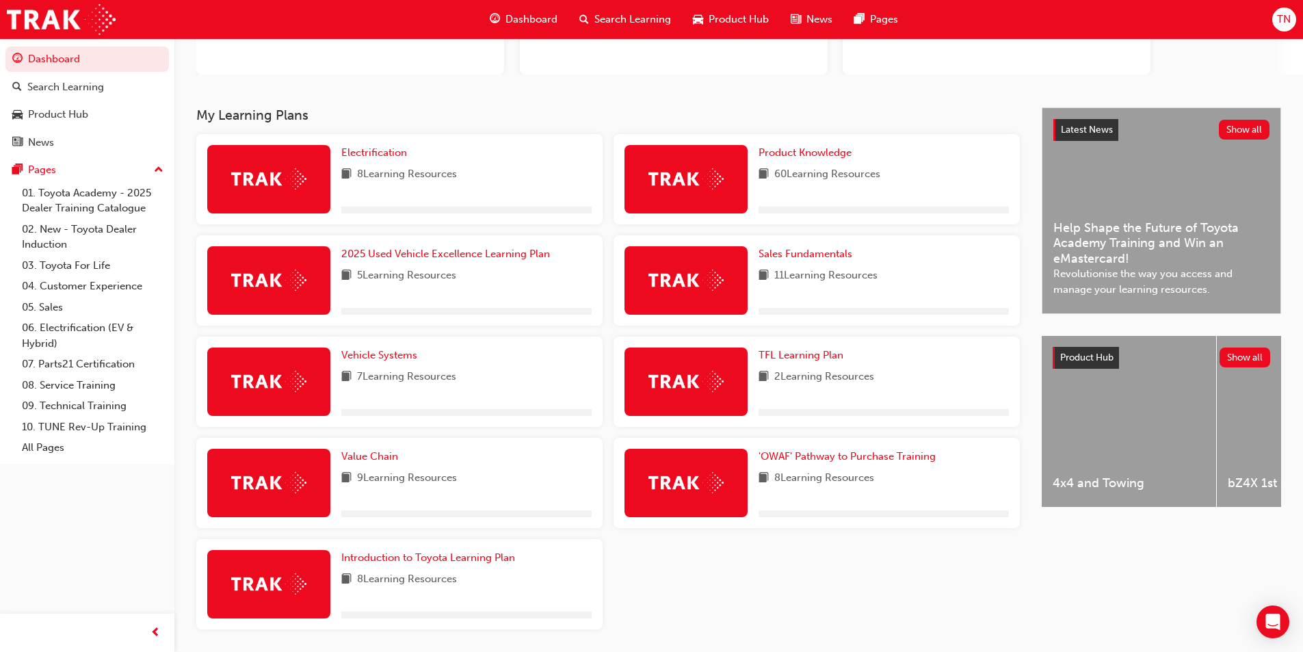
scroll to position [193, 0]
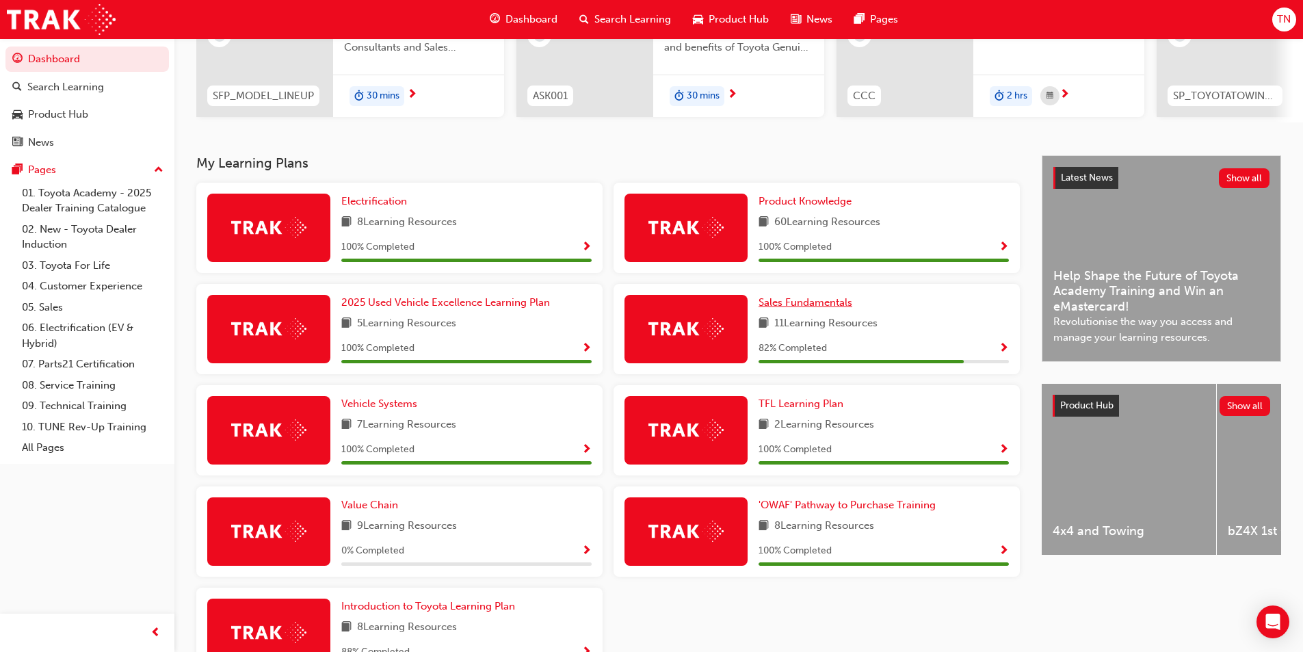
click at [815, 307] on span "Sales Fundamentals" at bounding box center [805, 302] width 94 height 12
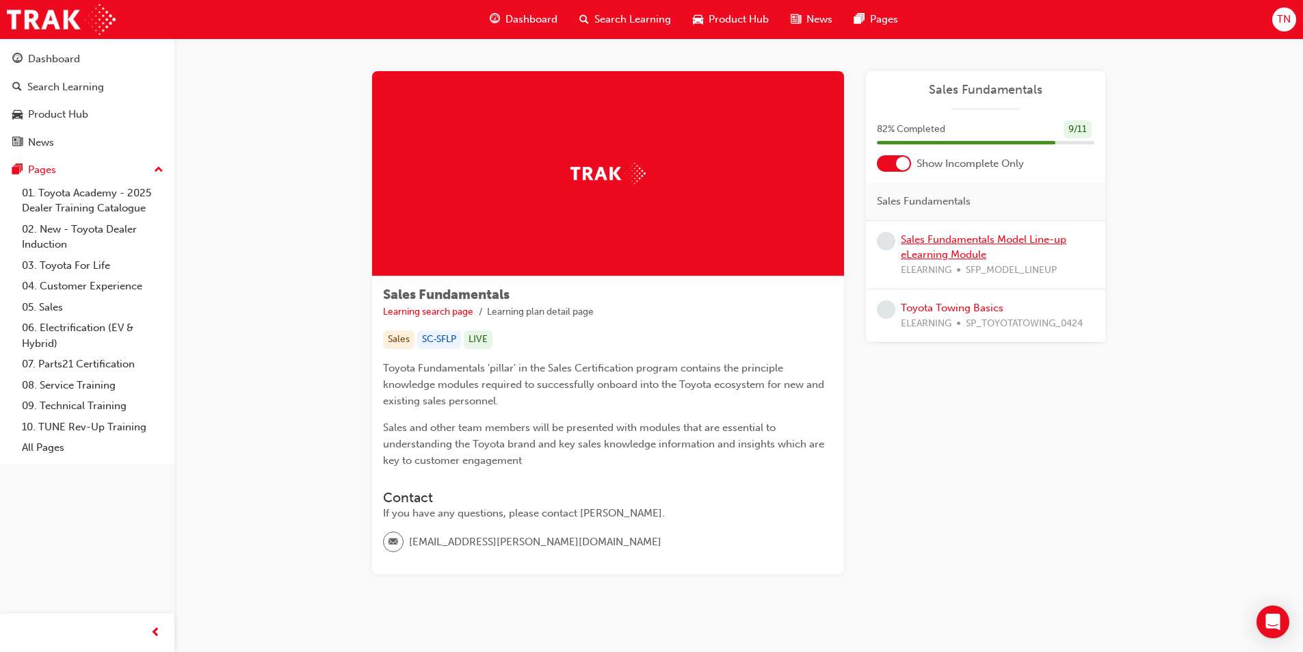
click at [940, 252] on link "Sales Fundamentals Model Line-up eLearning Module" at bounding box center [984, 247] width 166 height 28
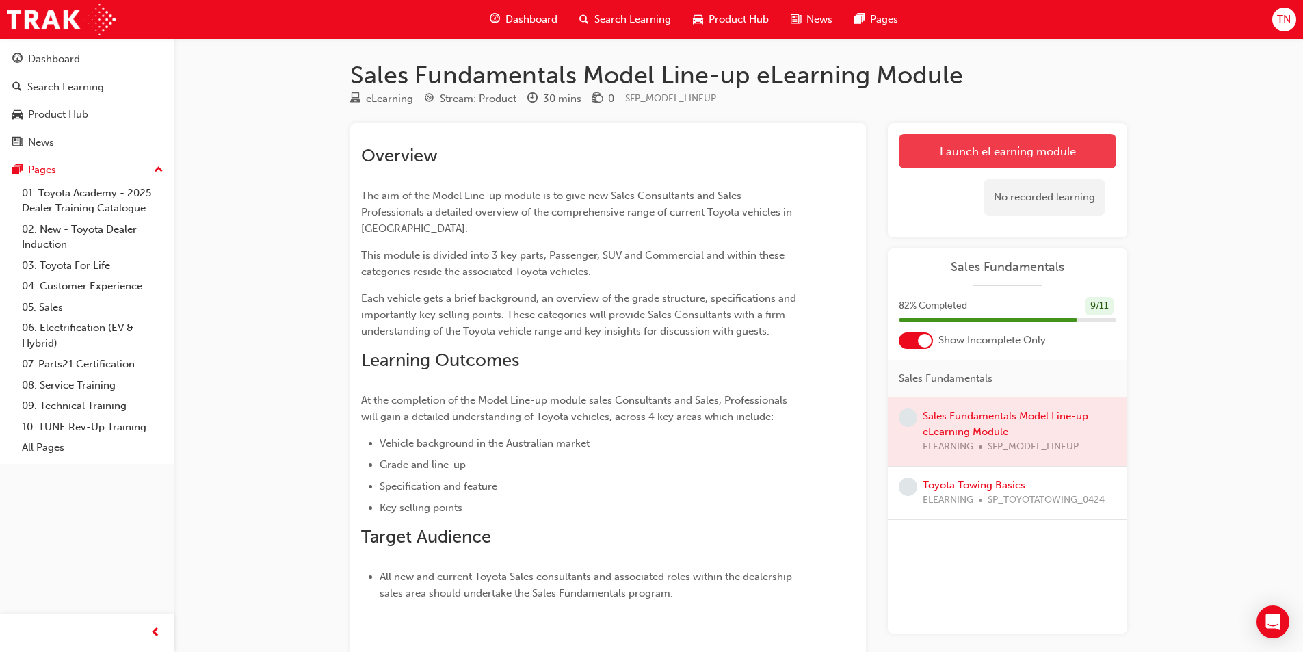
click at [966, 150] on link "Launch eLearning module" at bounding box center [1007, 151] width 217 height 34
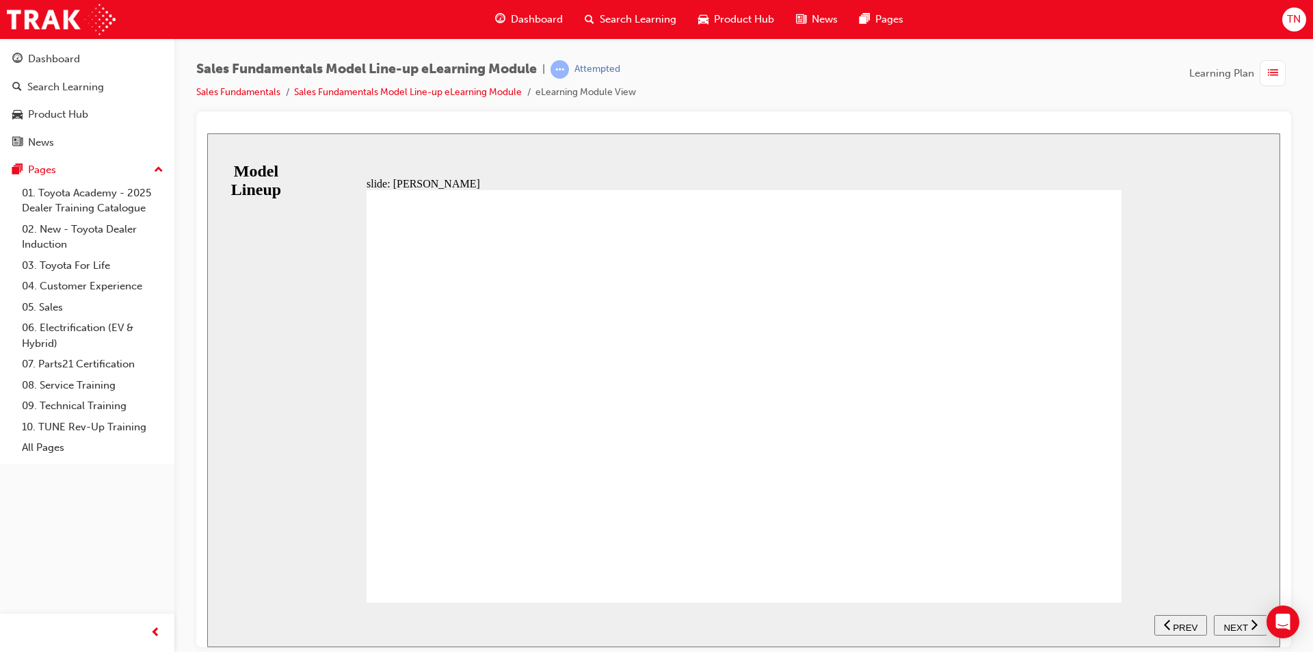
click at [1224, 622] on span "NEXT" at bounding box center [1236, 627] width 24 height 10
click at [1224, 621] on nav "SUBMIT NEXT PREV" at bounding box center [1210, 624] width 112 height 44
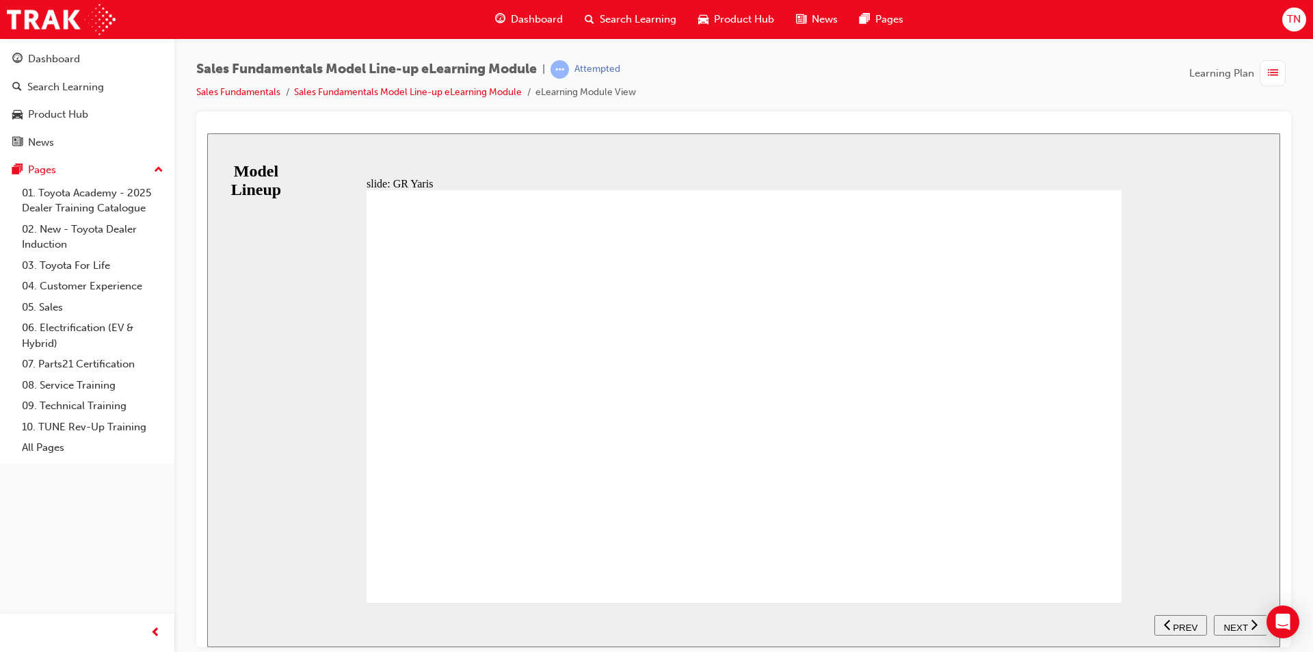
click at [1239, 626] on nav "SUBMIT NEXT PREV" at bounding box center [1210, 624] width 112 height 44
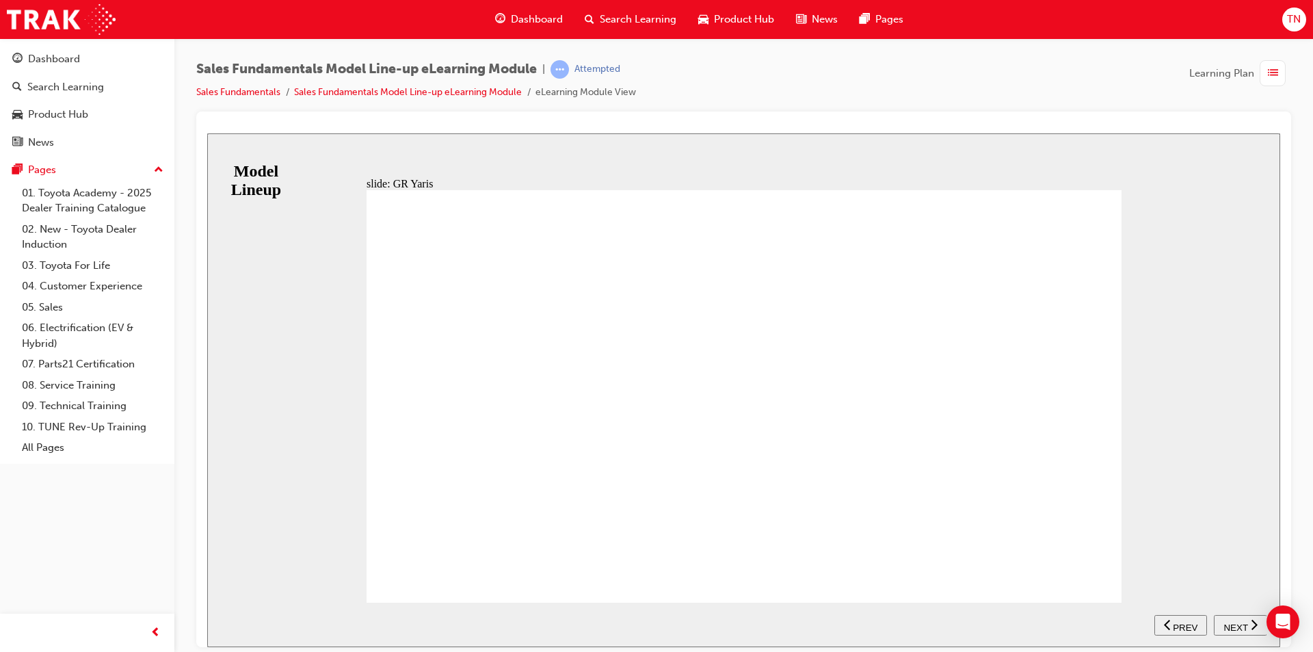
click at [1240, 624] on span "NEXT" at bounding box center [1236, 627] width 24 height 10
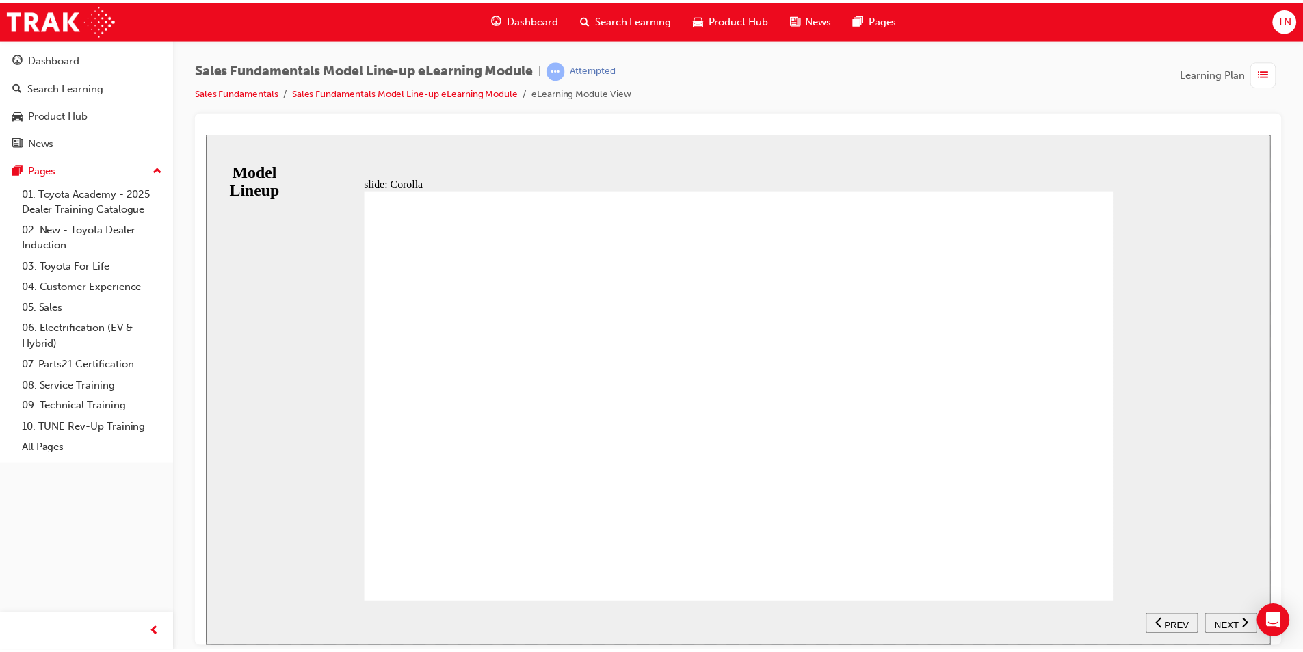
scroll to position [4, 0]
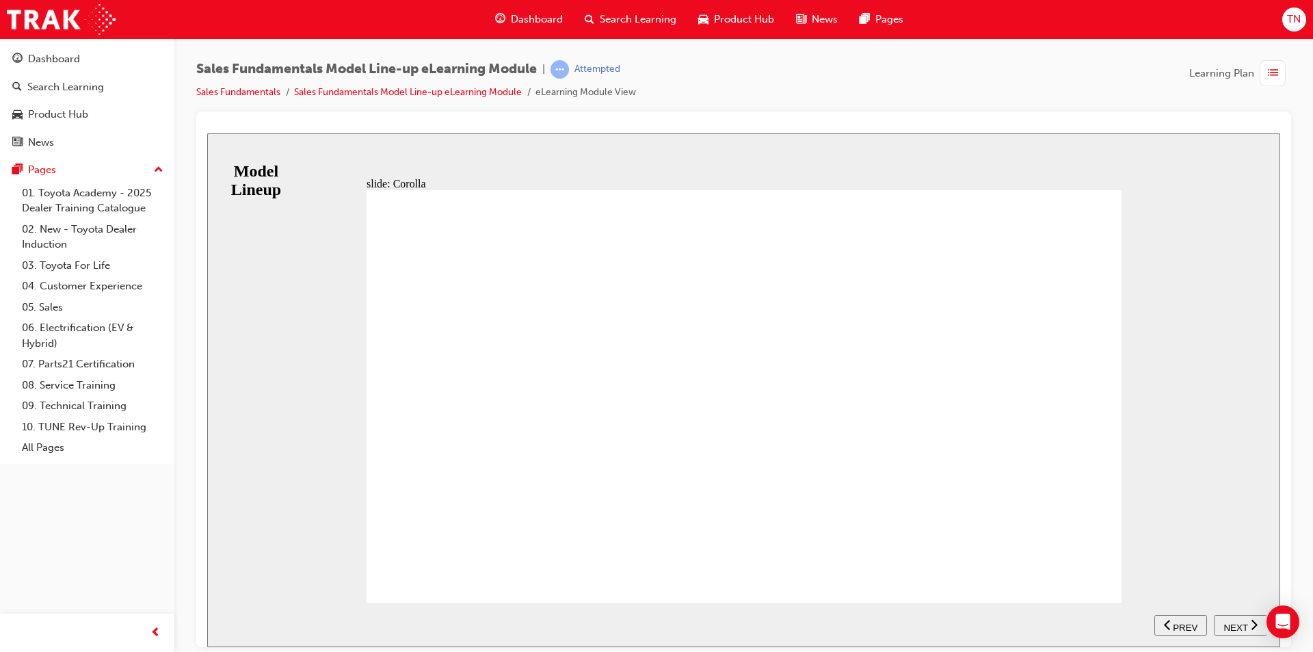
click at [1227, 624] on span "NEXT" at bounding box center [1236, 627] width 24 height 10
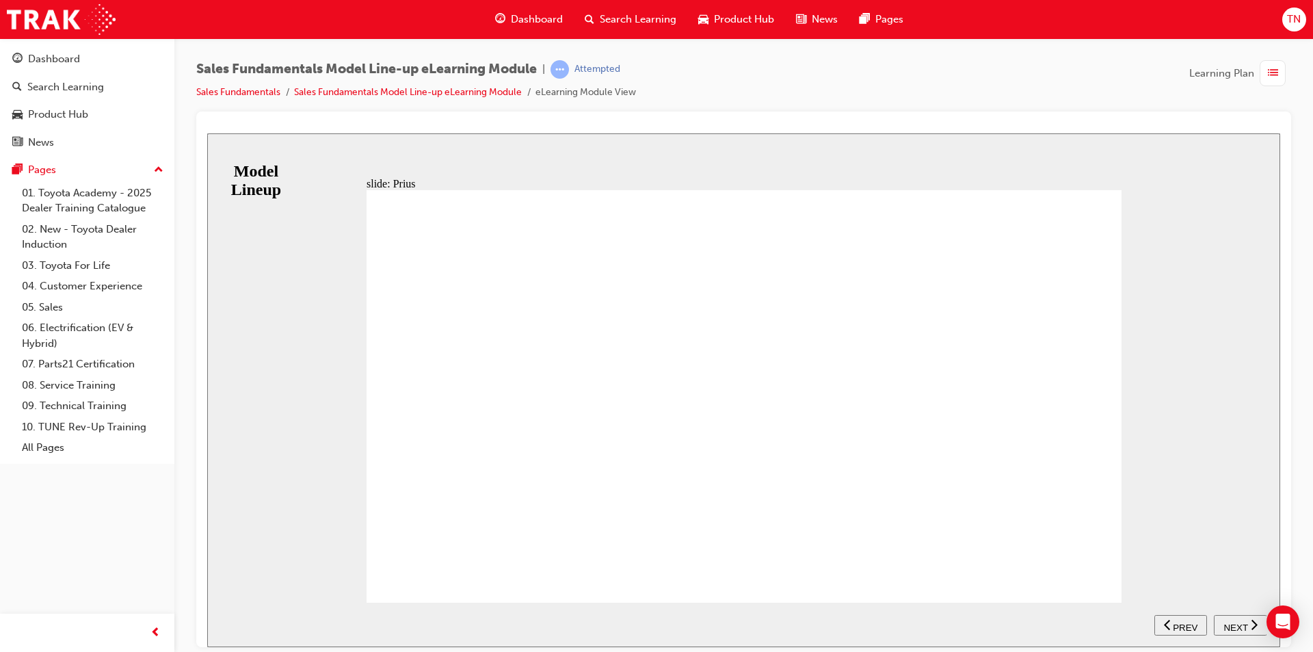
click at [1236, 622] on span "NEXT" at bounding box center [1236, 627] width 24 height 10
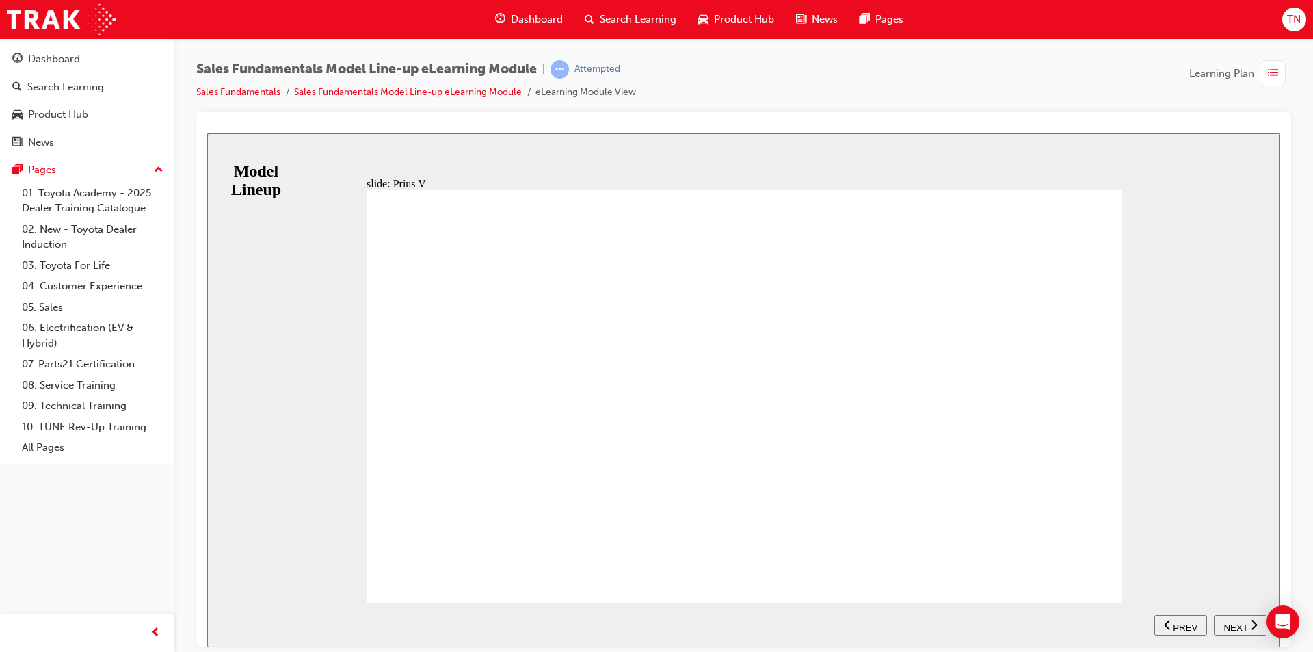
click at [1248, 624] on div "NEXT" at bounding box center [1240, 625] width 42 height 14
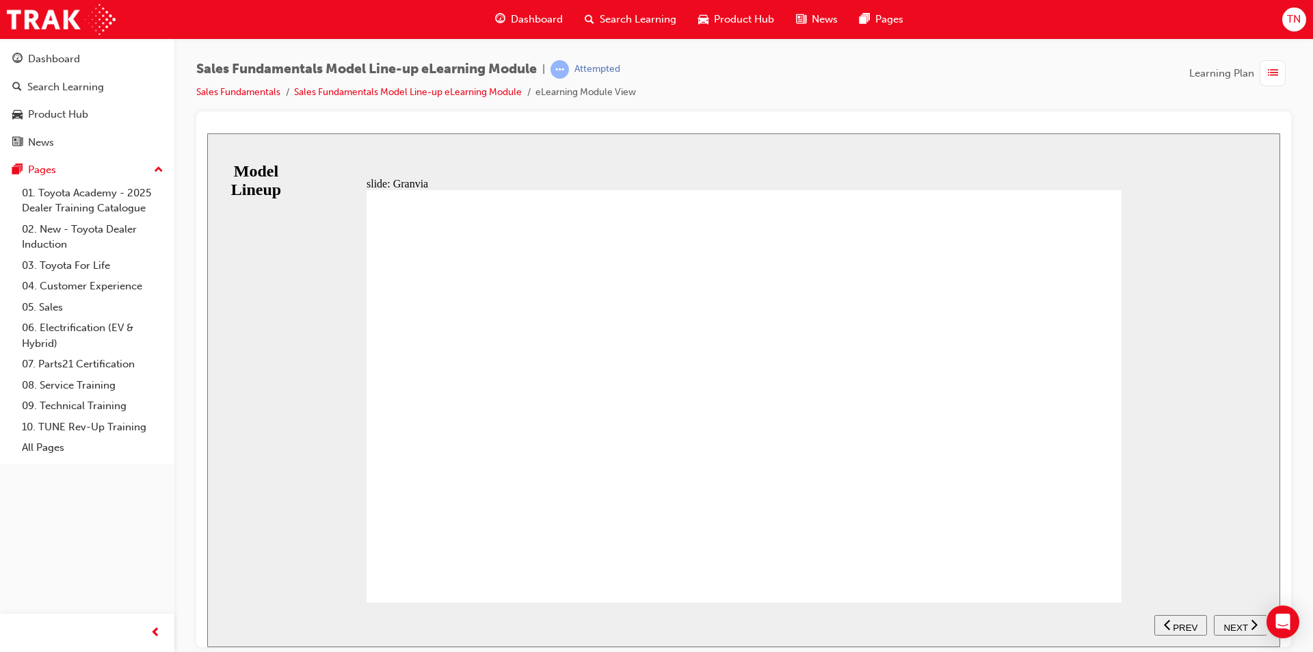
click at [1228, 623] on span "NEXT" at bounding box center [1236, 627] width 24 height 10
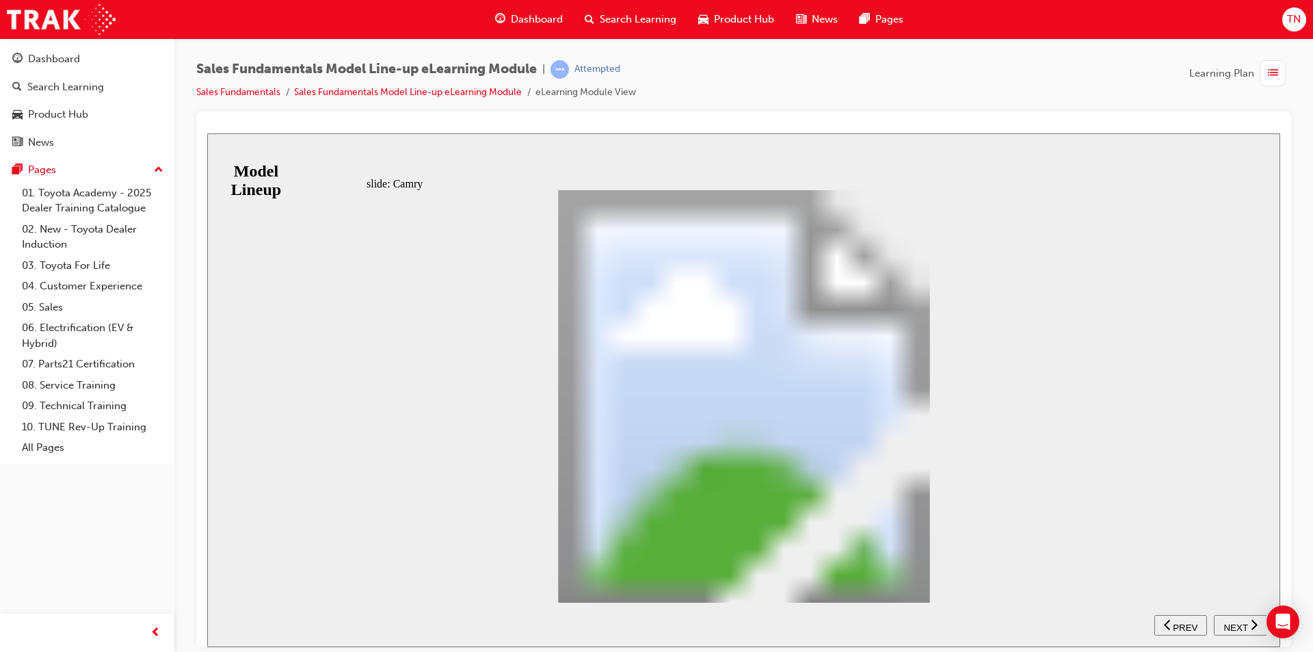
click at [1232, 616] on button "NEXT" at bounding box center [1240, 624] width 53 height 21
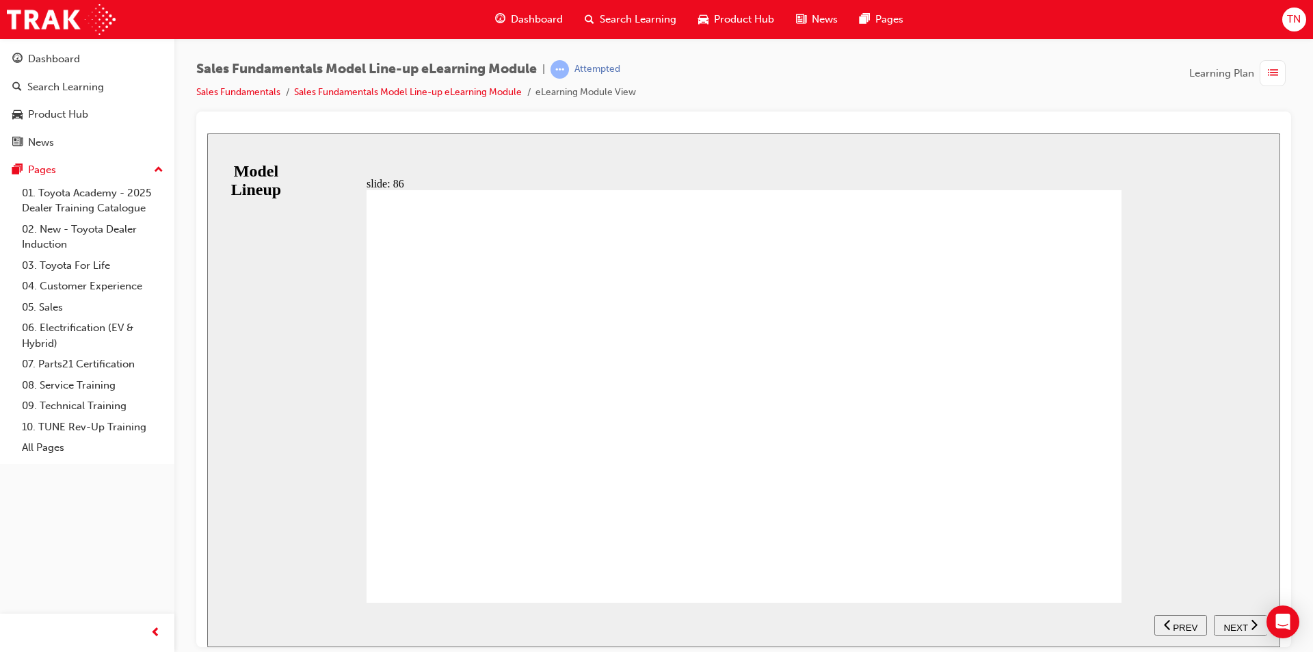
click at [1231, 622] on span "NEXT" at bounding box center [1236, 627] width 24 height 10
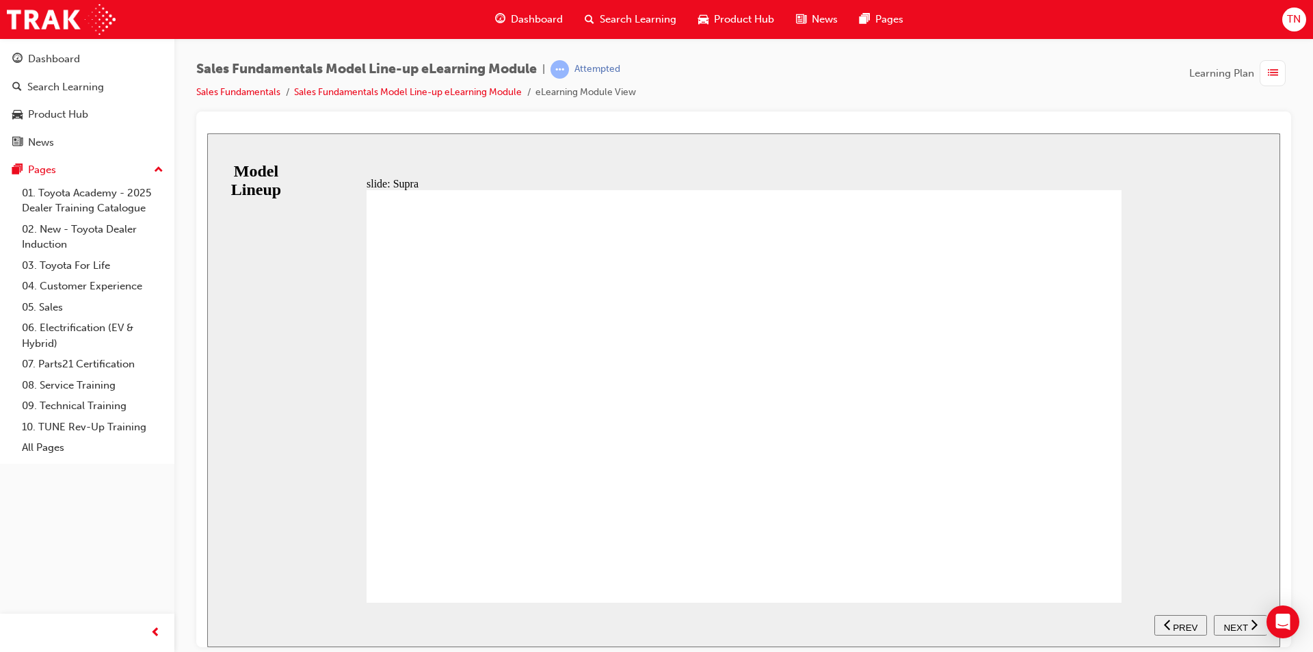
click at [1243, 623] on span "NEXT" at bounding box center [1236, 627] width 24 height 10
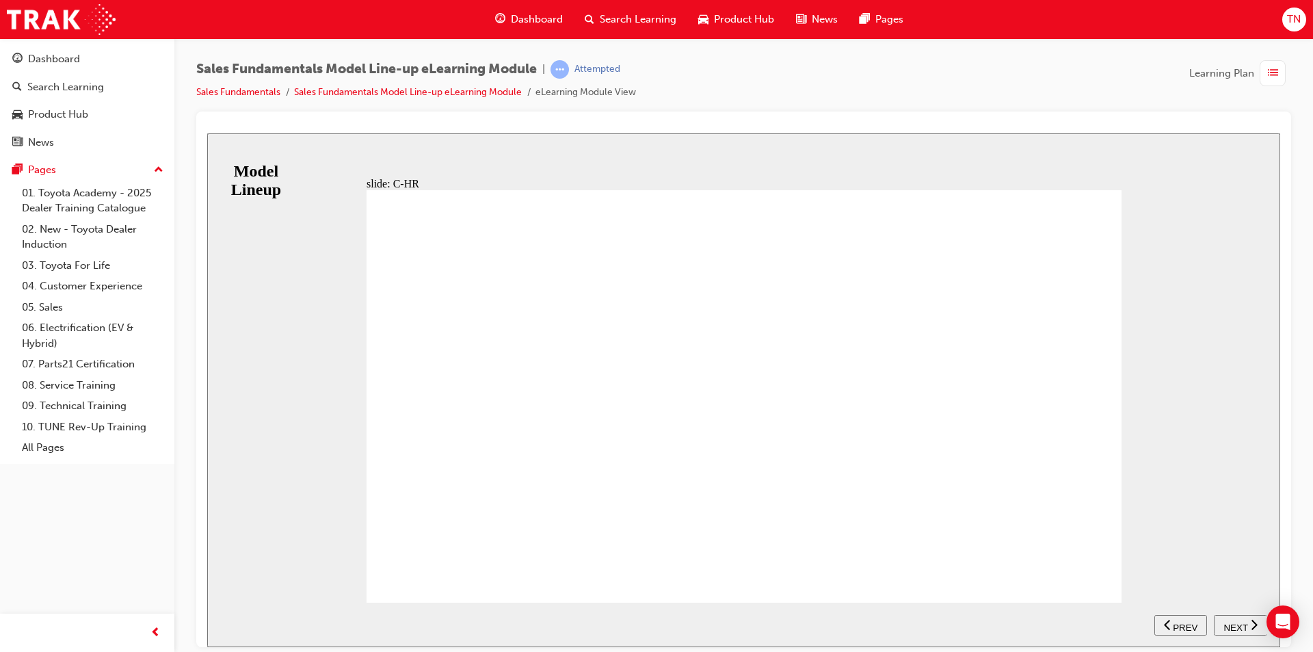
click at [1224, 617] on button "NEXT" at bounding box center [1240, 624] width 53 height 21
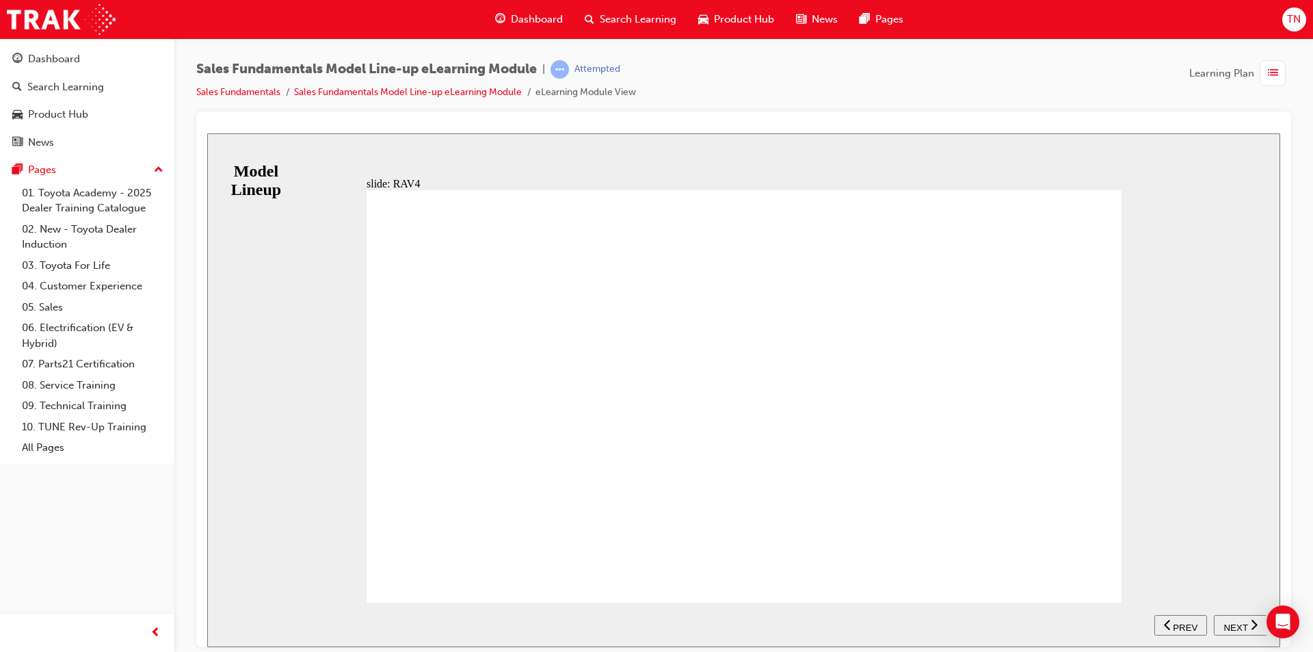
click at [1255, 621] on icon "next" at bounding box center [1254, 624] width 7 height 12
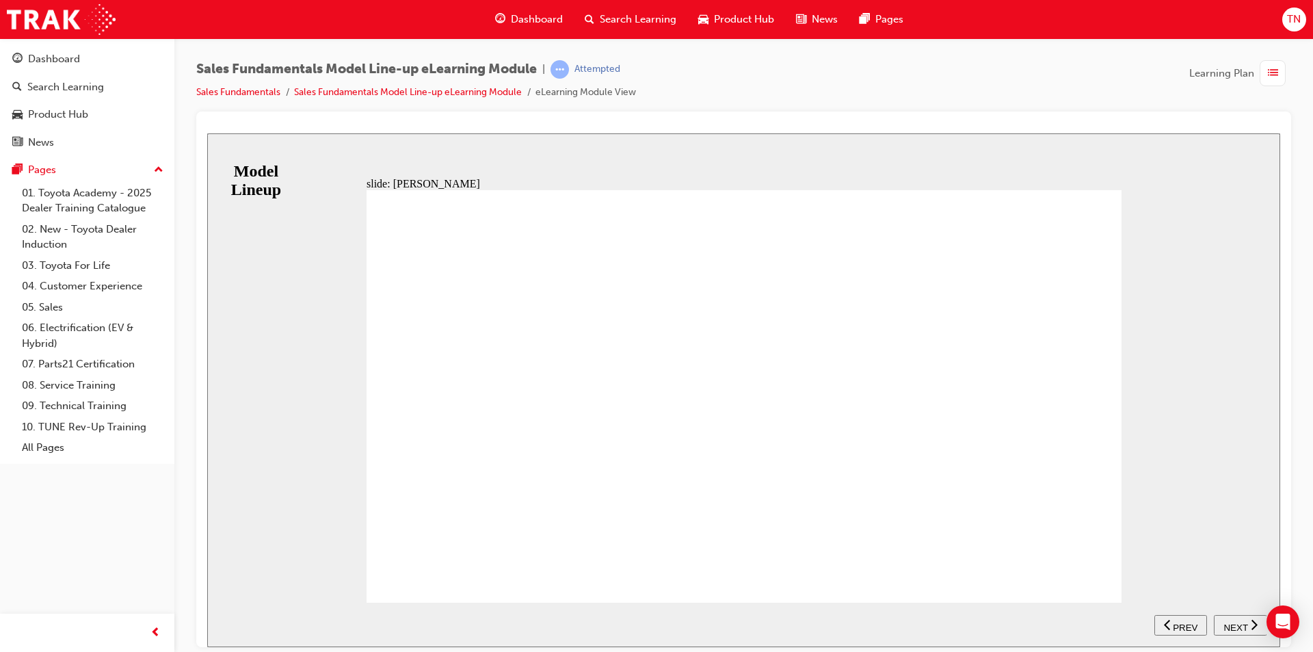
click at [1241, 628] on span "NEXT" at bounding box center [1236, 627] width 24 height 10
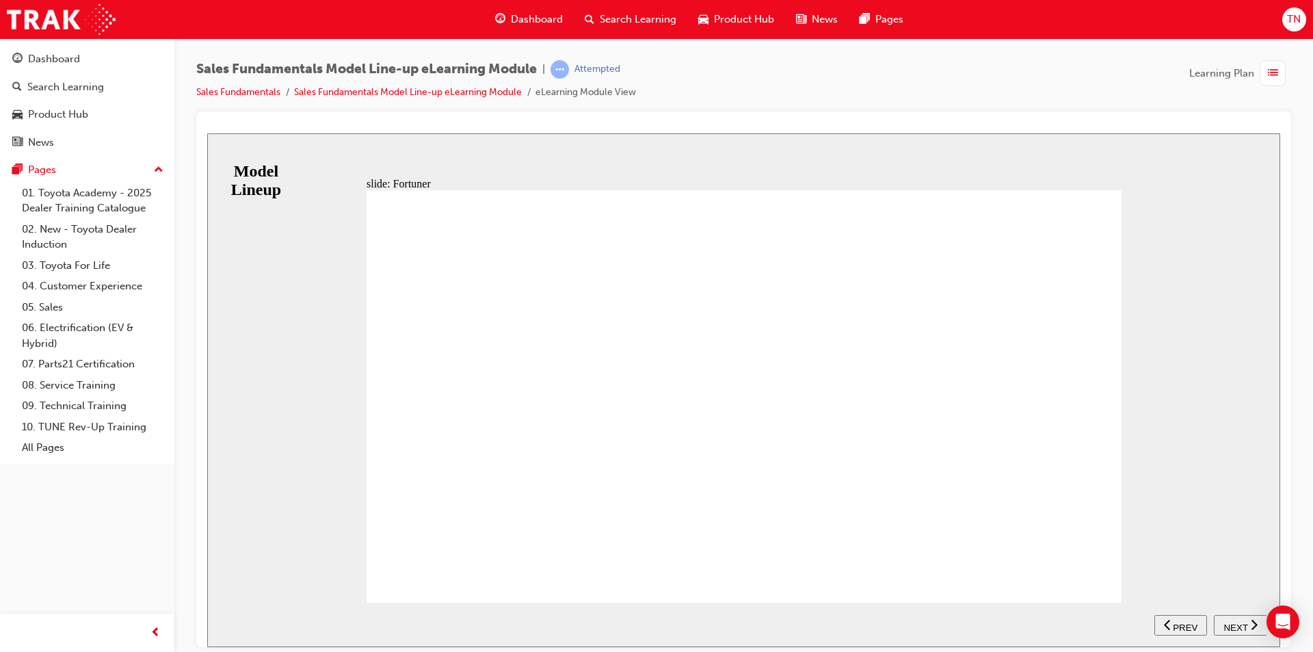
click at [1238, 626] on span "NEXT" at bounding box center [1236, 627] width 24 height 10
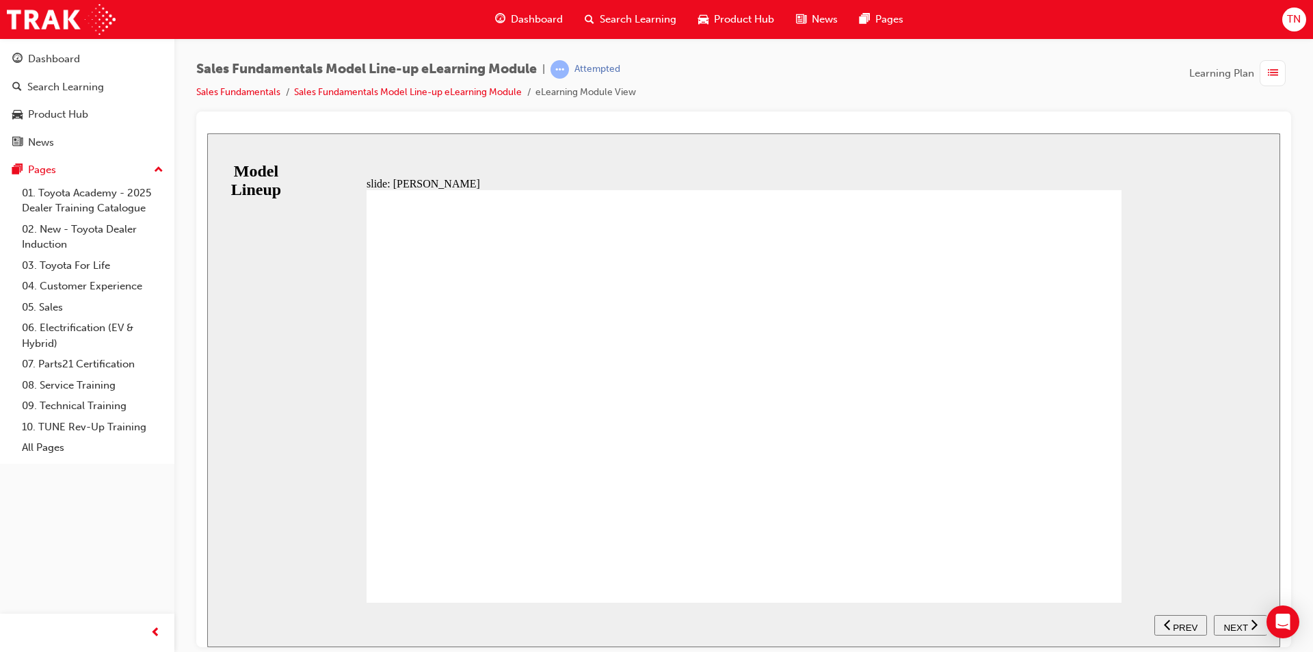
click at [1245, 625] on span "NEXT" at bounding box center [1236, 627] width 24 height 10
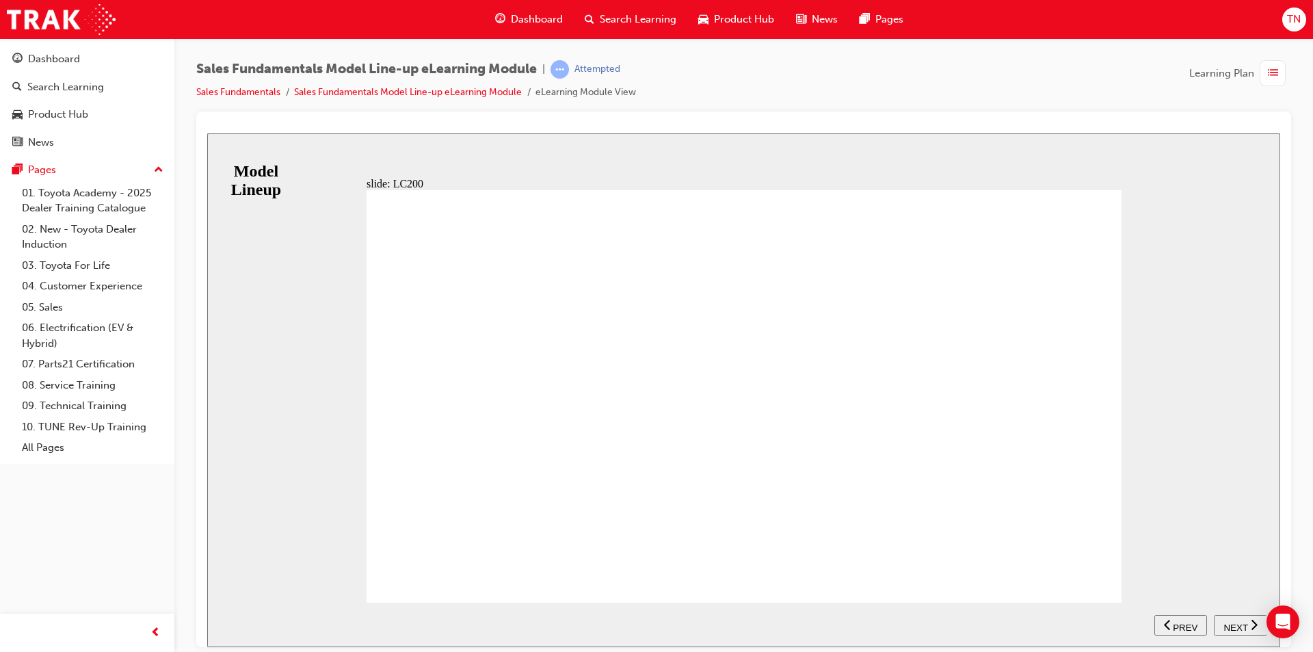
click at [1246, 626] on span "NEXT" at bounding box center [1236, 627] width 24 height 10
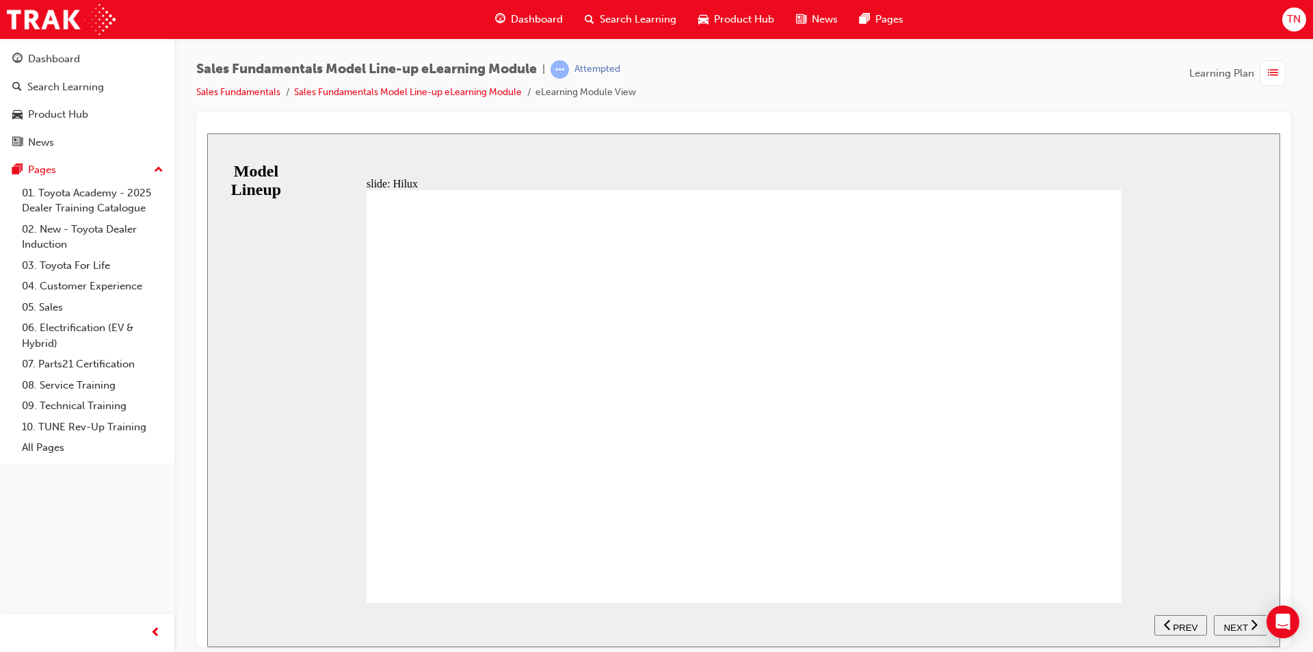
click at [1237, 629] on span "NEXT" at bounding box center [1236, 627] width 24 height 10
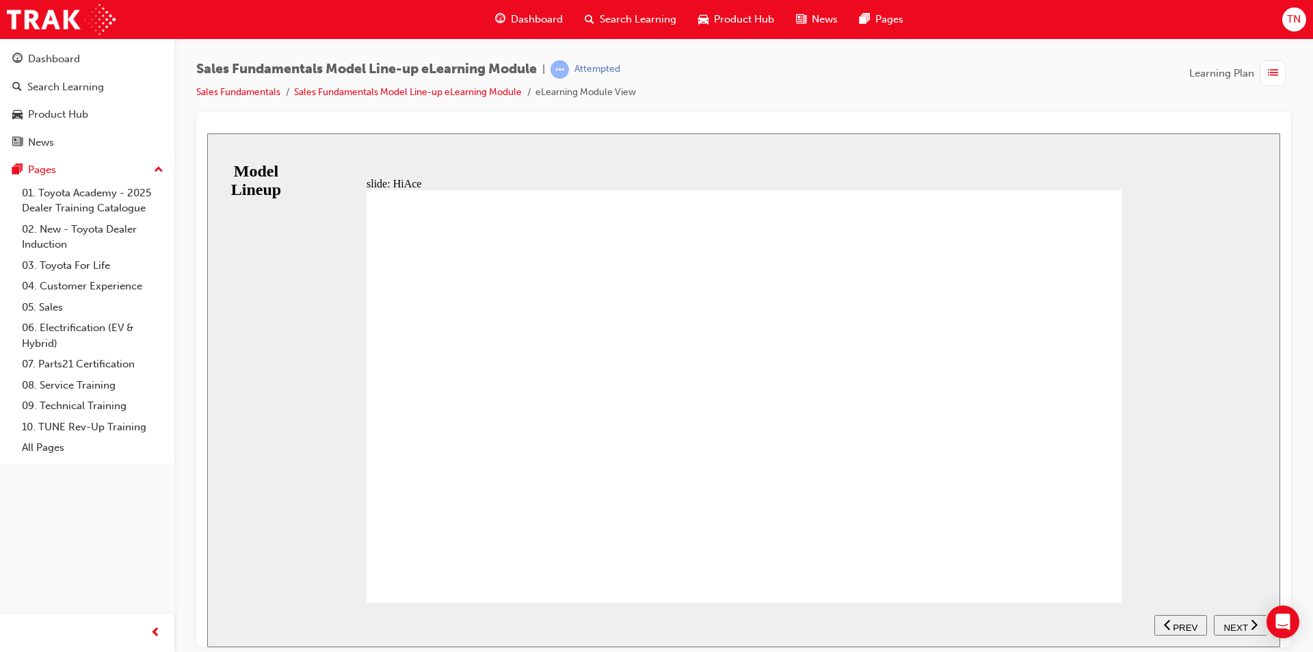
click at [1242, 625] on span "NEXT" at bounding box center [1236, 627] width 24 height 10
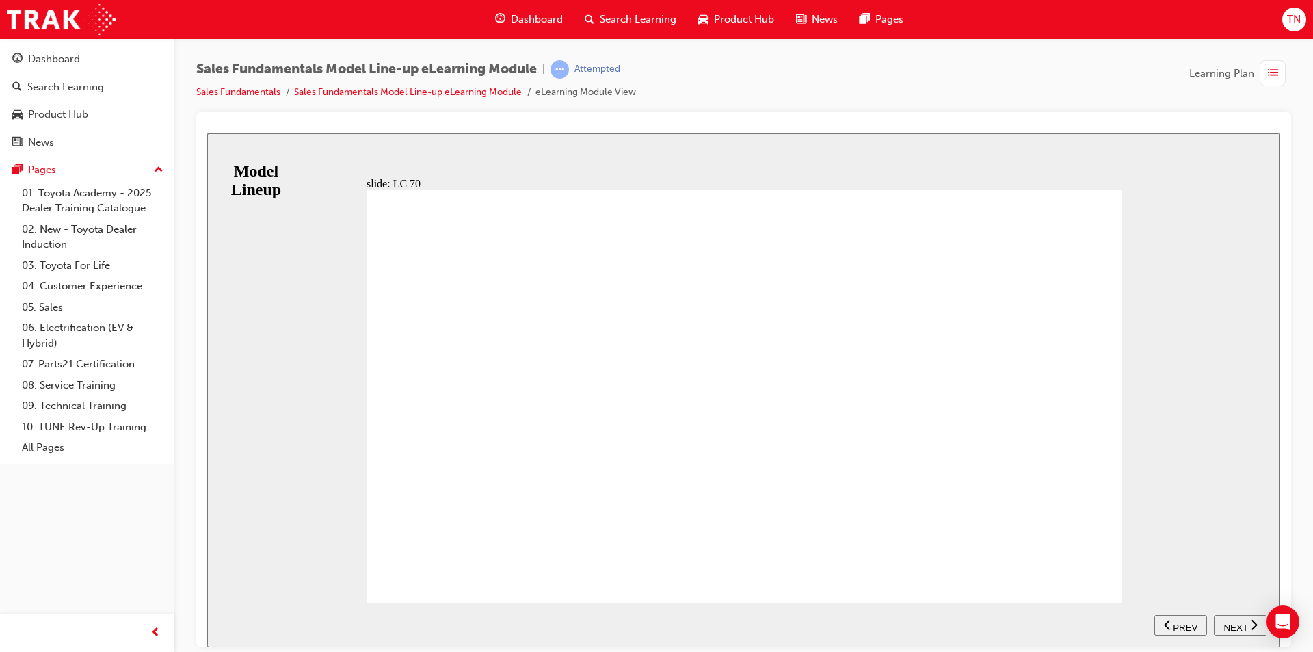
click at [1249, 624] on div "NEXT" at bounding box center [1240, 625] width 42 height 14
click at [1226, 623] on span "NEXT" at bounding box center [1236, 627] width 24 height 10
click at [1241, 622] on span "NEXT" at bounding box center [1236, 627] width 24 height 10
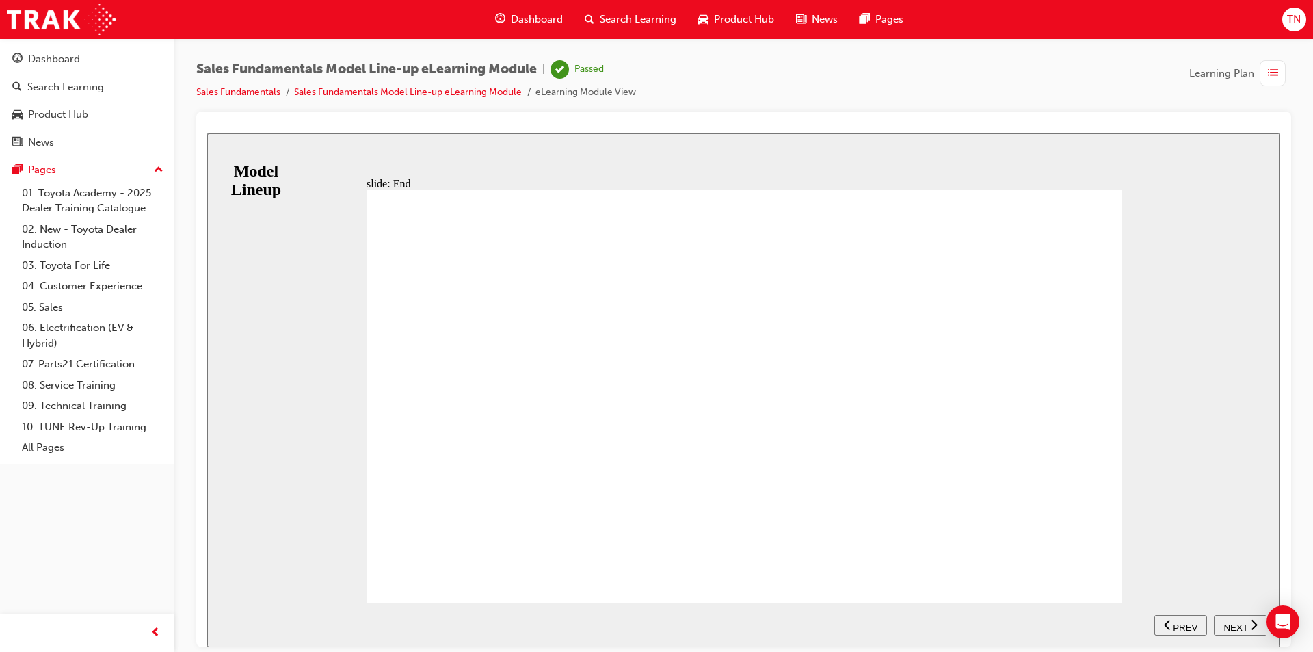
click at [1240, 618] on div "NEXT" at bounding box center [1240, 625] width 42 height 14
click at [1239, 630] on div "NEXT" at bounding box center [1240, 625] width 42 height 14
click at [535, 14] on span "Dashboard" at bounding box center [537, 20] width 52 height 16
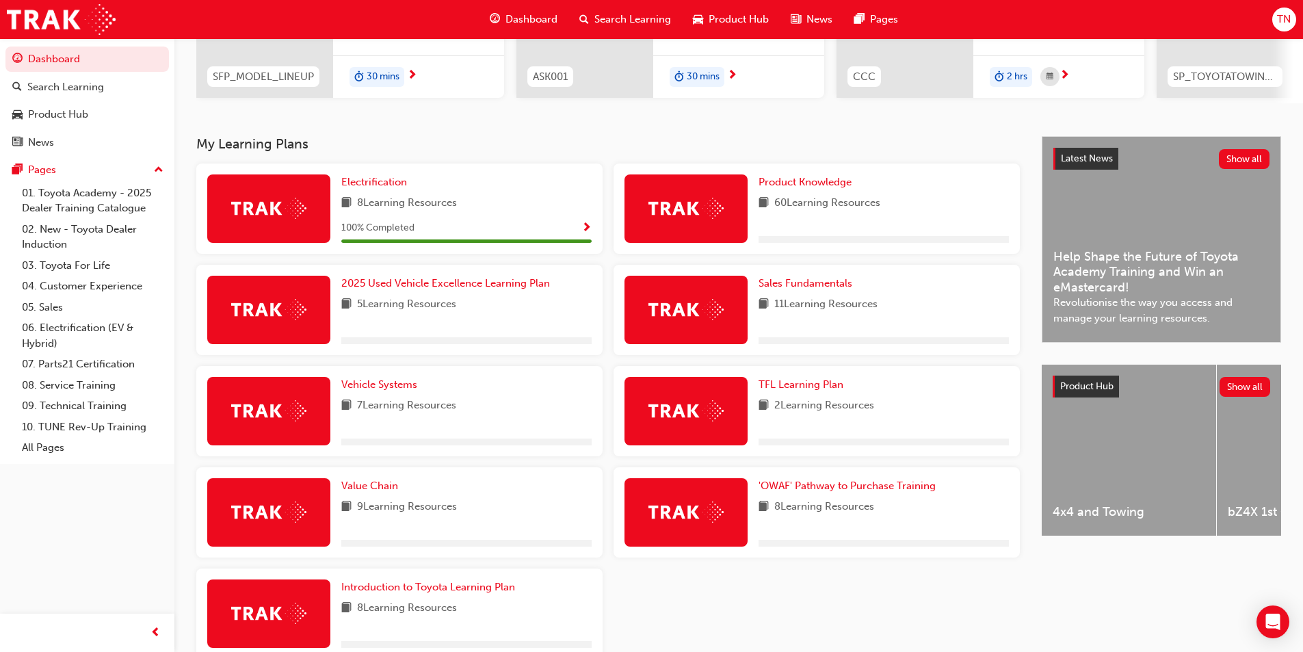
scroll to position [211, 0]
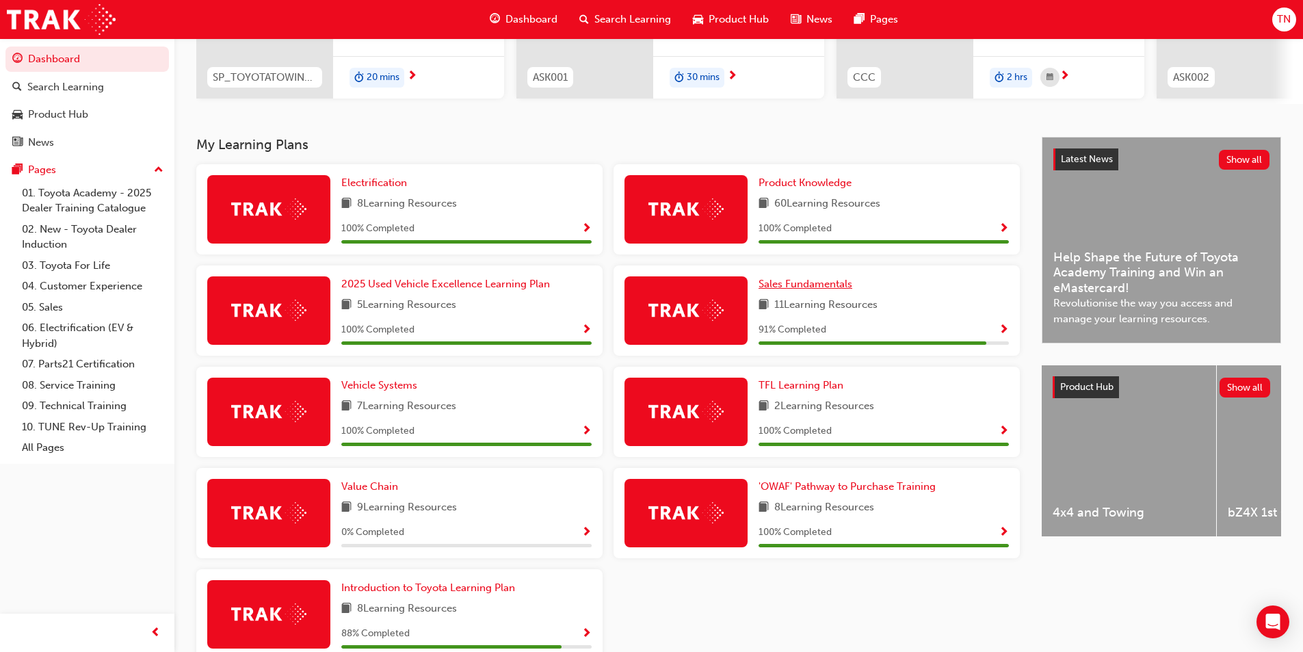
click at [810, 288] on span "Sales Fundamentals" at bounding box center [805, 284] width 94 height 12
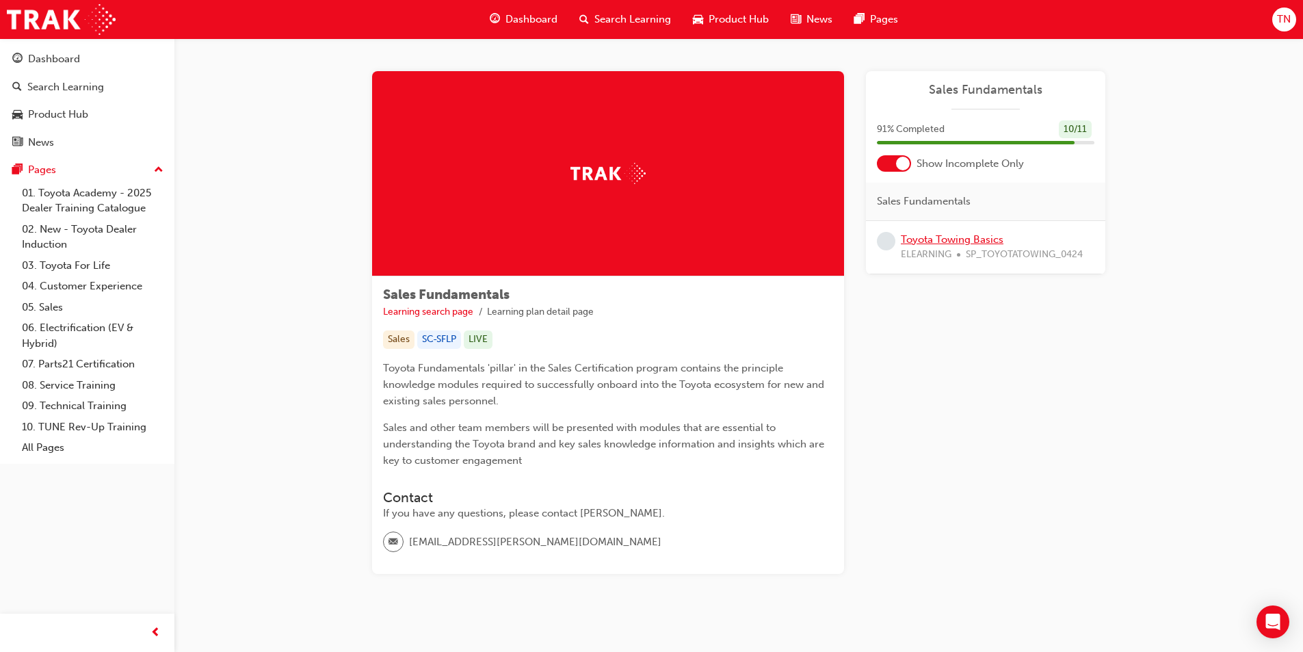
click at [975, 238] on link "Toyota Towing Basics" at bounding box center [952, 239] width 103 height 12
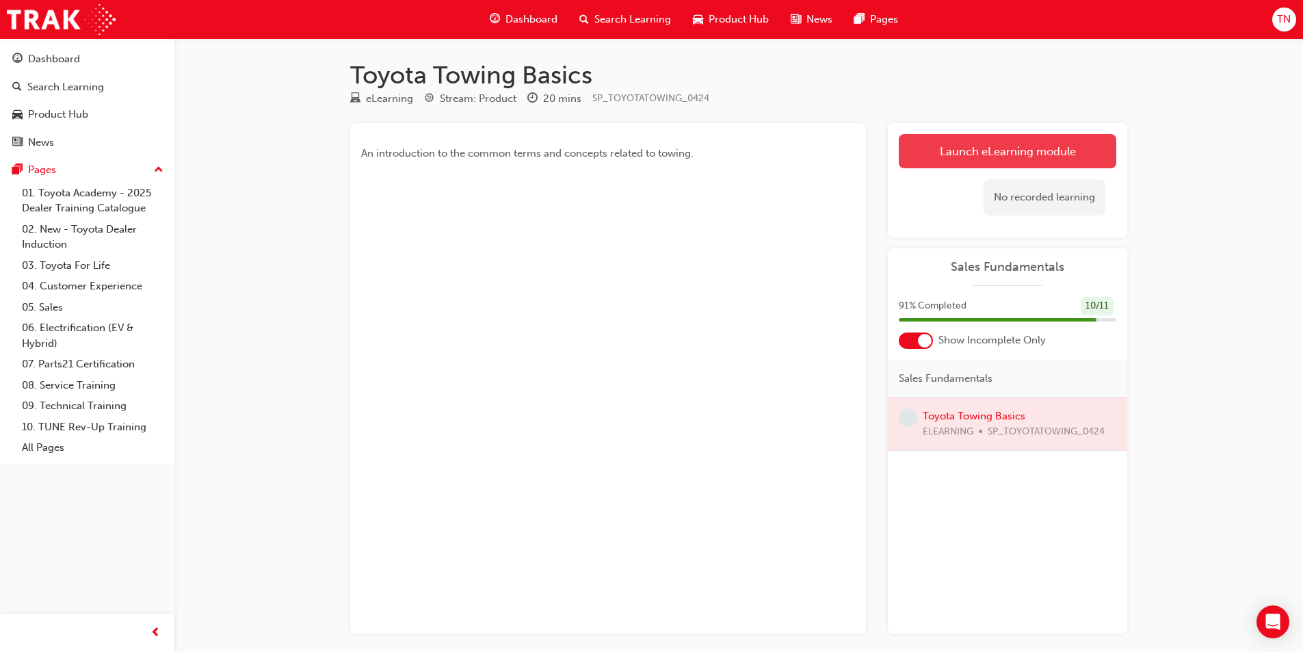
click at [916, 161] on link "Launch eLearning module" at bounding box center [1007, 151] width 217 height 34
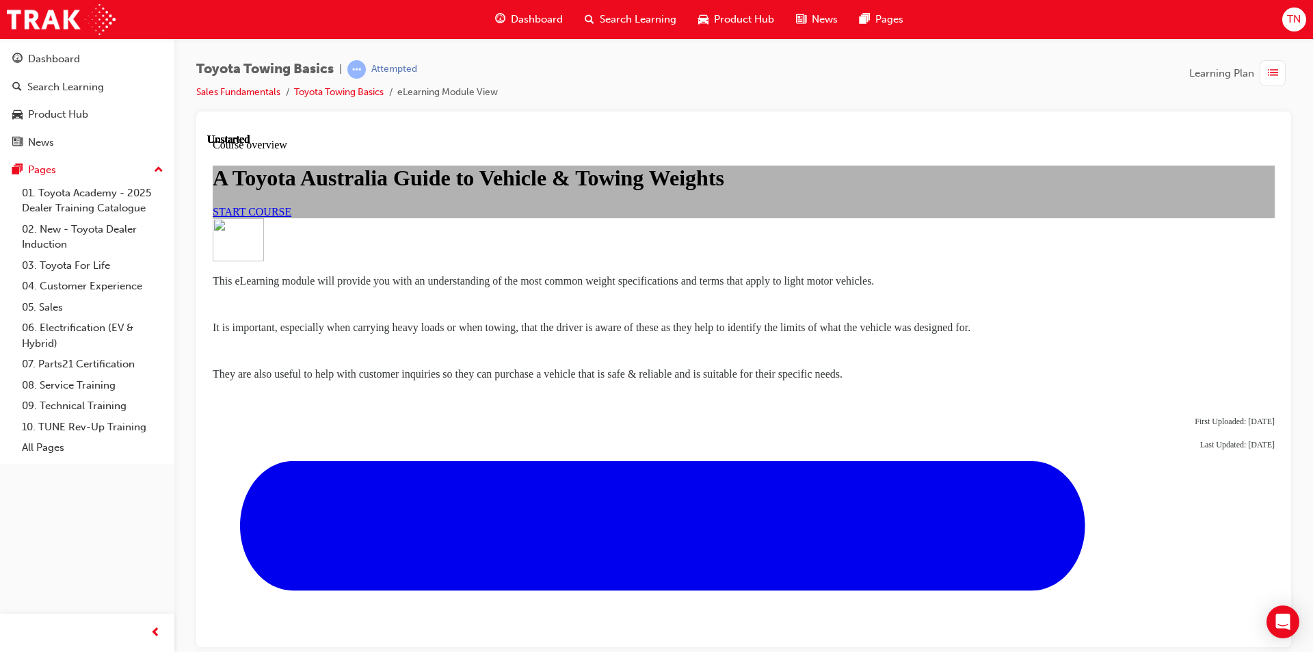
click at [291, 217] on span "START COURSE" at bounding box center [252, 211] width 79 height 12
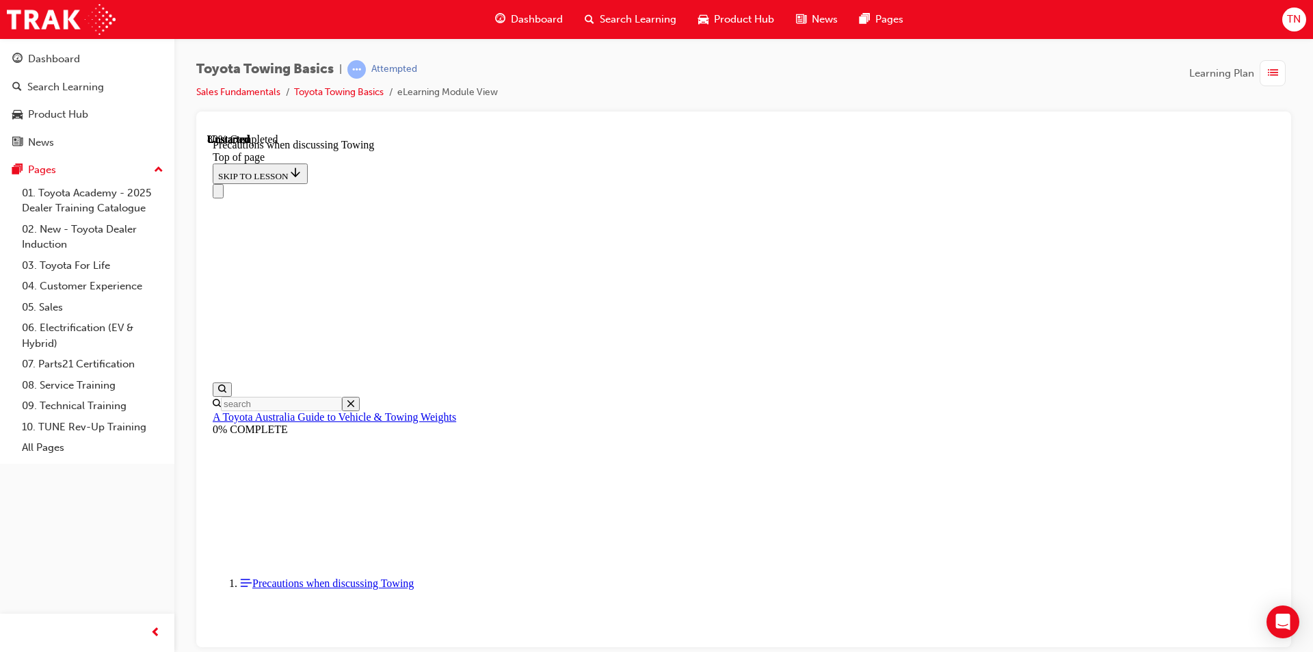
scroll to position [1451, 0]
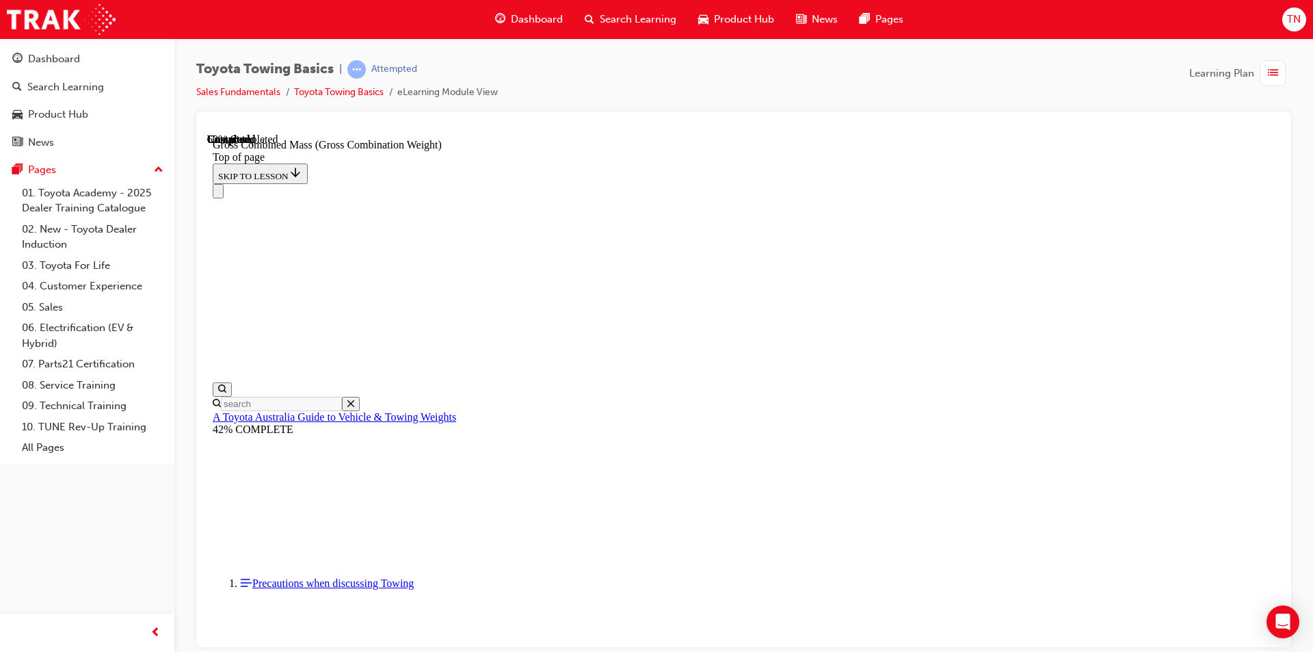
scroll to position [584, 0]
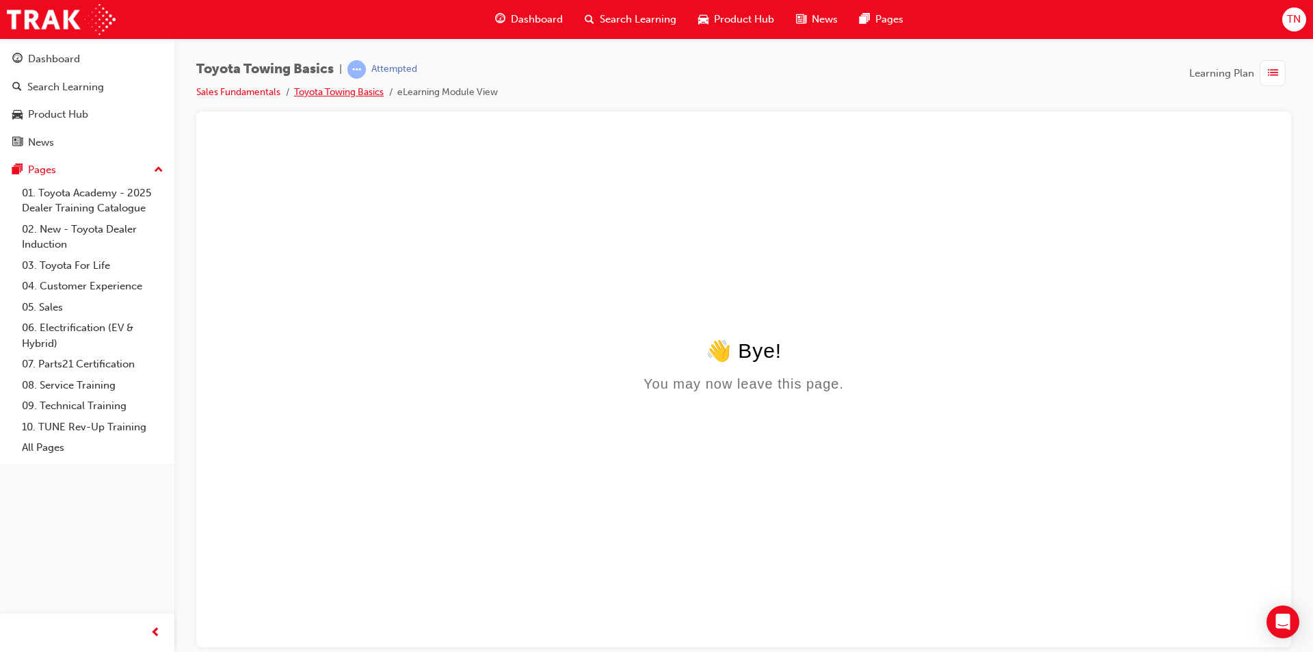
click at [373, 94] on link "Toyota Towing Basics" at bounding box center [339, 92] width 90 height 12
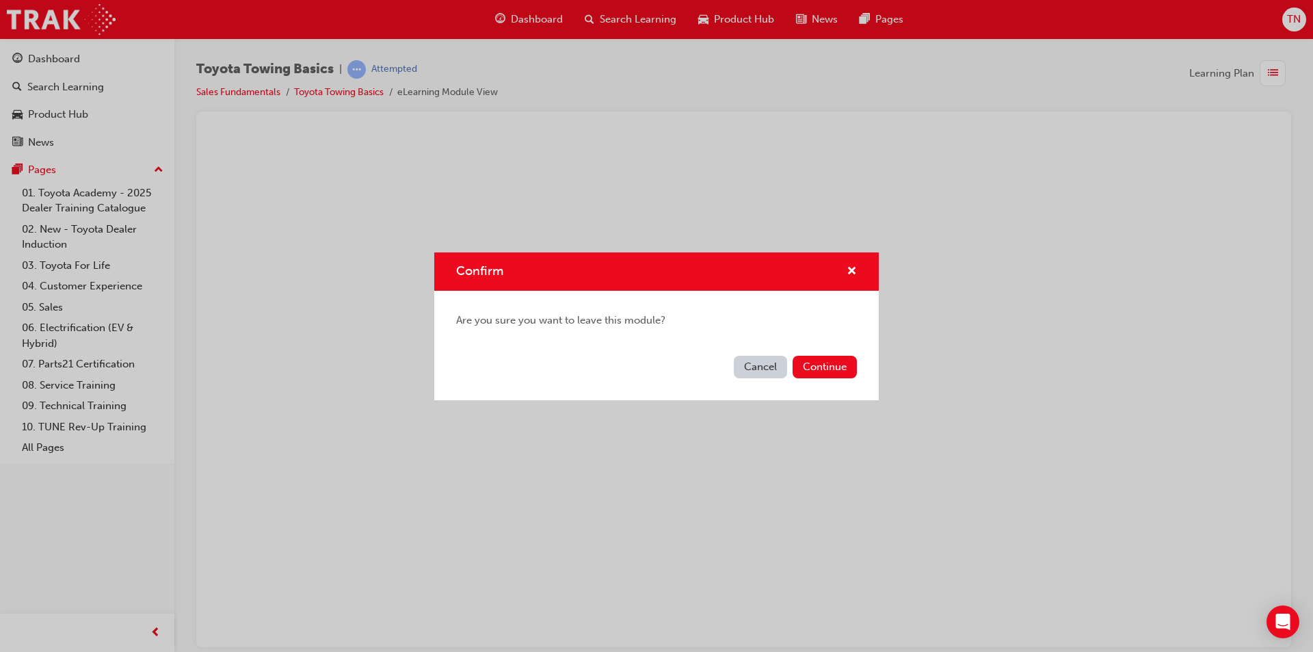
click at [768, 365] on button "Cancel" at bounding box center [760, 367] width 53 height 23
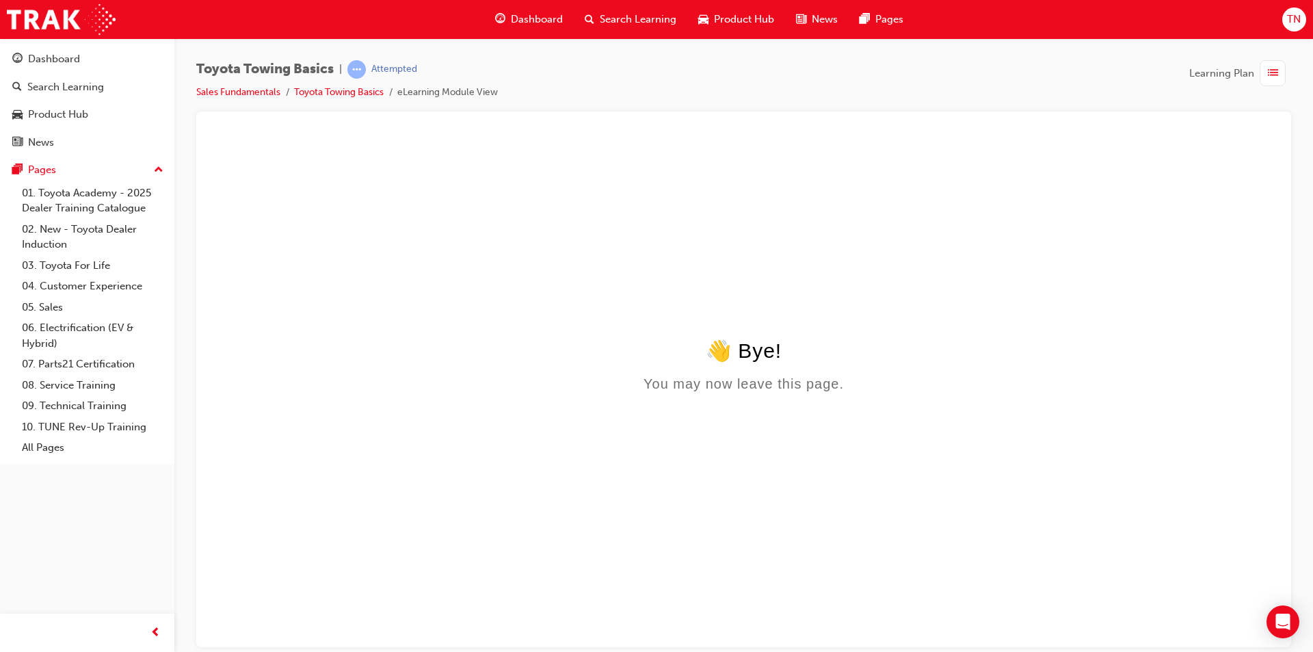
click at [327, 99] on li "Toyota Towing Basics" at bounding box center [345, 93] width 103 height 16
click at [522, 23] on span "Dashboard" at bounding box center [537, 20] width 52 height 16
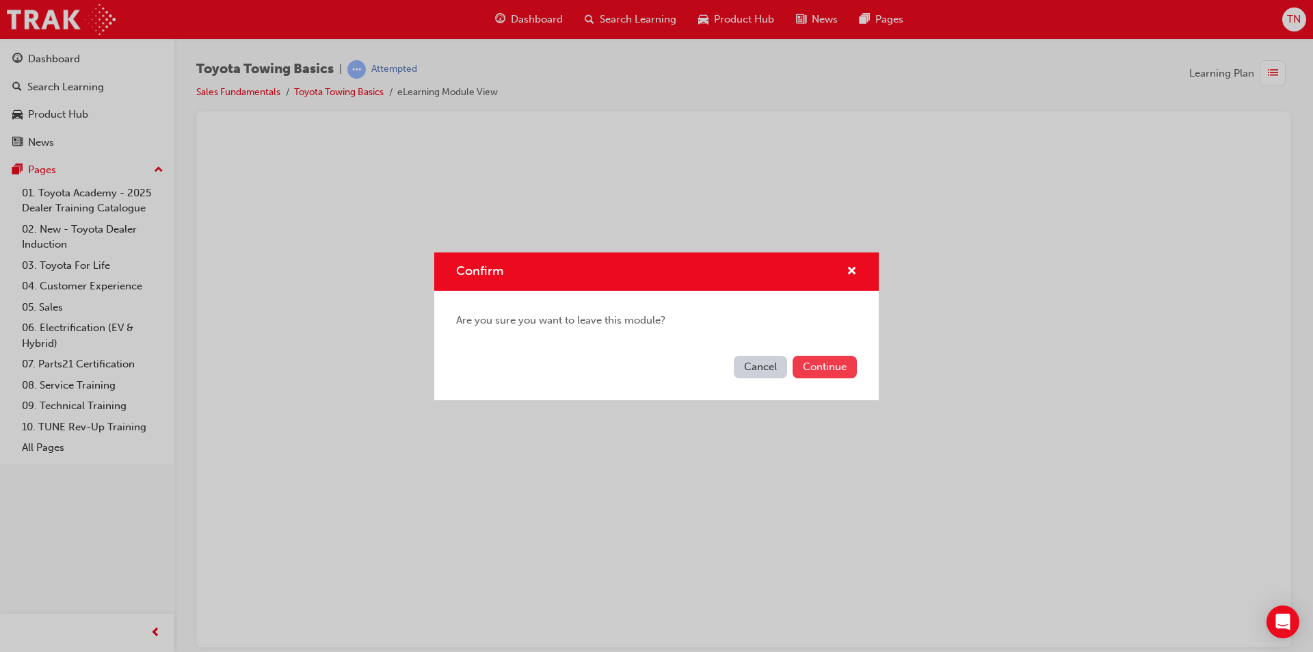
click at [824, 367] on button "Continue" at bounding box center [825, 367] width 64 height 23
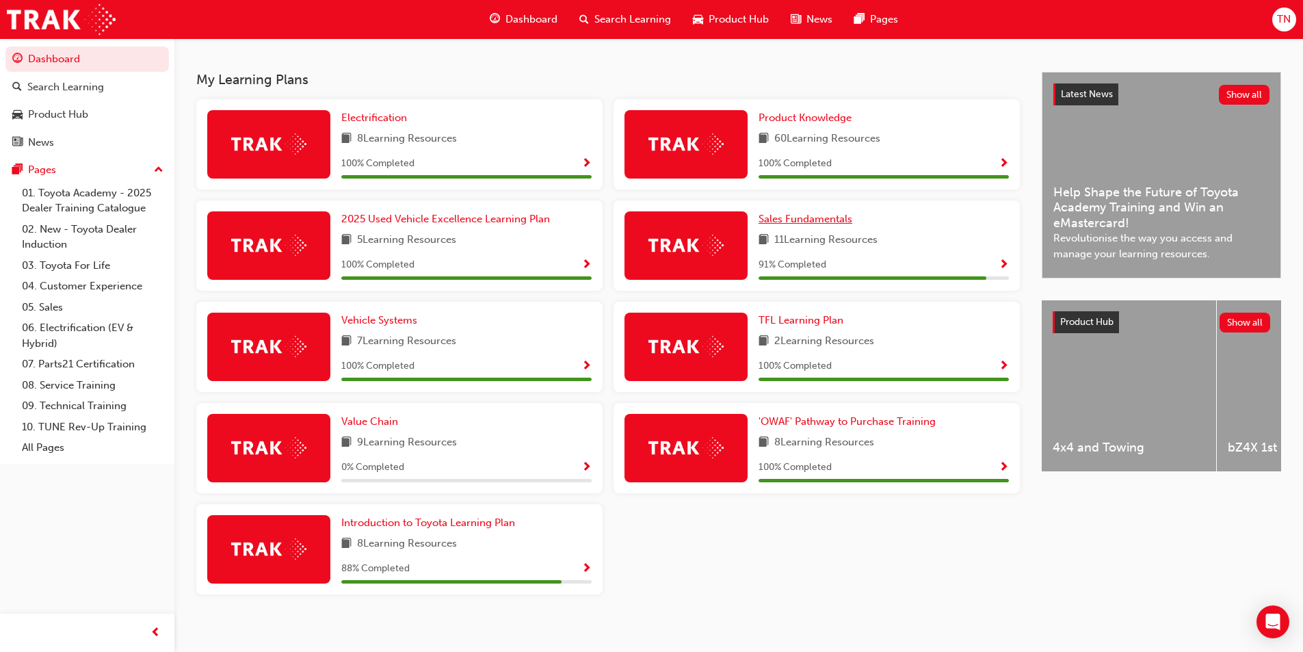
click at [832, 225] on span "Sales Fundamentals" at bounding box center [805, 219] width 94 height 12
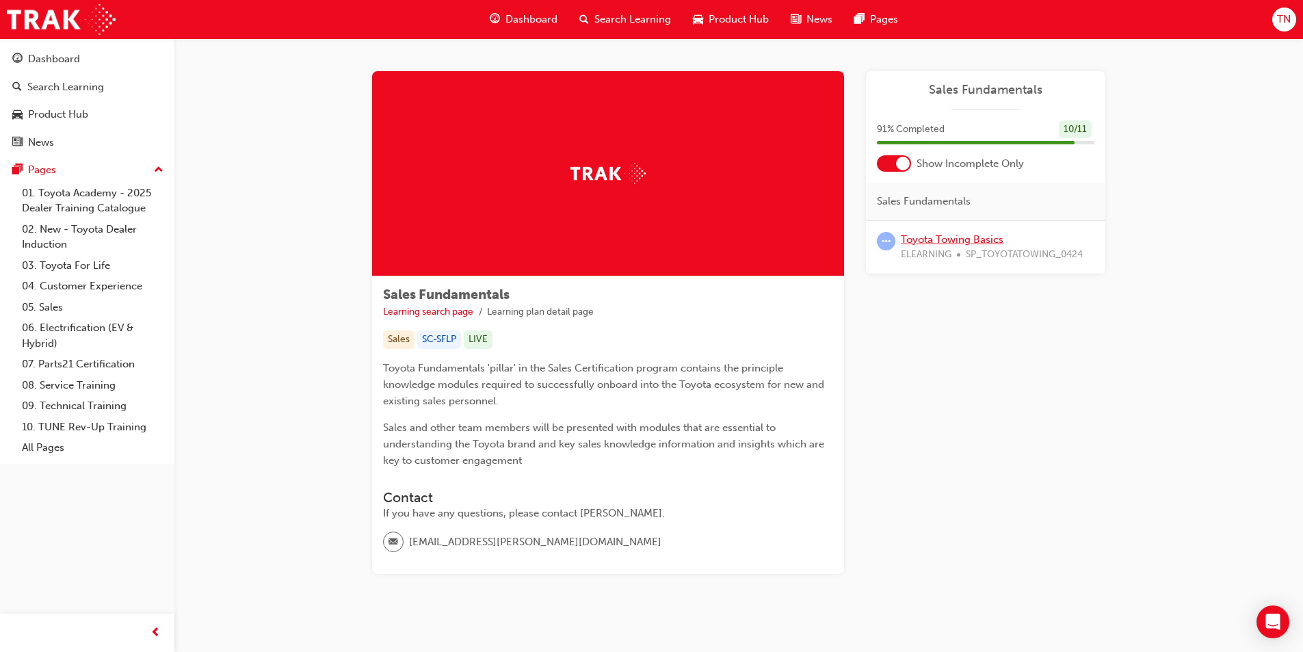
click at [970, 236] on link "Toyota Towing Basics" at bounding box center [952, 239] width 103 height 12
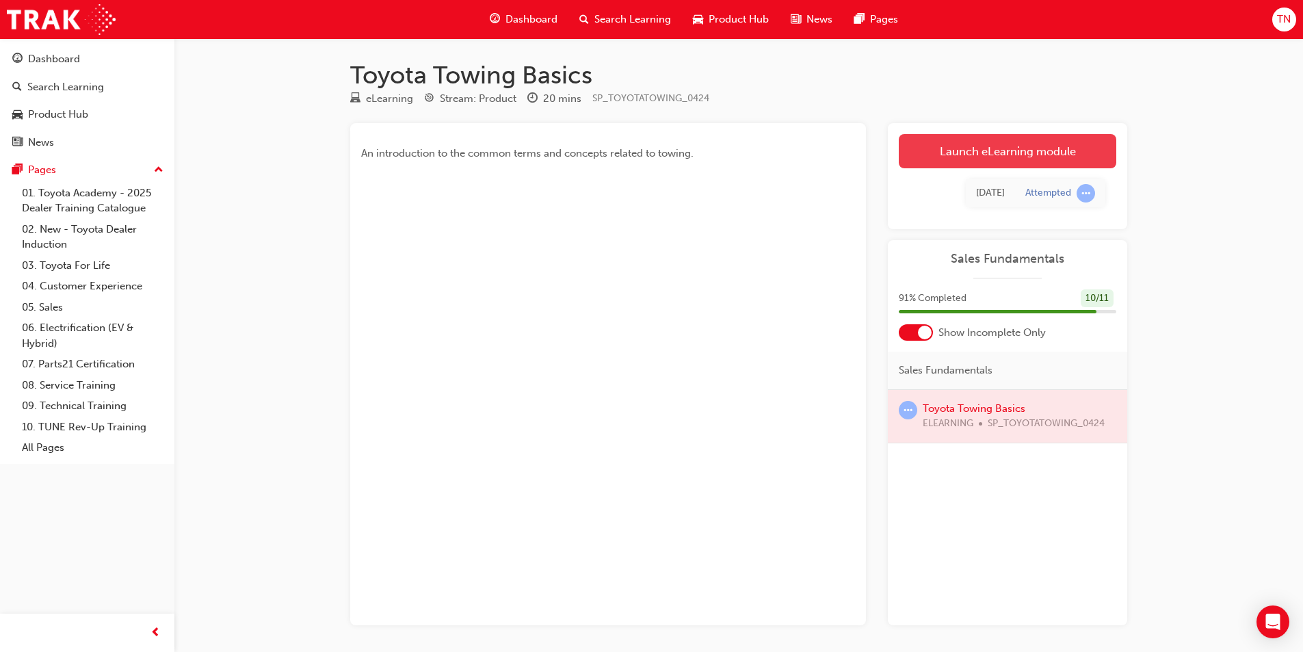
click at [977, 161] on link "Launch eLearning module" at bounding box center [1007, 151] width 217 height 34
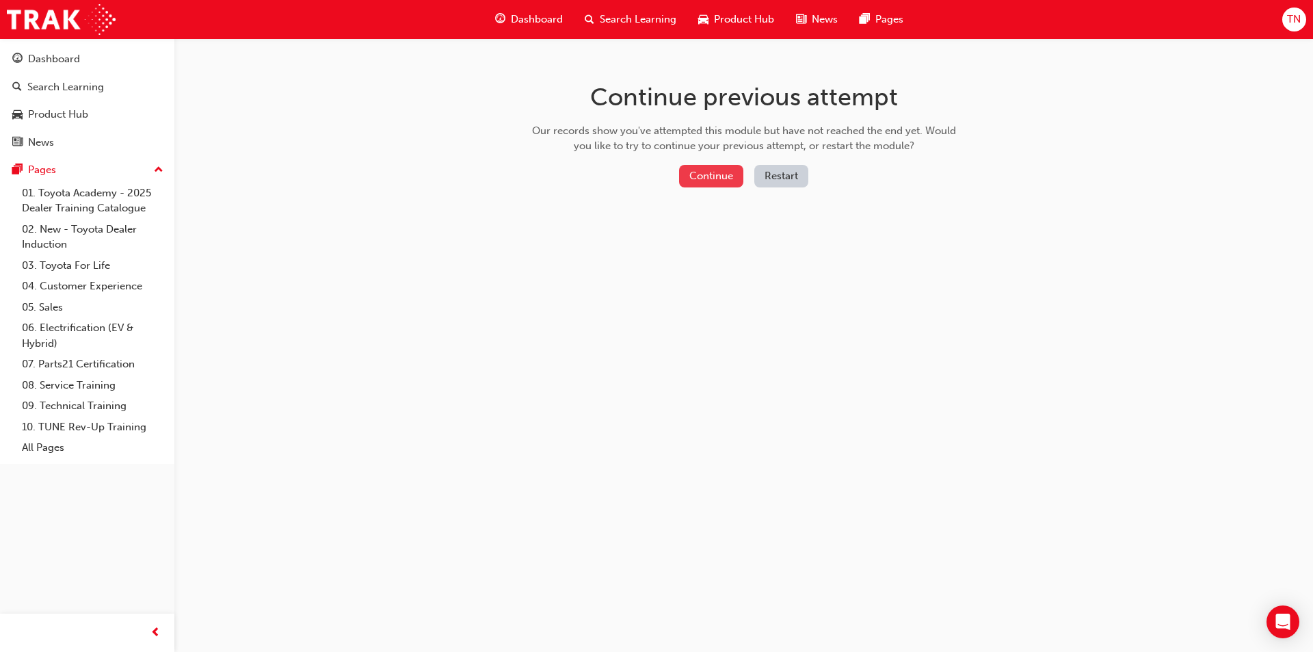
click at [715, 174] on button "Continue" at bounding box center [711, 176] width 64 height 23
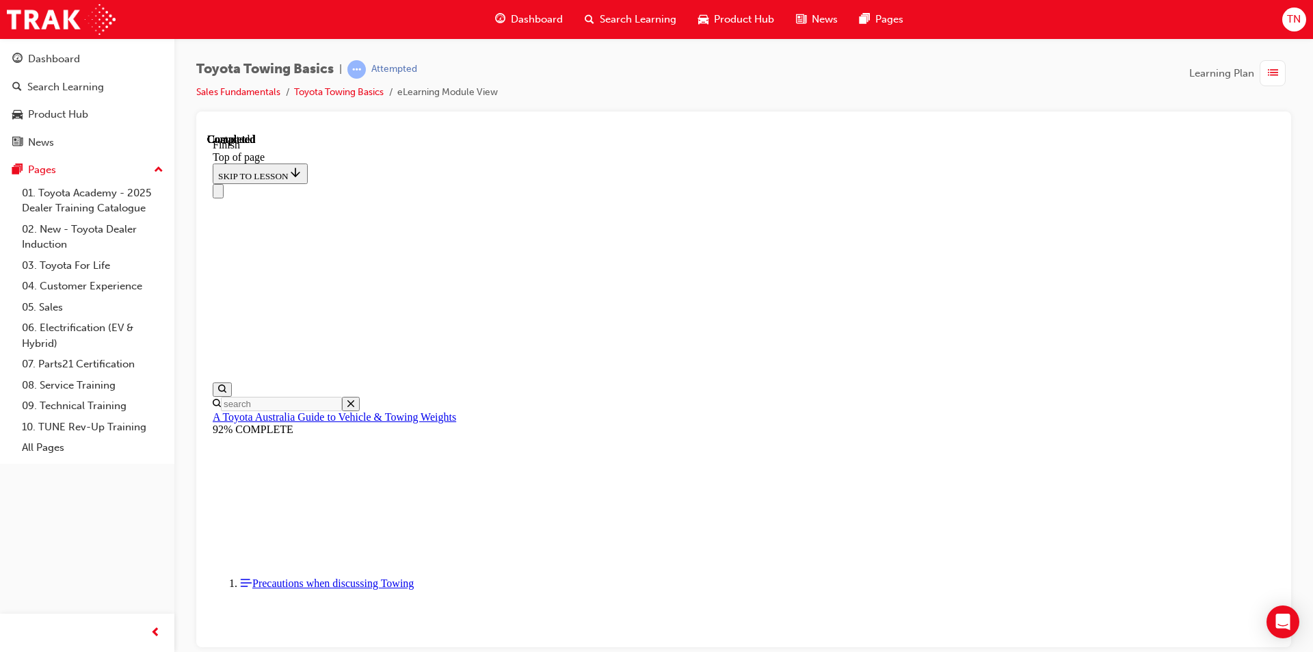
scroll to position [151, 0]
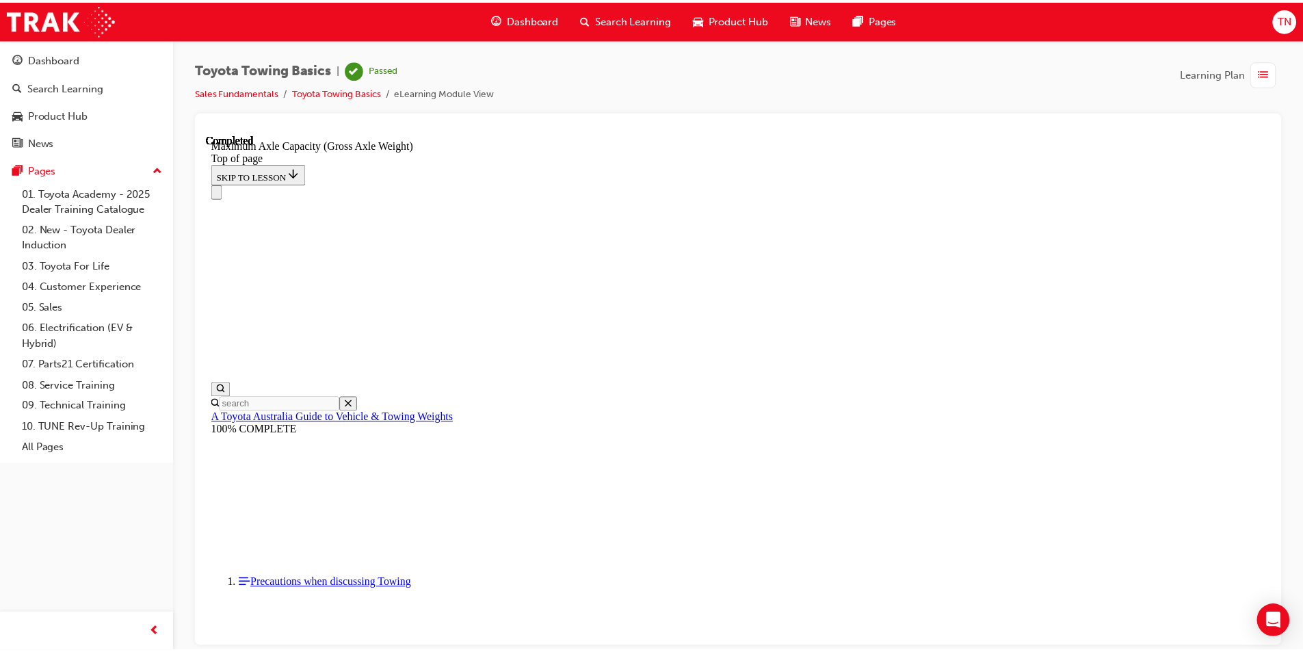
scroll to position [207, 0]
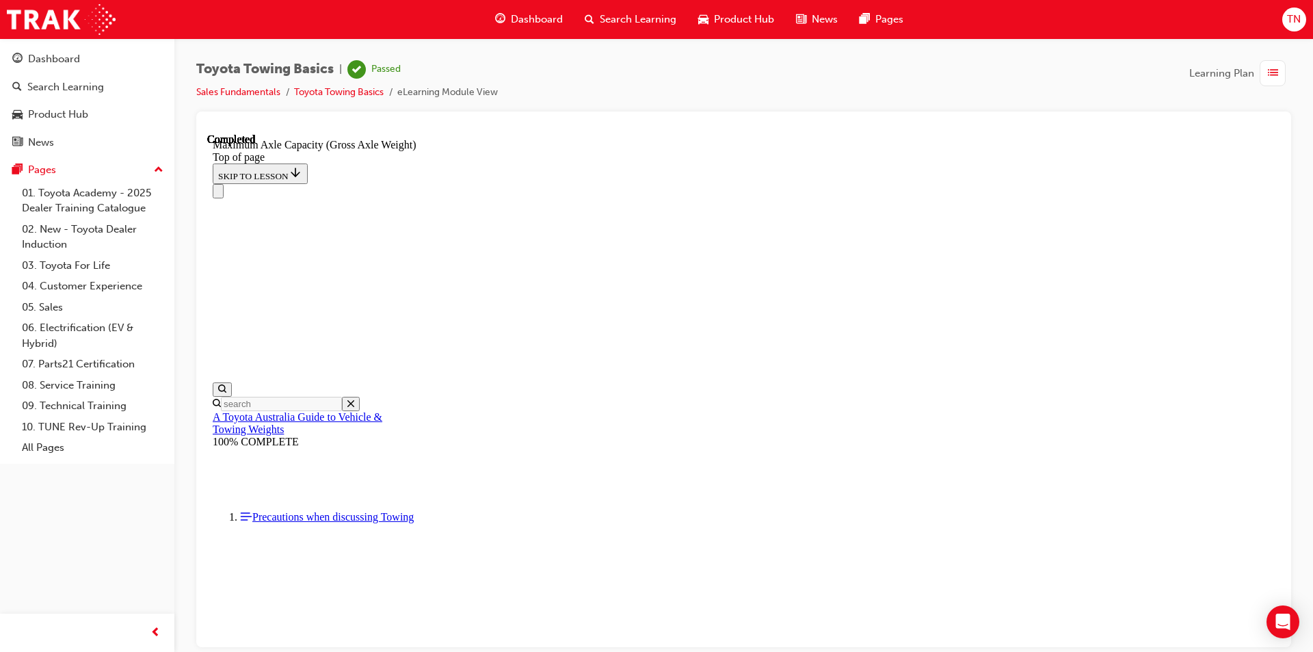
click at [540, 14] on span "Dashboard" at bounding box center [537, 20] width 52 height 16
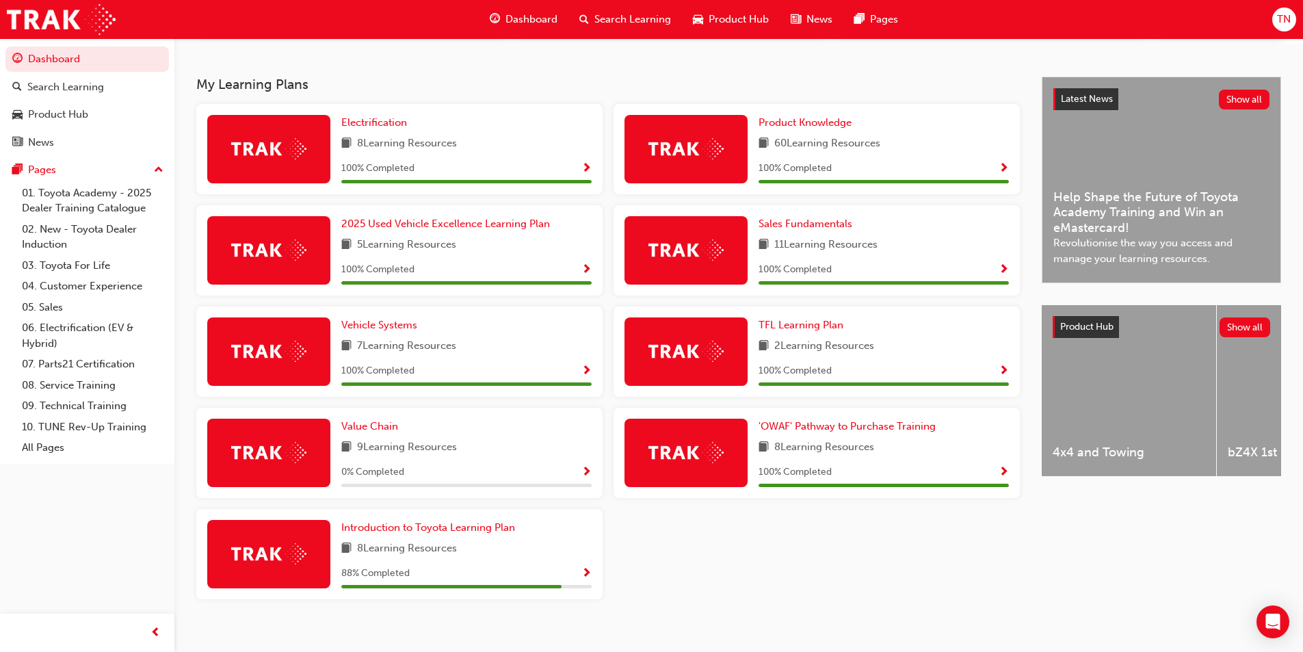
scroll to position [291, 0]
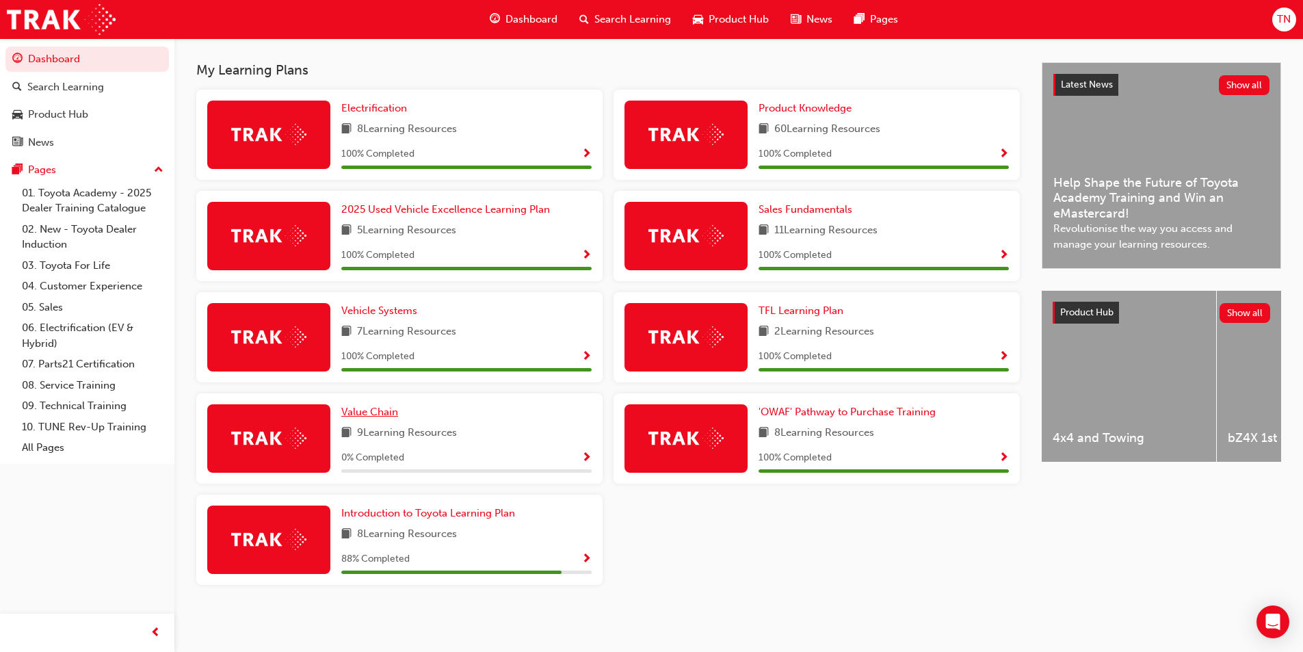
click at [386, 412] on span "Value Chain" at bounding box center [369, 412] width 57 height 12
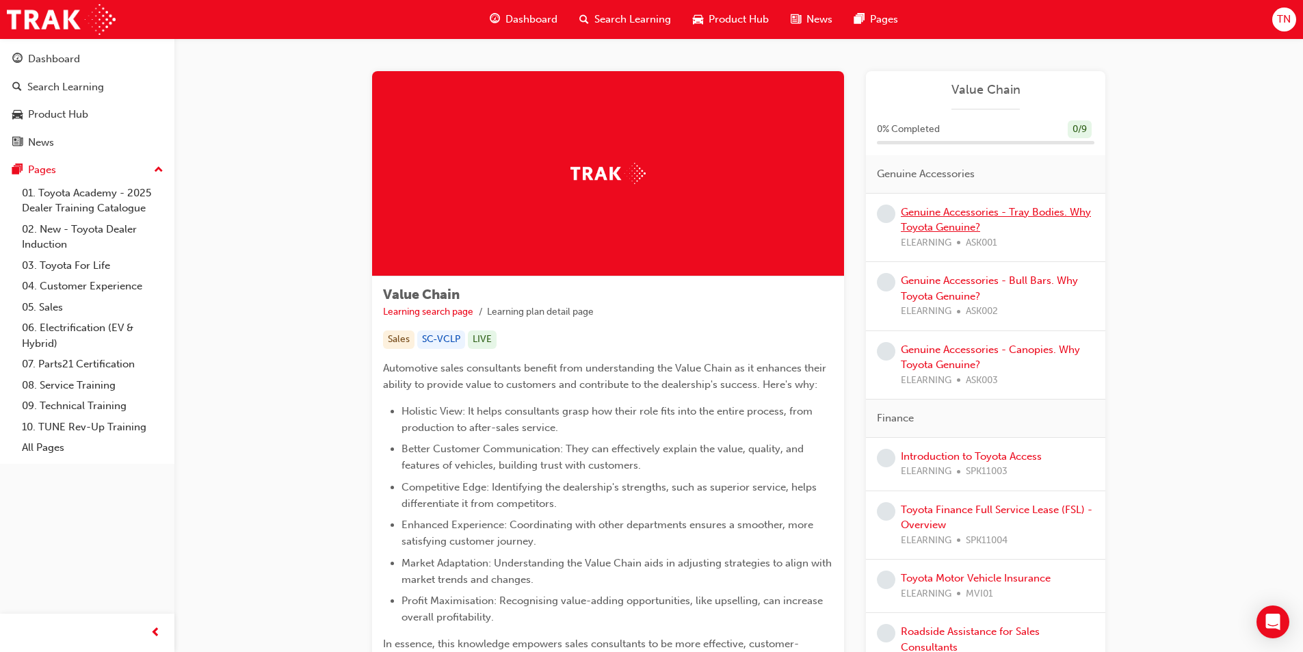
click at [925, 215] on link "Genuine Accessories - Tray Bodies. Why Toyota Genuine?" at bounding box center [996, 220] width 190 height 28
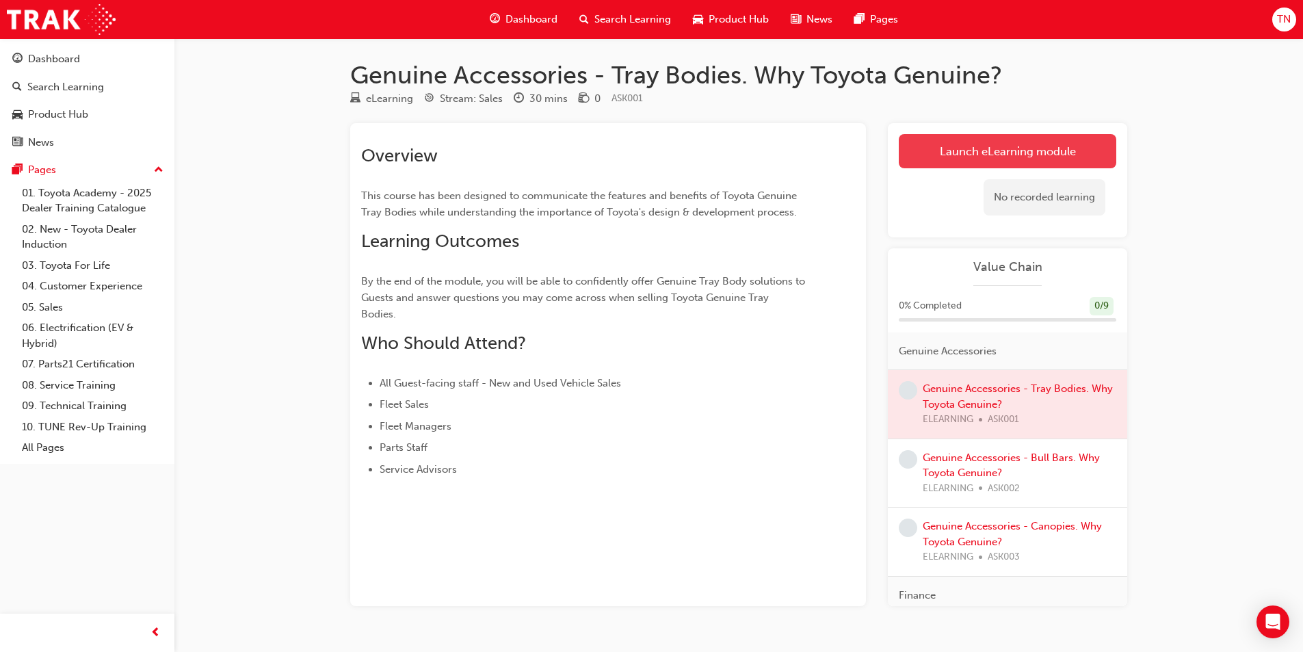
click at [938, 153] on link "Launch eLearning module" at bounding box center [1007, 151] width 217 height 34
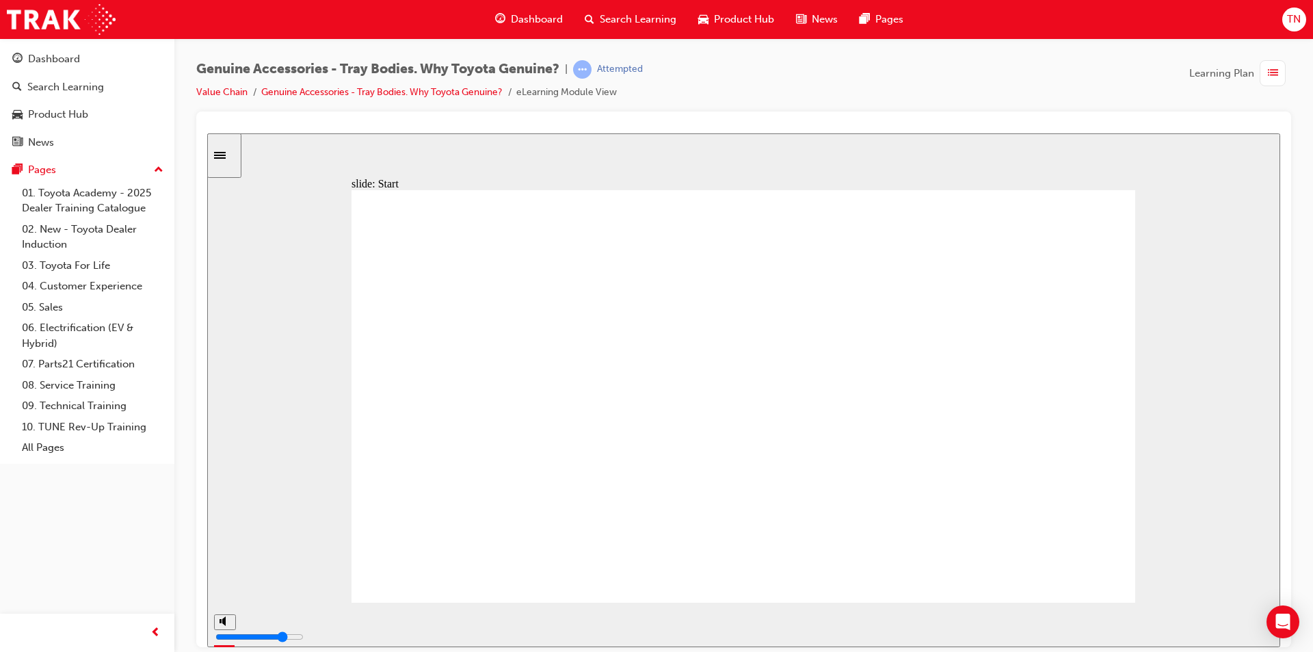
type input "35700"
